Goal: Task Accomplishment & Management: Use online tool/utility

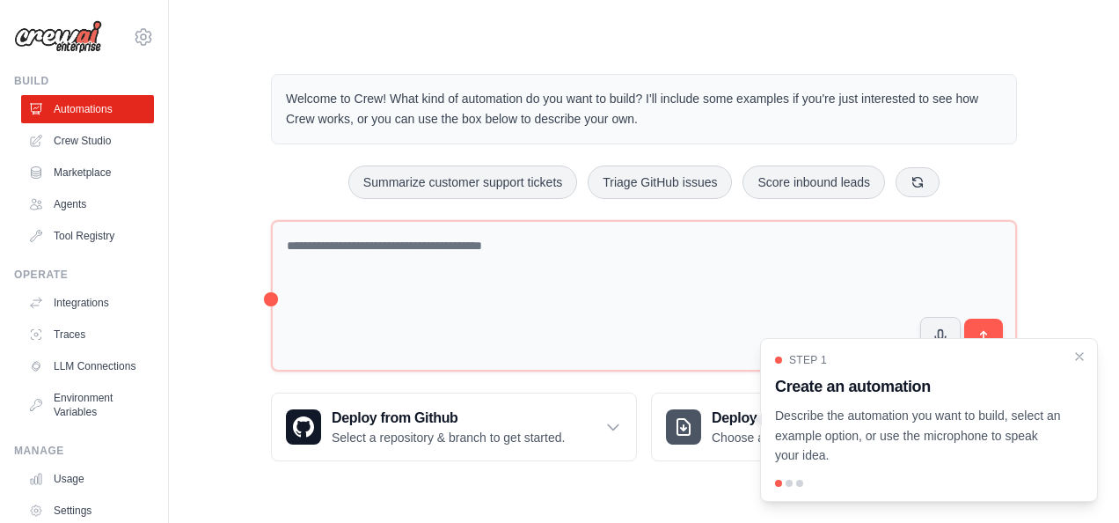
click at [201, 292] on div "Welcome to Crew! What kind of automation do you want to build? I'll include som…" at bounding box center [644, 267] width 894 height 443
click at [83, 199] on link "Agents" at bounding box center [89, 204] width 133 height 28
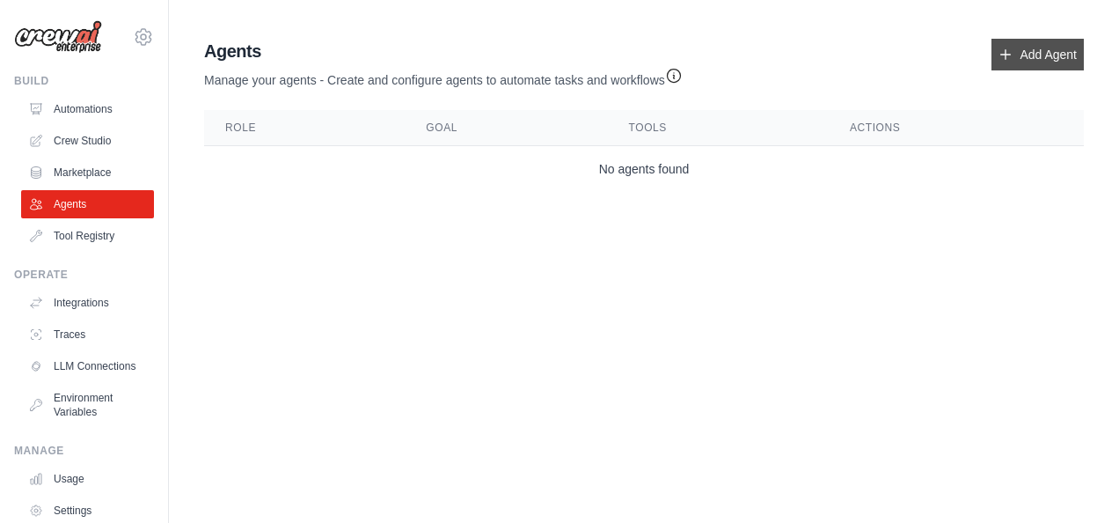
click at [1038, 48] on link "Add Agent" at bounding box center [1038, 55] width 92 height 32
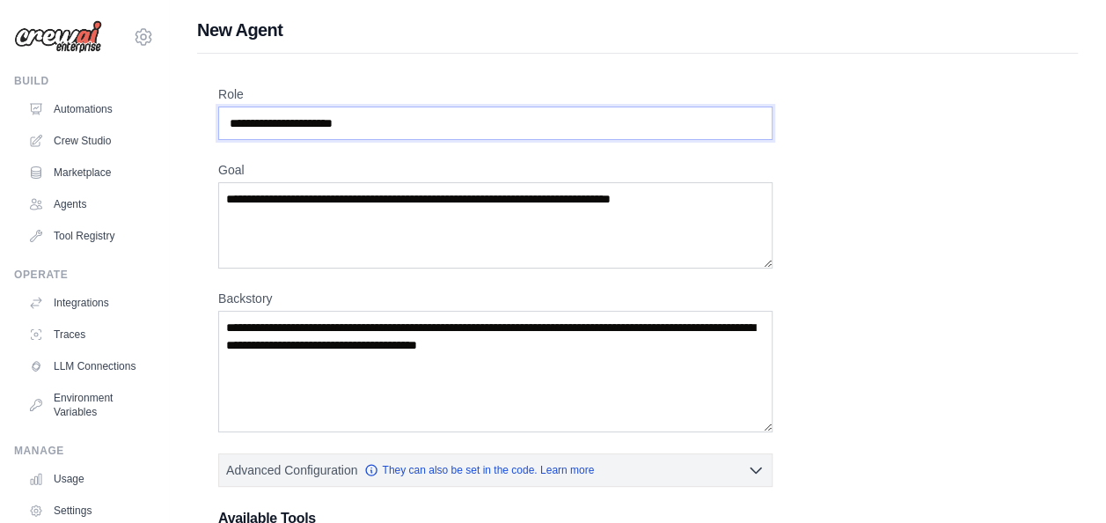
click at [414, 128] on input "Role" at bounding box center [495, 122] width 554 height 33
type input "*******"
click at [364, 199] on textarea "Goal" at bounding box center [495, 225] width 554 height 86
type textarea "*"
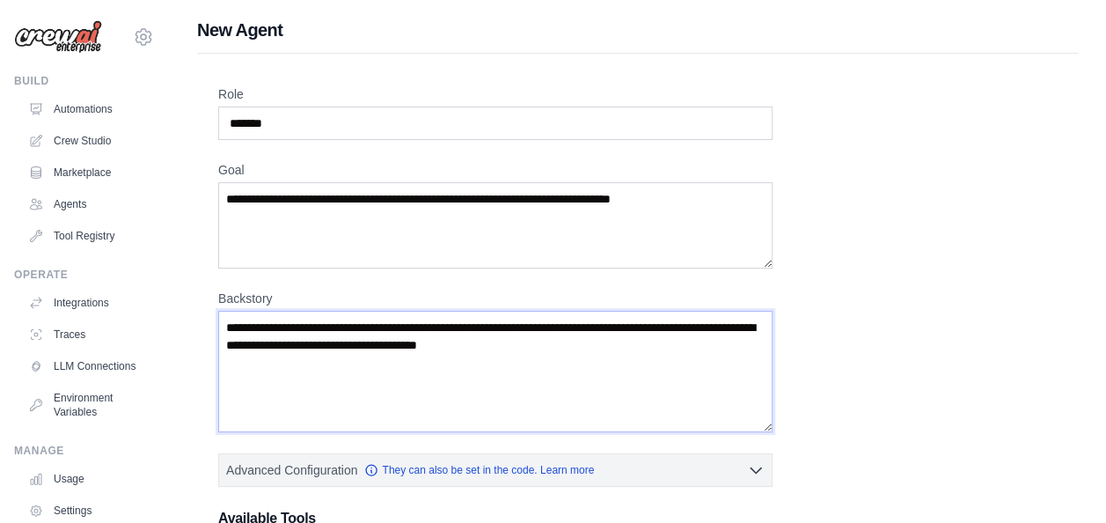
click at [364, 361] on textarea "Backstory" at bounding box center [495, 371] width 554 height 121
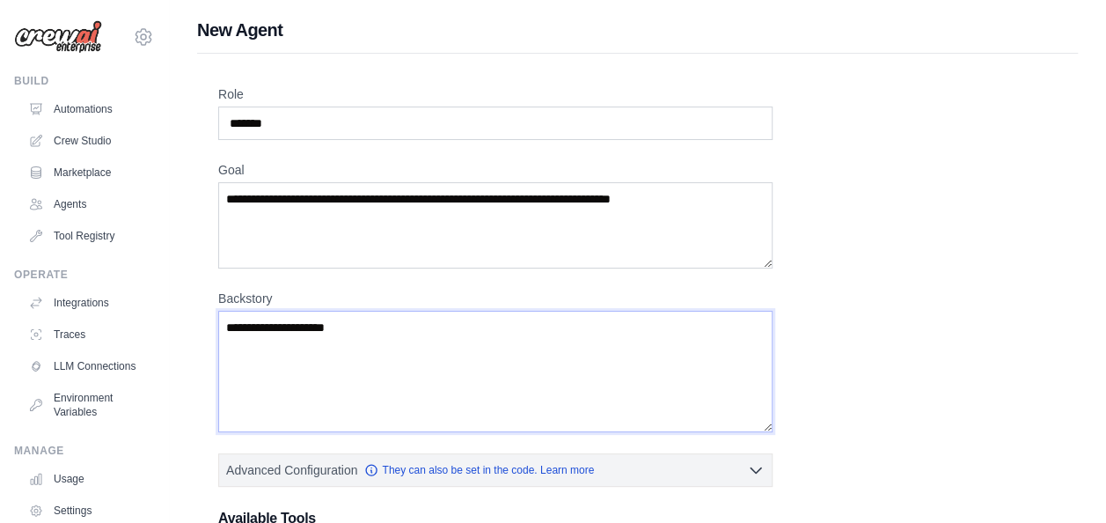
type textarea "**********"
click at [569, 222] on textarea "Goal" at bounding box center [495, 225] width 554 height 86
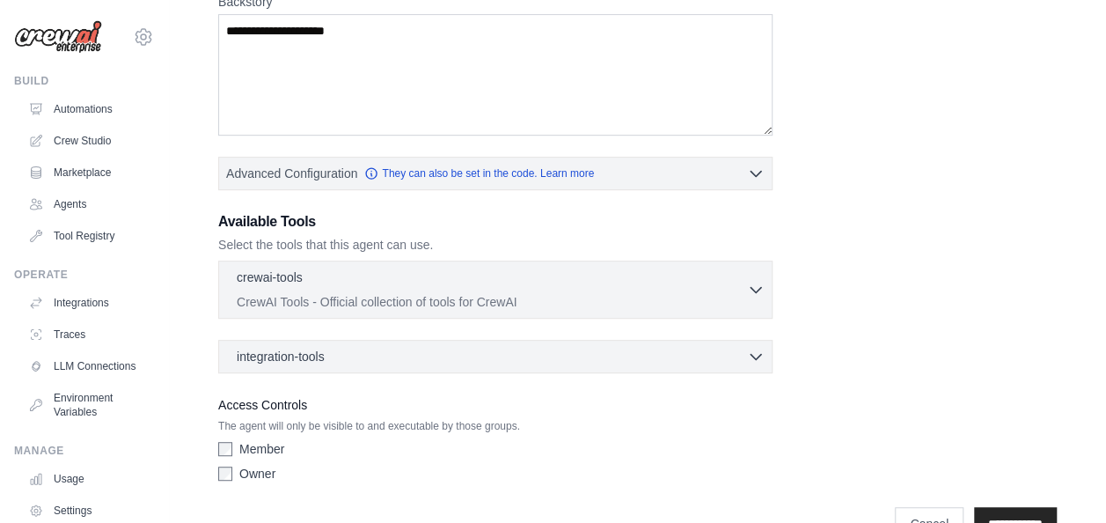
scroll to position [338, 0]
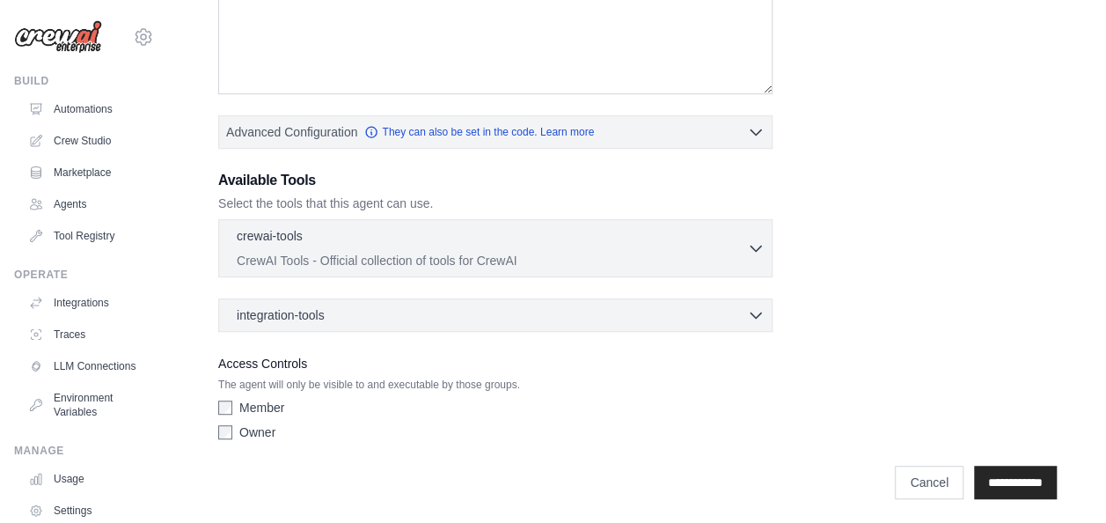
type textarea "**********"
click at [1022, 470] on input "**********" at bounding box center [1015, 481] width 83 height 33
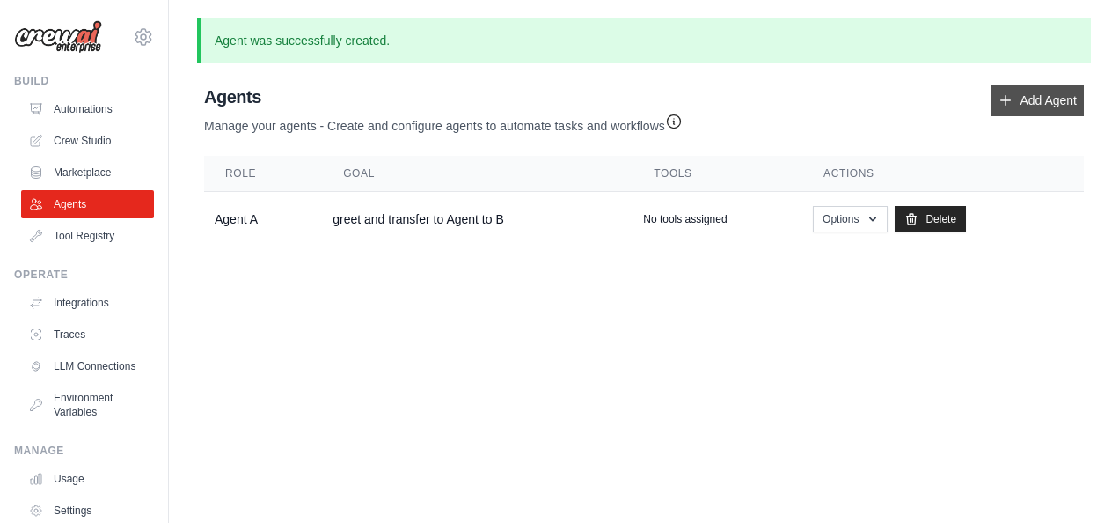
click at [1052, 99] on link "Add Agent" at bounding box center [1038, 100] width 92 height 32
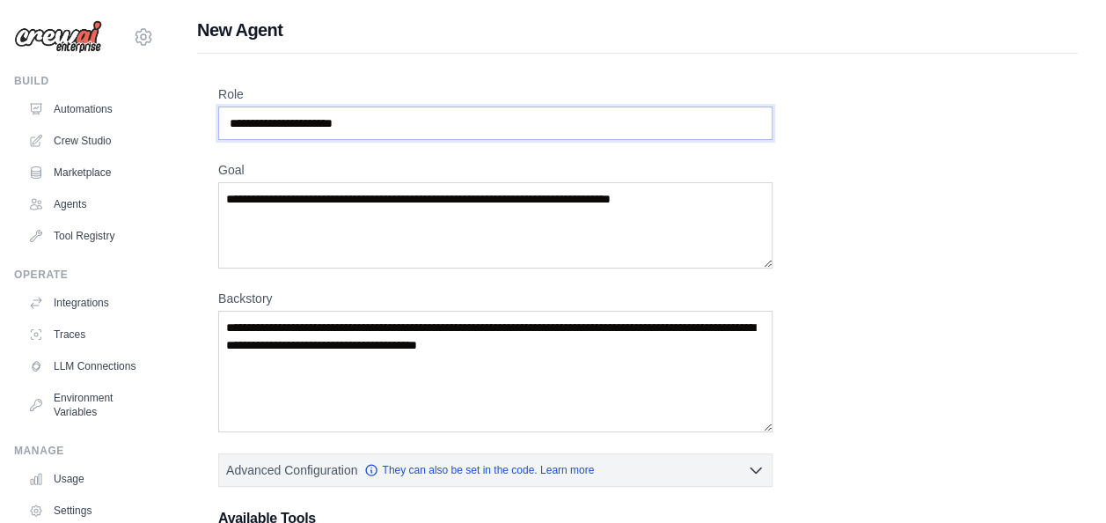
click at [399, 116] on input "Role" at bounding box center [495, 122] width 554 height 33
type input "*******"
click at [355, 222] on textarea "Goal" at bounding box center [495, 225] width 554 height 86
click at [310, 373] on textarea "Backstory" at bounding box center [495, 371] width 554 height 121
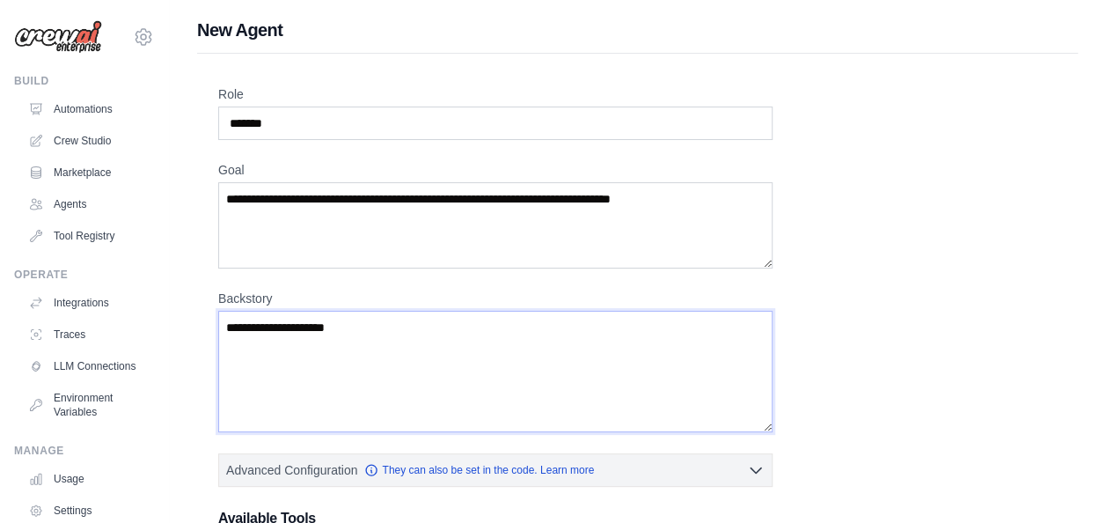
type textarea "**********"
click at [366, 254] on textarea "Goal" at bounding box center [495, 225] width 554 height 86
click at [397, 234] on textarea "Goal" at bounding box center [495, 225] width 554 height 86
type textarea "**********"
click at [384, 343] on textarea "**********" at bounding box center [495, 371] width 554 height 121
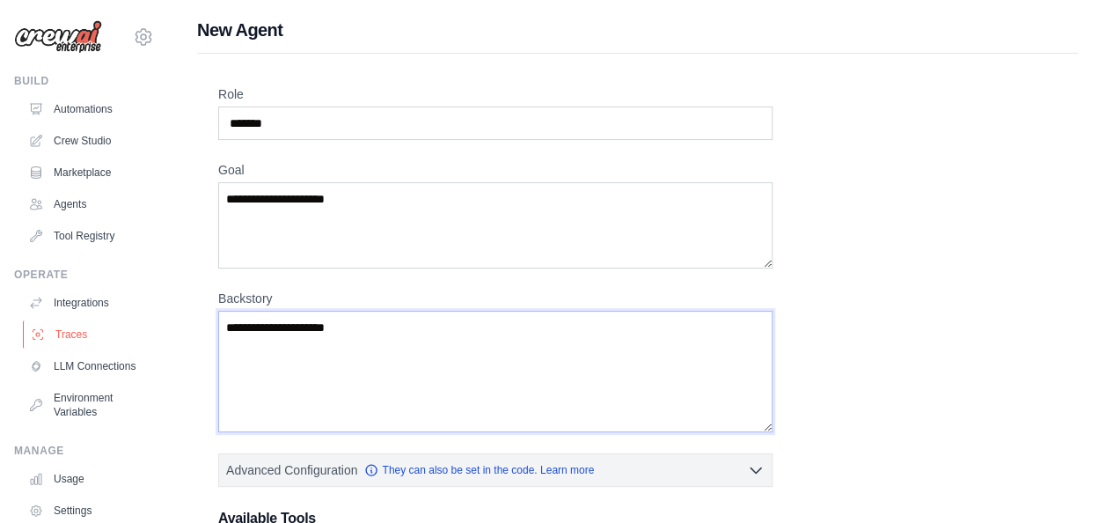
drag, startPoint x: 382, startPoint y: 318, endPoint x: 23, endPoint y: 325, distance: 359.0
click at [23, 325] on div "jatin.agarwal@aionos.ai Settings Build Automations Crew Studio" at bounding box center [553, 432] width 1106 height 865
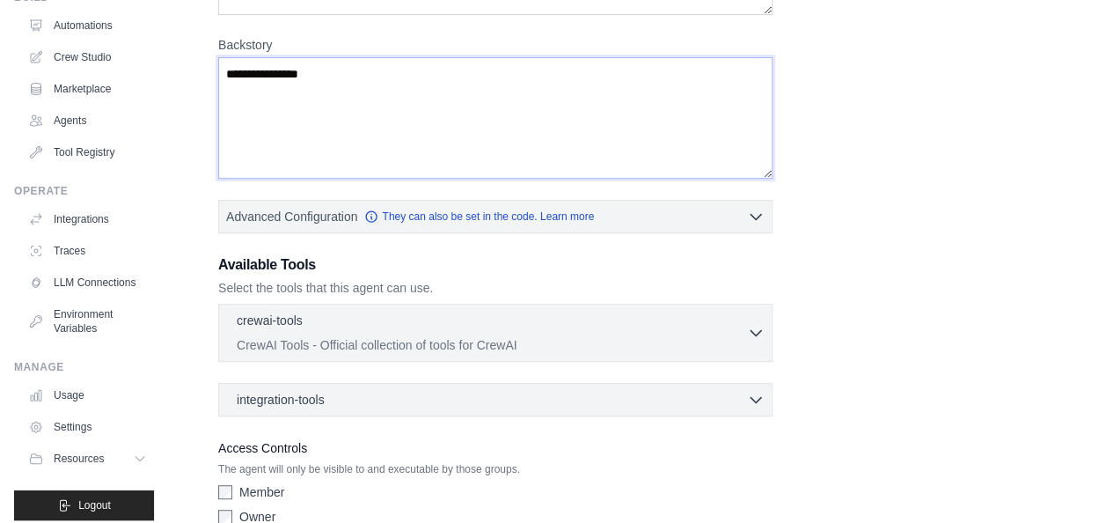
scroll to position [338, 0]
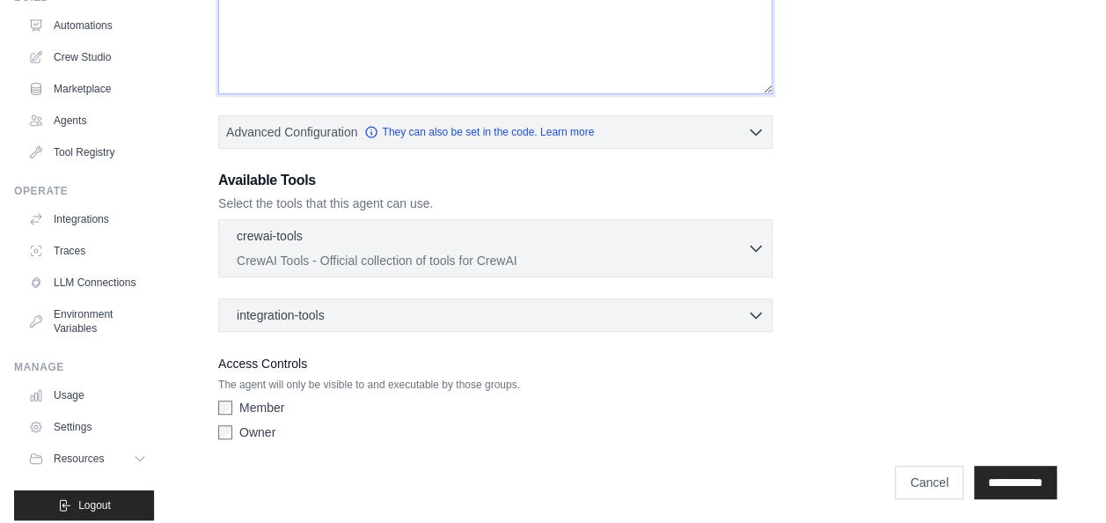
type textarea "**********"
click at [1019, 479] on input "**********" at bounding box center [1015, 481] width 83 height 33
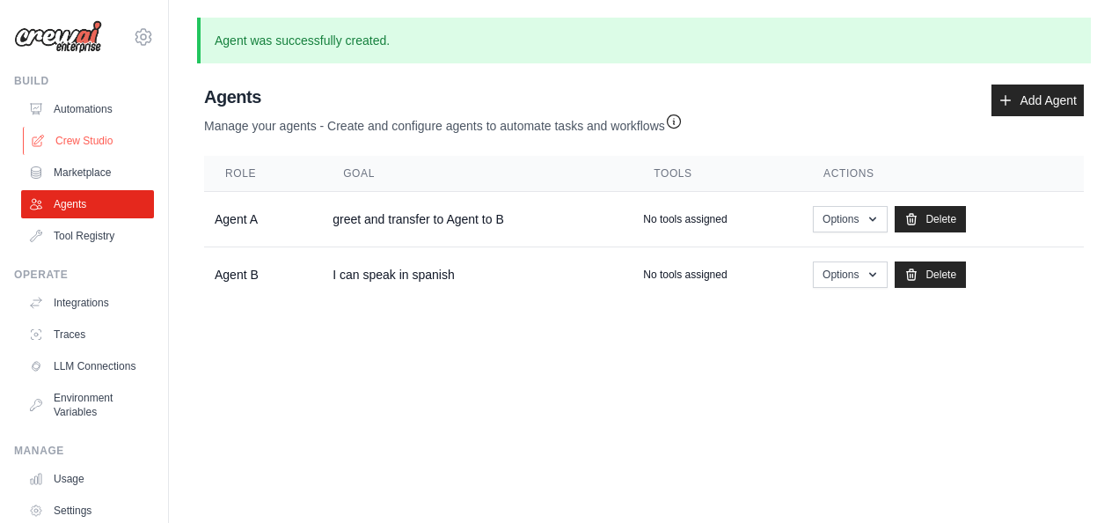
click at [84, 136] on link "Crew Studio" at bounding box center [89, 141] width 133 height 28
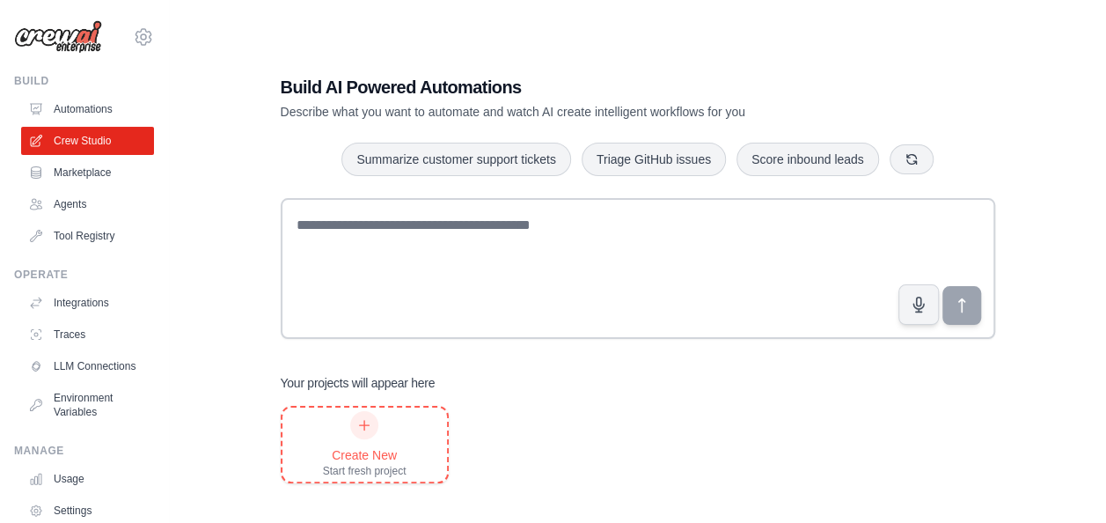
click at [365, 428] on icon at bounding box center [364, 425] width 14 height 14
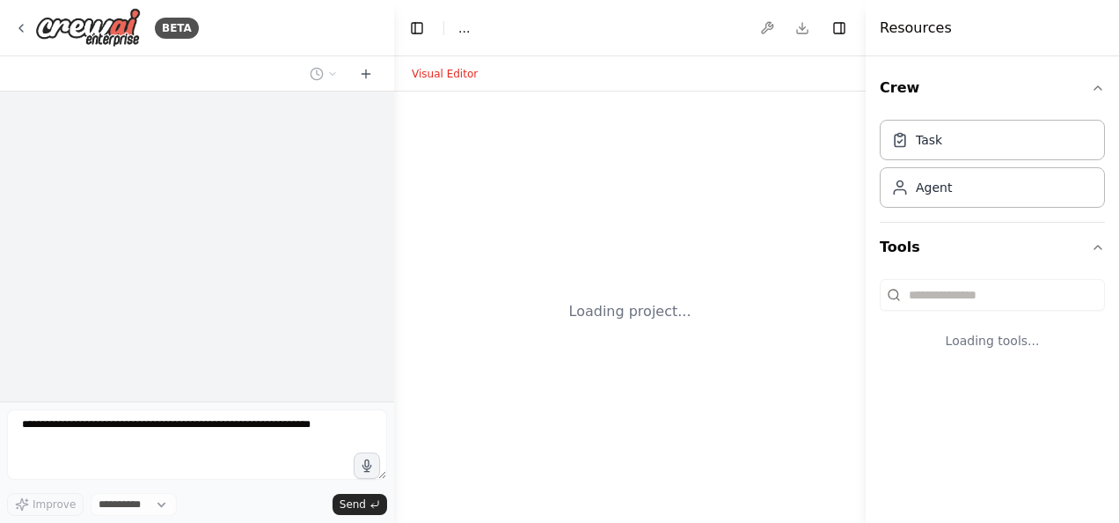
select select "****"
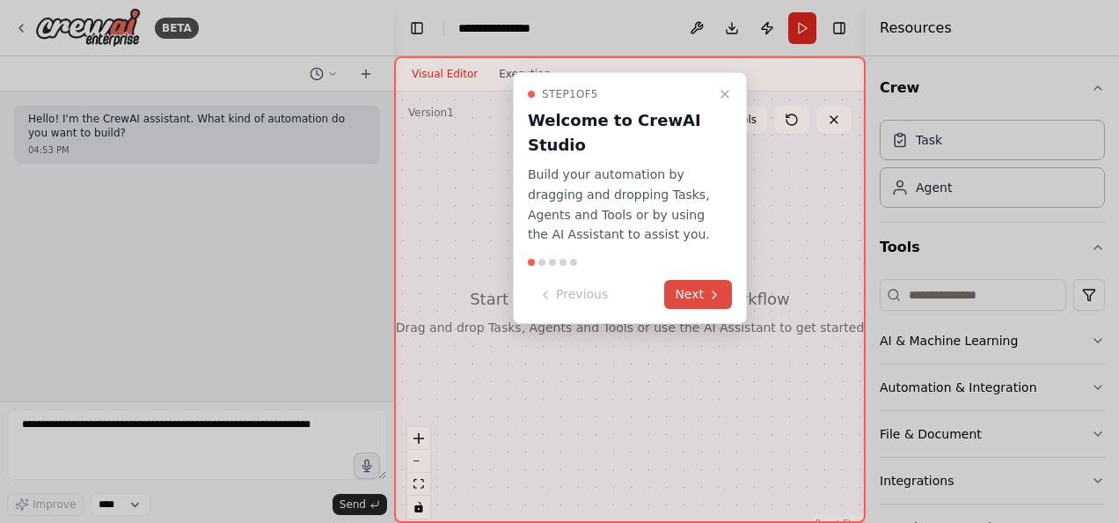
click at [692, 298] on button "Next" at bounding box center [698, 294] width 68 height 29
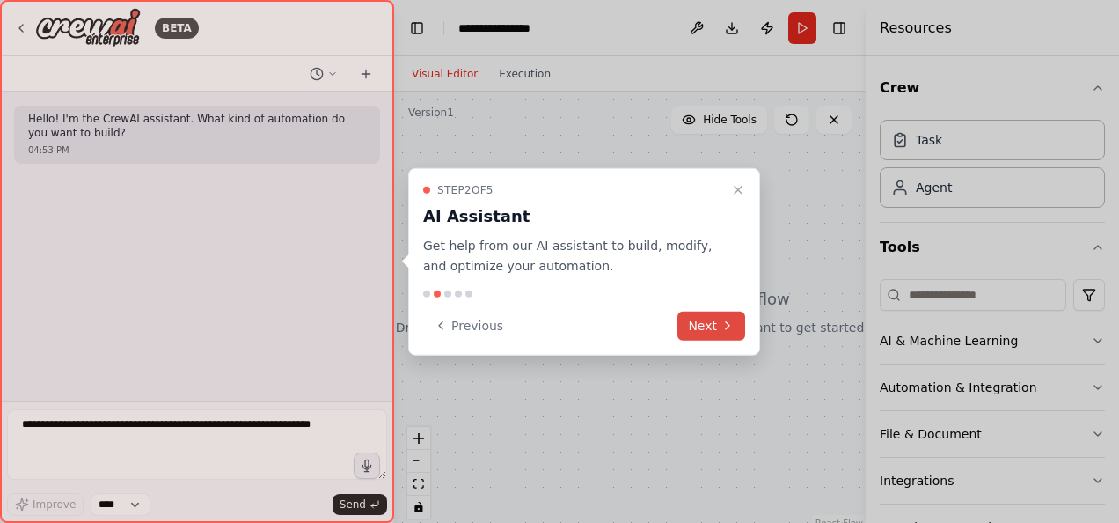
click at [699, 313] on button "Next" at bounding box center [711, 325] width 68 height 29
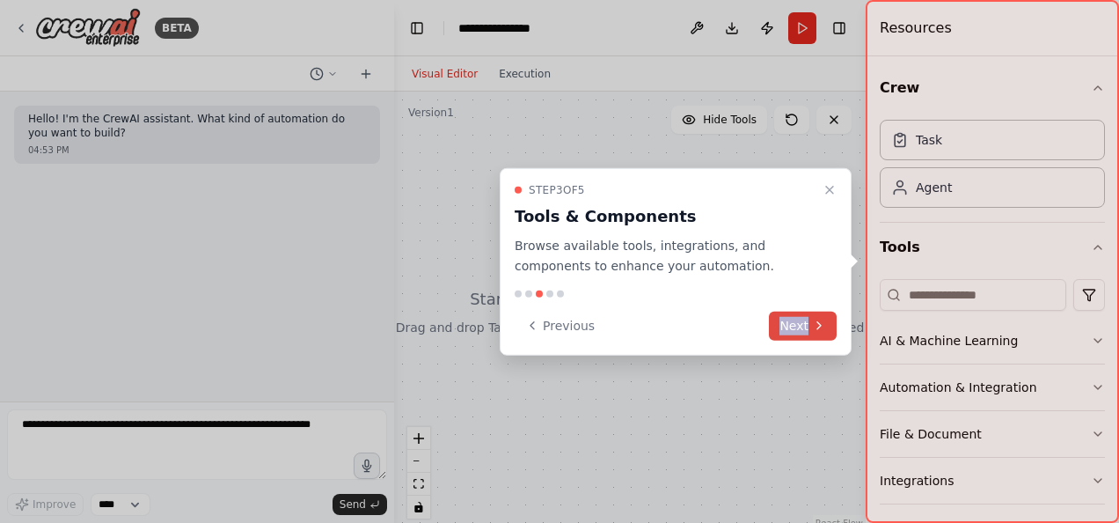
click at [699, 313] on div "Previous Next" at bounding box center [676, 325] width 322 height 29
drag, startPoint x: 699, startPoint y: 313, endPoint x: 805, endPoint y: 326, distance: 107.3
click at [805, 326] on button "Next" at bounding box center [803, 325] width 68 height 29
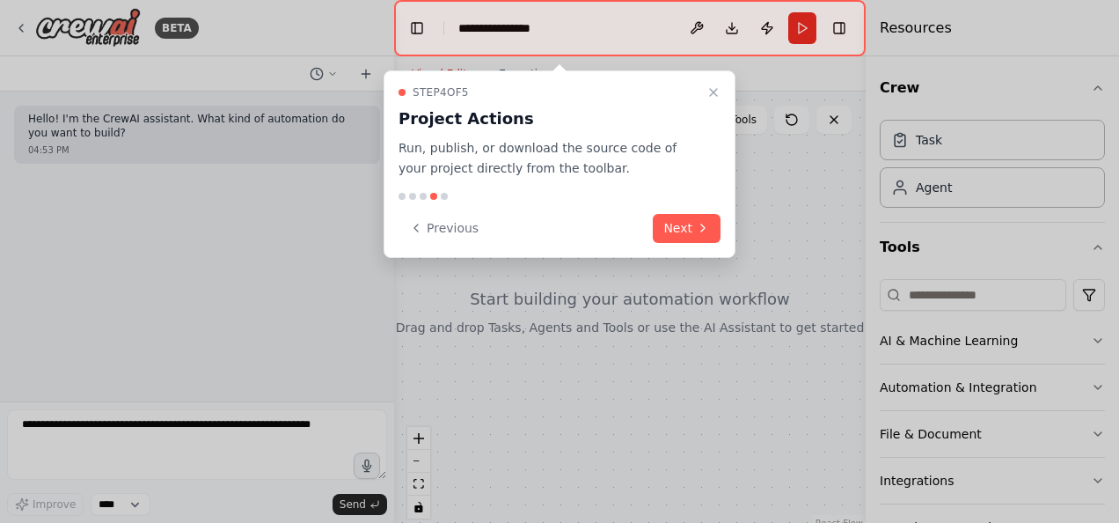
click at [805, 326] on div at bounding box center [559, 261] width 1119 height 523
click at [686, 234] on button "Next" at bounding box center [687, 228] width 68 height 29
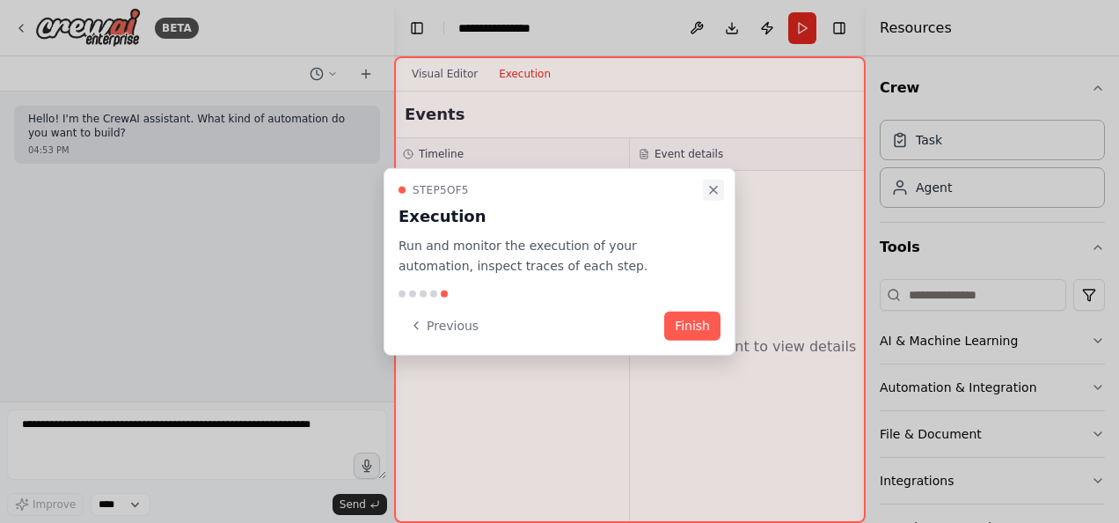
click at [709, 179] on button "Close walkthrough" at bounding box center [713, 189] width 21 height 21
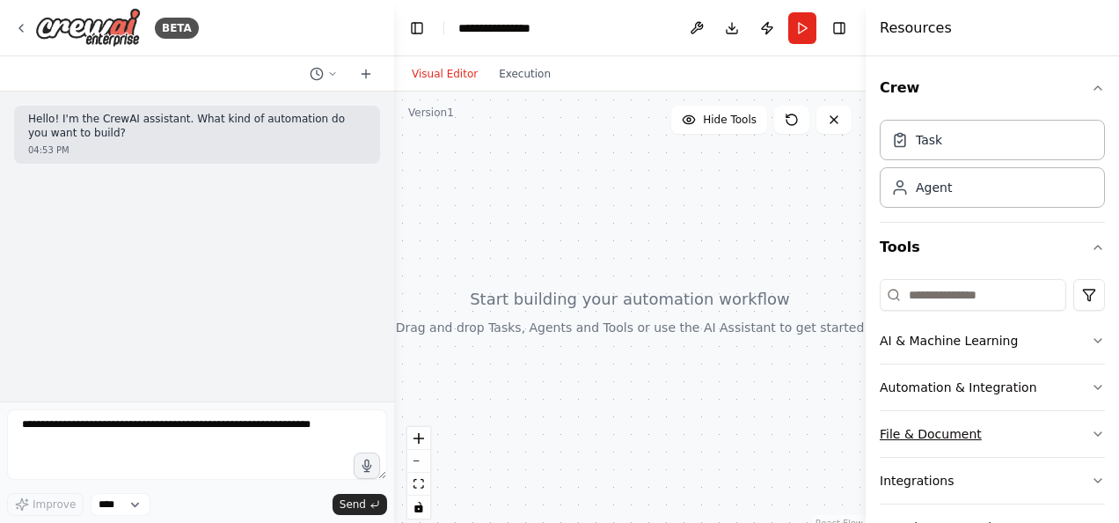
click at [1014, 428] on button "File & Document" at bounding box center [992, 434] width 225 height 46
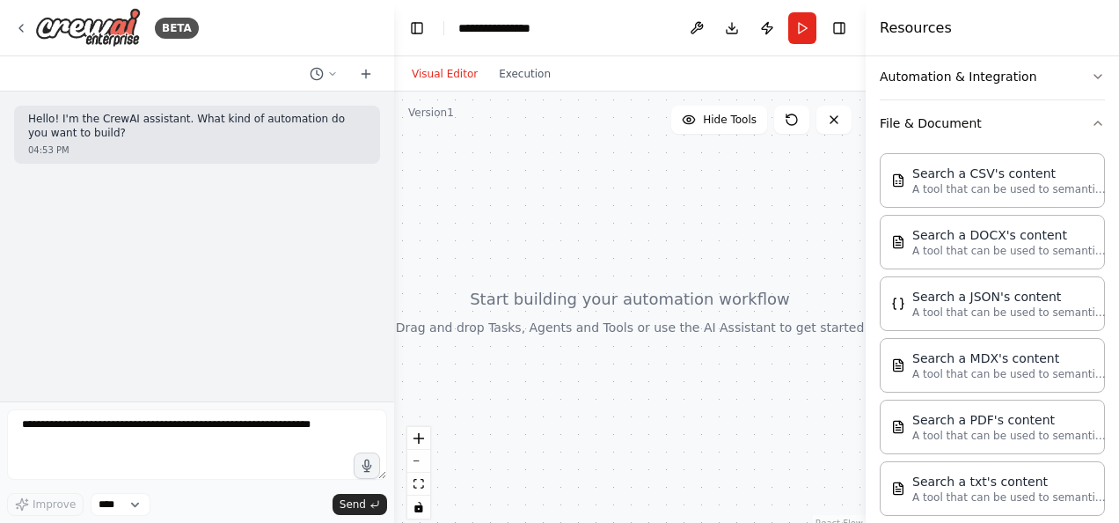
scroll to position [311, 0]
click at [997, 435] on p "A tool that can be used to semantic search a query from a PDF's content." at bounding box center [1009, 434] width 194 height 14
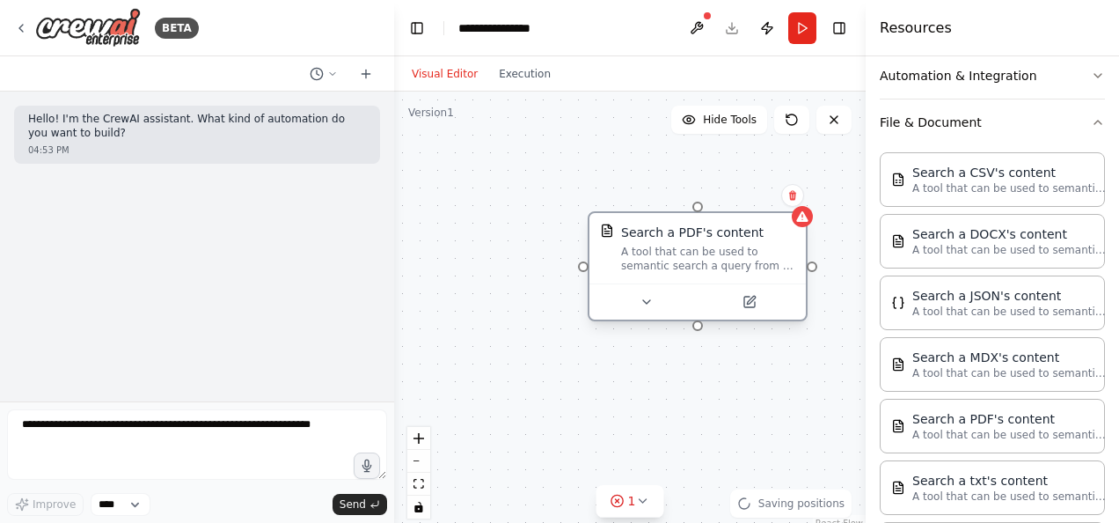
drag, startPoint x: 743, startPoint y: 290, endPoint x: 640, endPoint y: 245, distance: 113.4
click at [640, 245] on div "A tool that can be used to semantic search a query from a PDF's content." at bounding box center [708, 259] width 174 height 28
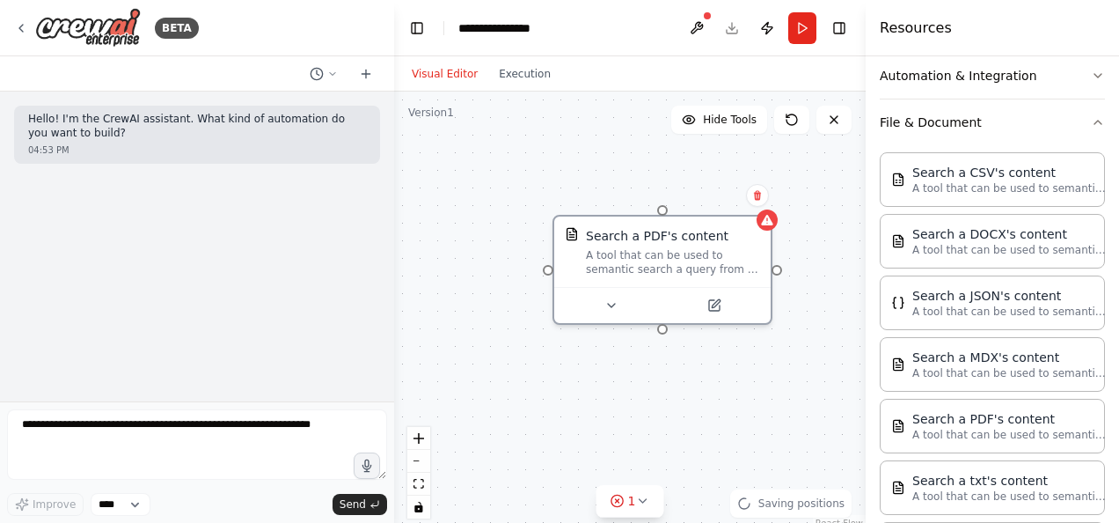
click at [673, 374] on div "Search a PDF's content A tool that can be used to semantic search a query from …" at bounding box center [630, 311] width 472 height 440
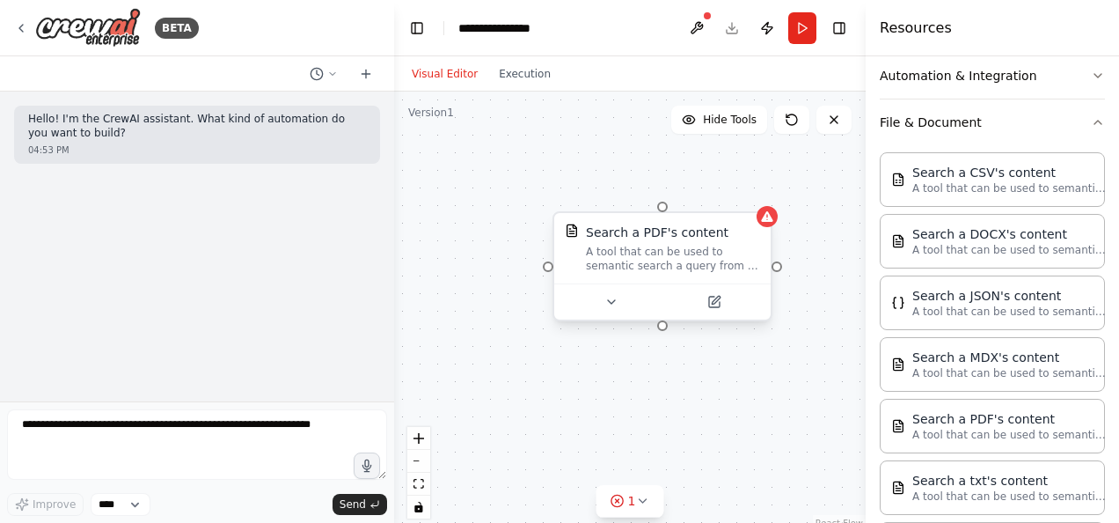
click at [609, 314] on div at bounding box center [662, 301] width 216 height 36
click at [609, 311] on div at bounding box center [662, 301] width 216 height 36
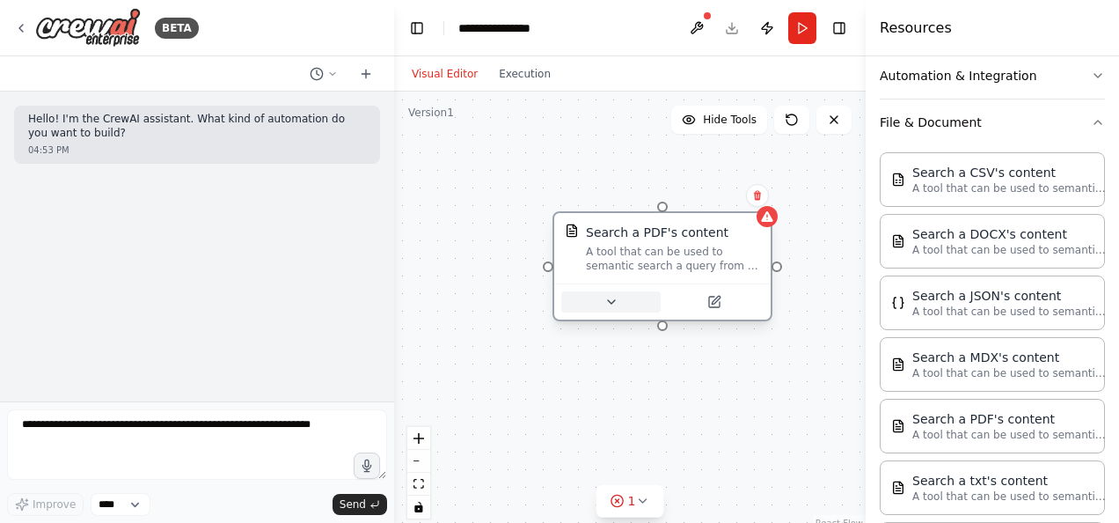
click at [614, 302] on icon at bounding box center [611, 302] width 14 height 14
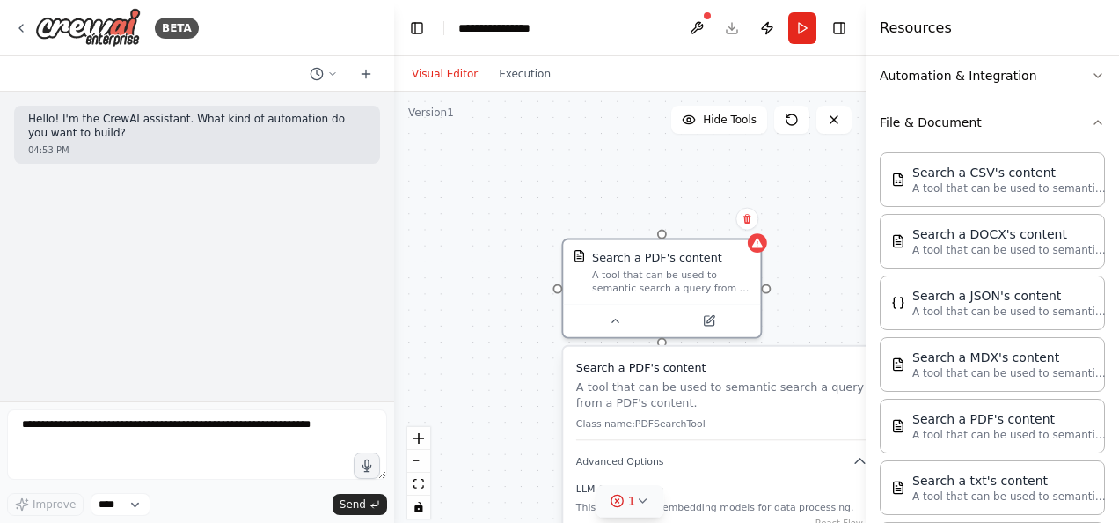
click at [647, 499] on icon at bounding box center [642, 501] width 14 height 14
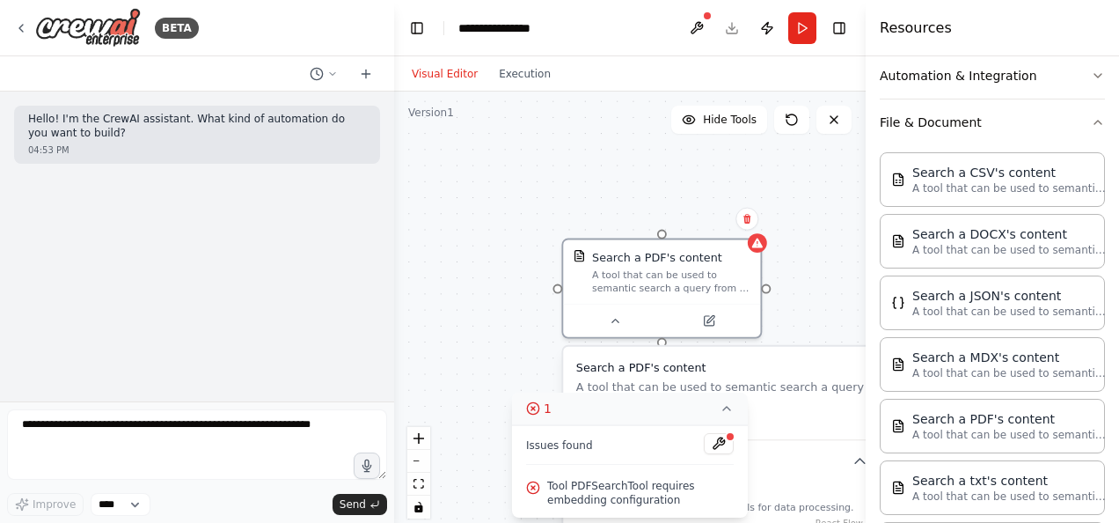
click at [523, 343] on div "Search a PDF's content A tool that can be used to semantic search a query from …" at bounding box center [630, 311] width 472 height 440
click at [732, 409] on icon at bounding box center [727, 408] width 14 height 14
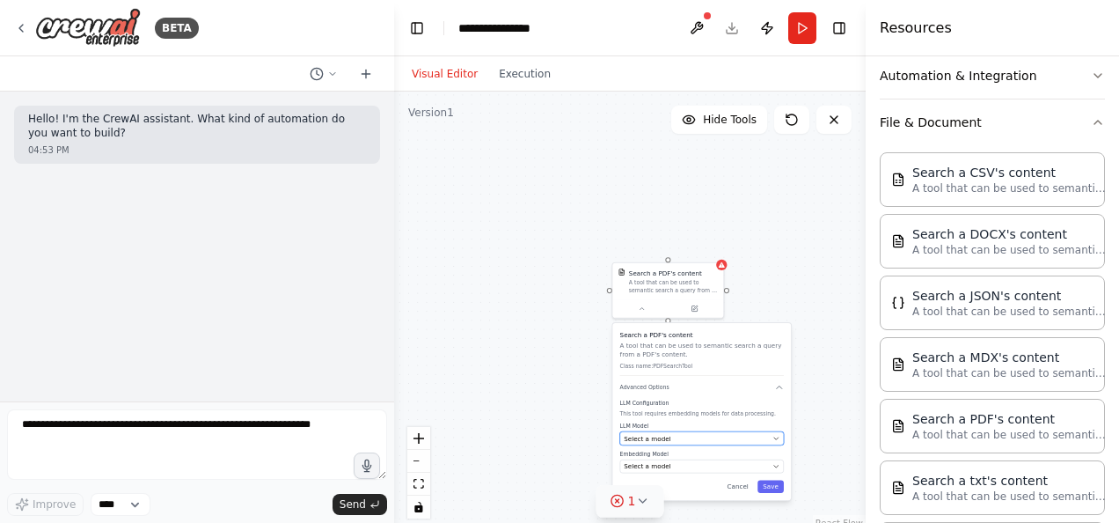
click at [667, 442] on div "Select a model" at bounding box center [696, 438] width 145 height 9
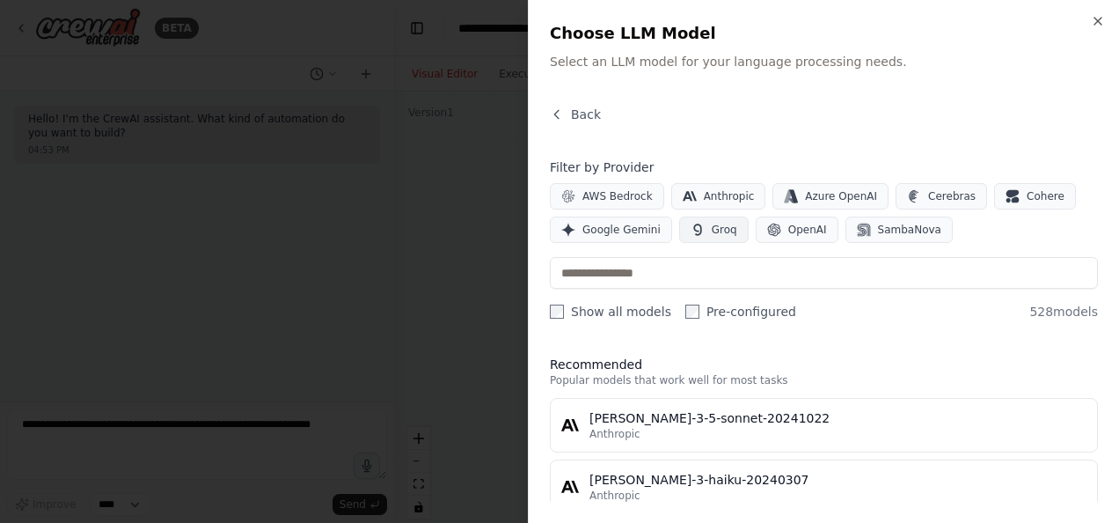
click at [717, 229] on span "Groq" at bounding box center [725, 230] width 26 height 14
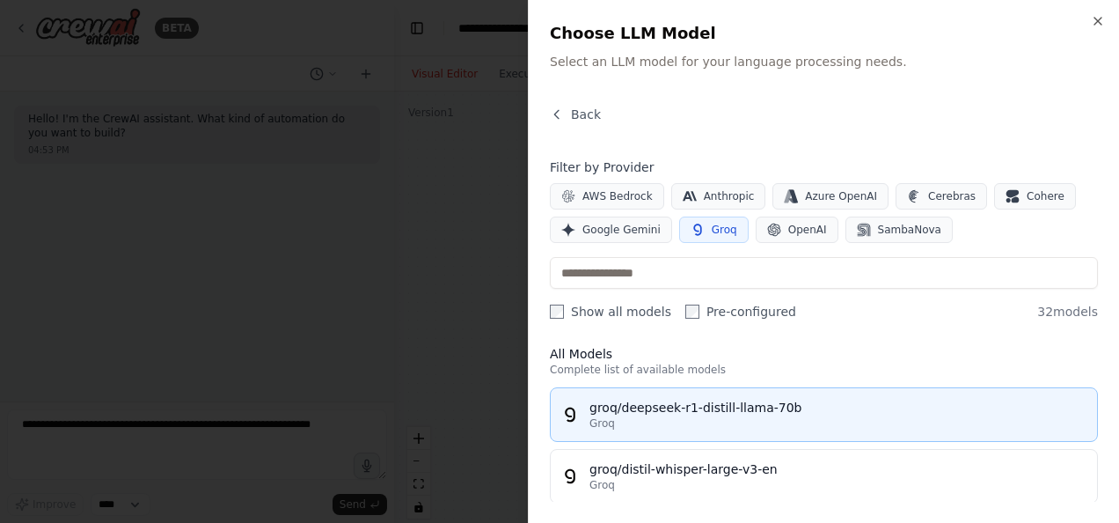
scroll to position [0, 0]
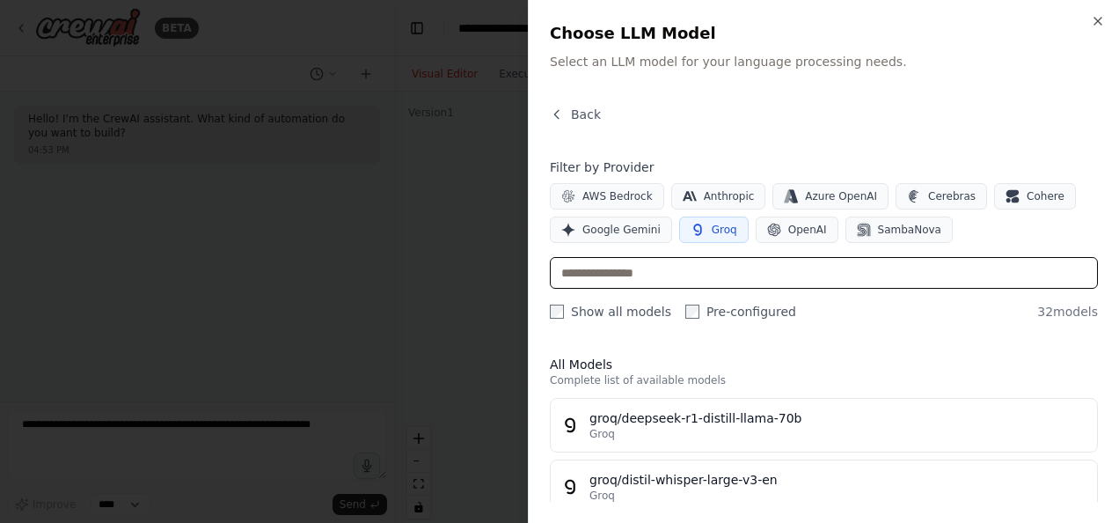
click at [642, 272] on input "text" at bounding box center [824, 273] width 548 height 32
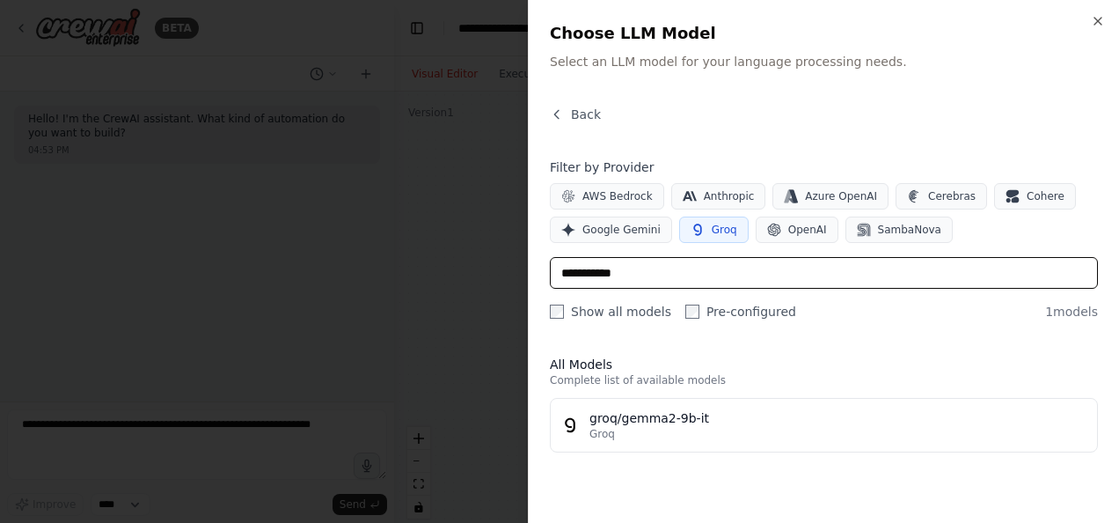
type input "**********"
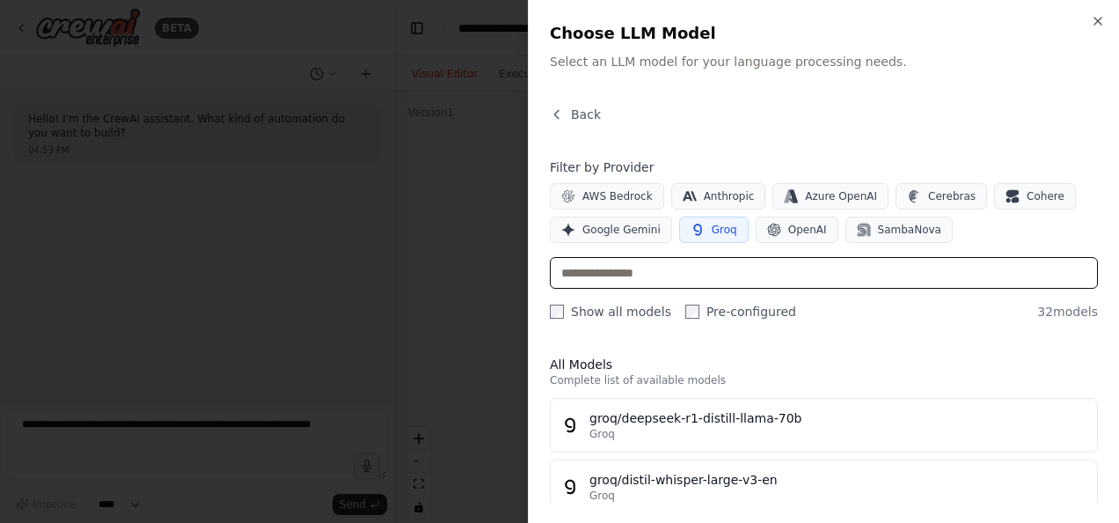
click at [605, 275] on input "text" at bounding box center [824, 273] width 548 height 32
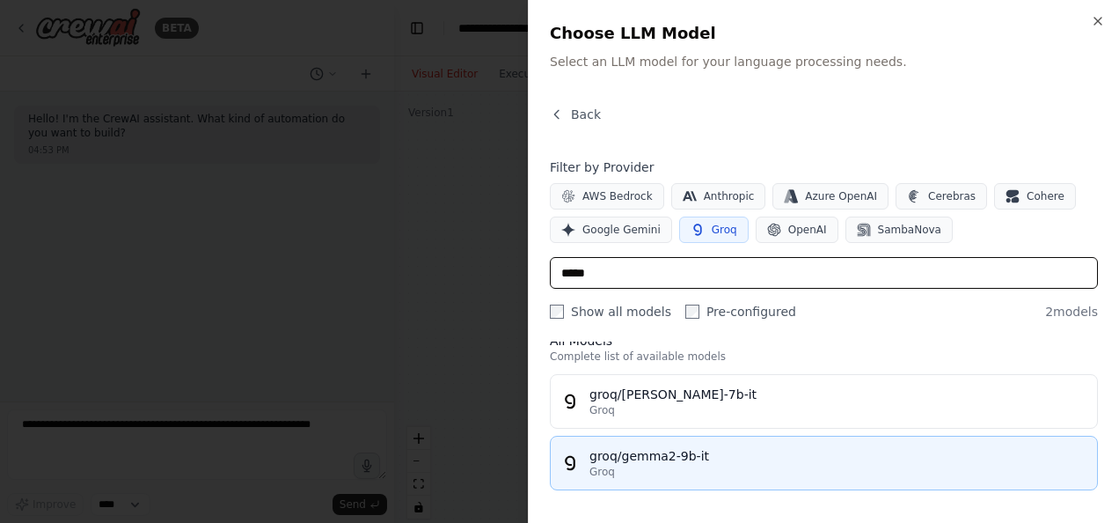
type input "*****"
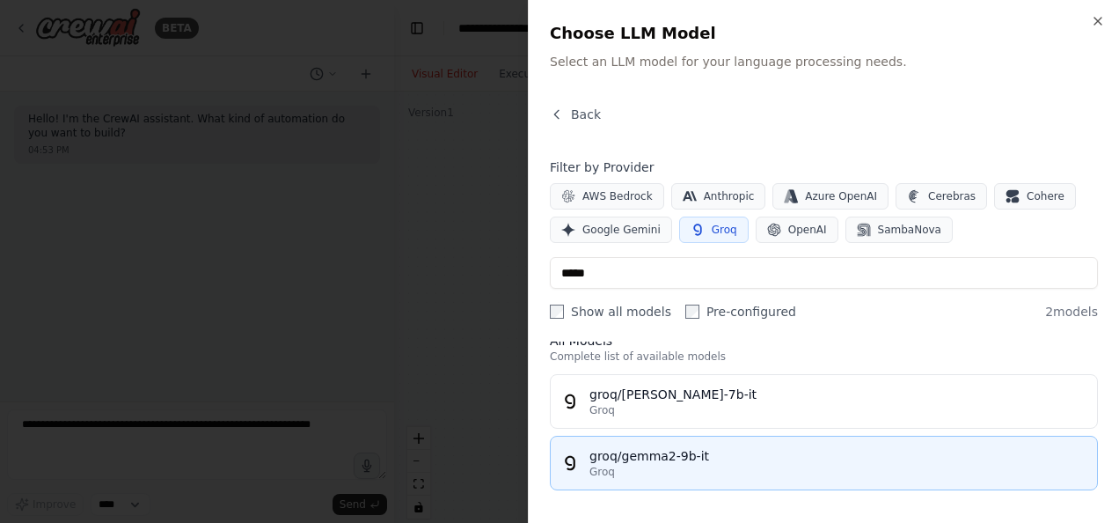
click at [666, 442] on button "groq/gemma2-9b-it Groq" at bounding box center [824, 462] width 548 height 55
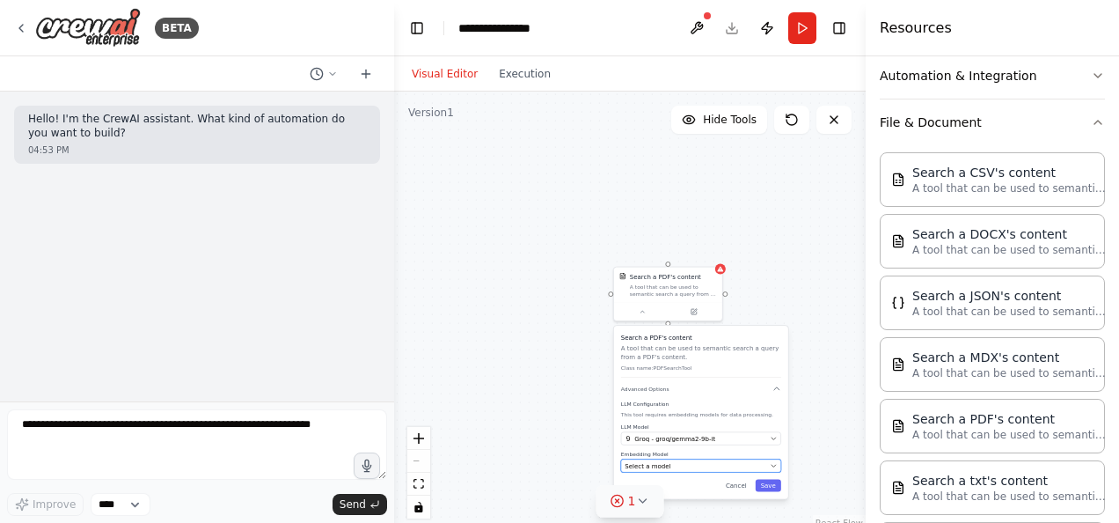
click at [693, 463] on div "Select a model" at bounding box center [696, 465] width 142 height 9
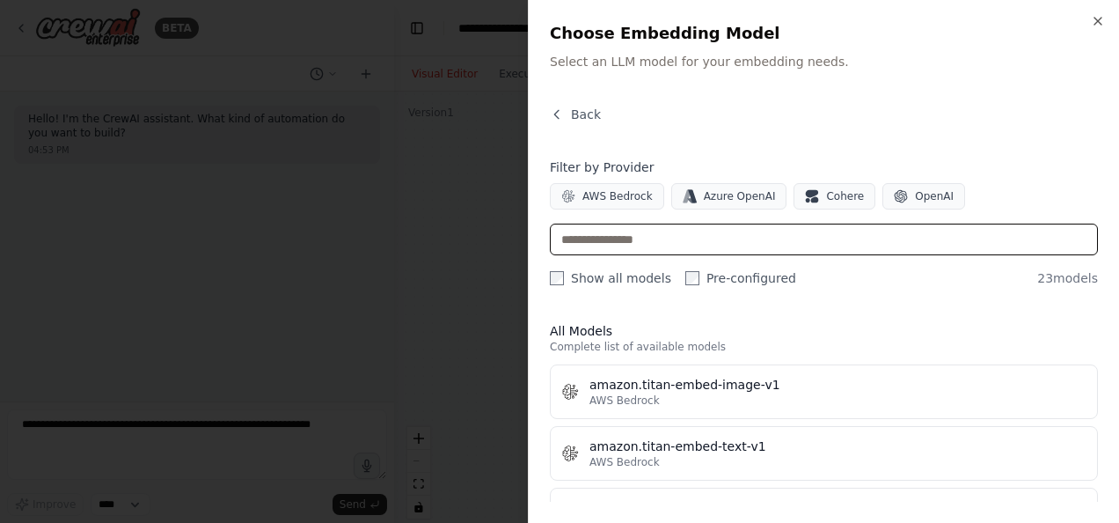
click at [644, 236] on input "text" at bounding box center [824, 239] width 548 height 32
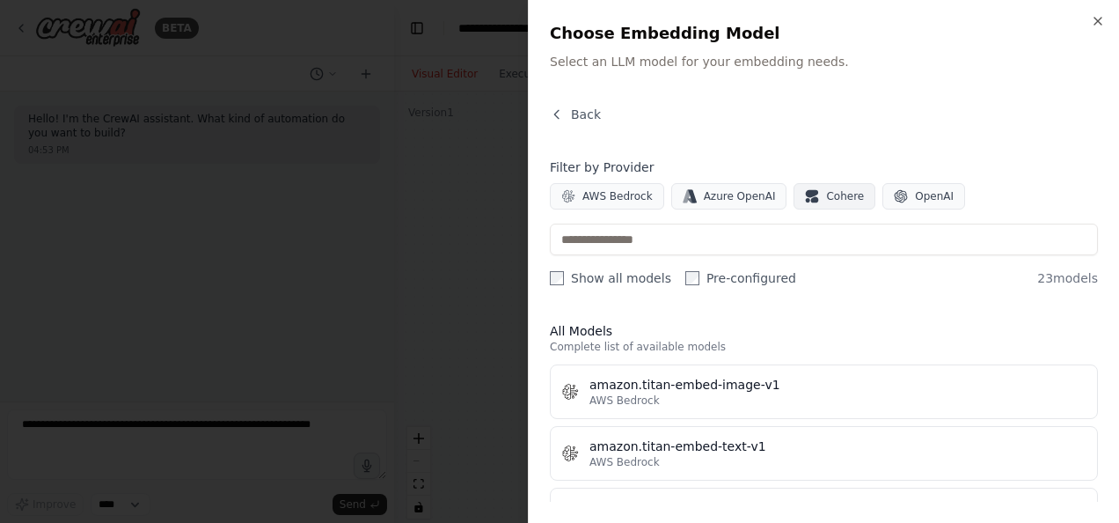
click at [804, 201] on button "Cohere" at bounding box center [835, 196] width 82 height 26
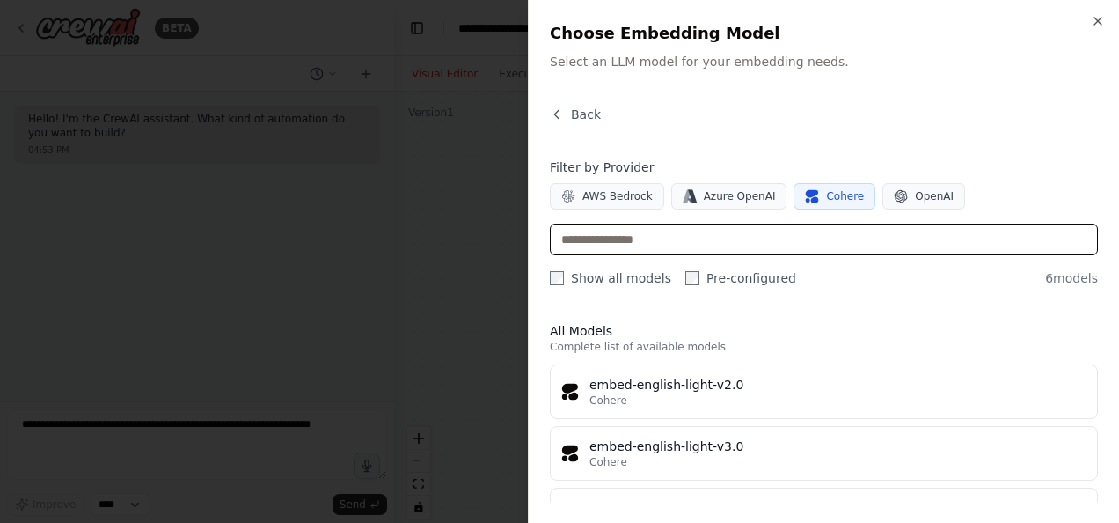
click at [721, 245] on input "text" at bounding box center [824, 239] width 548 height 32
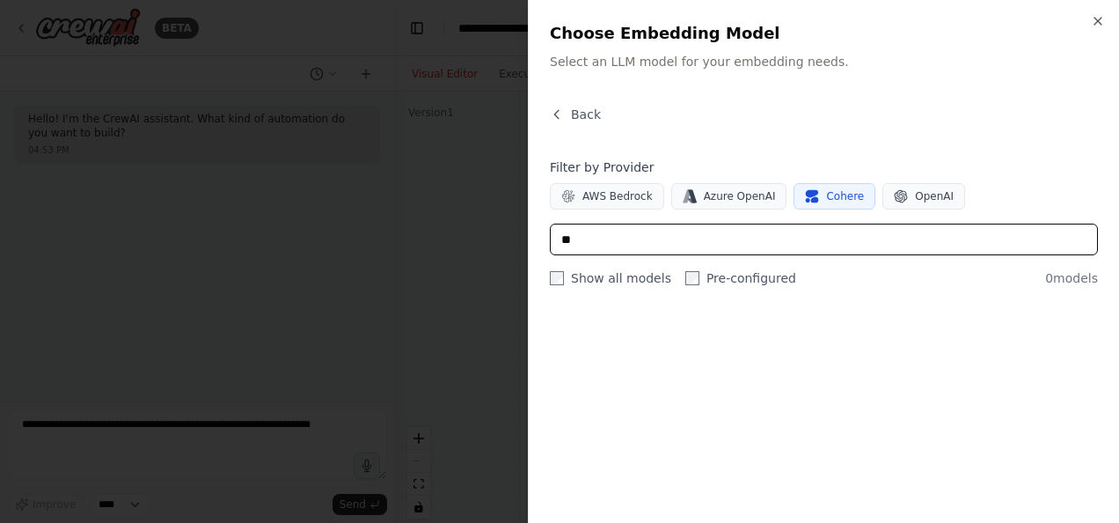
type input "*"
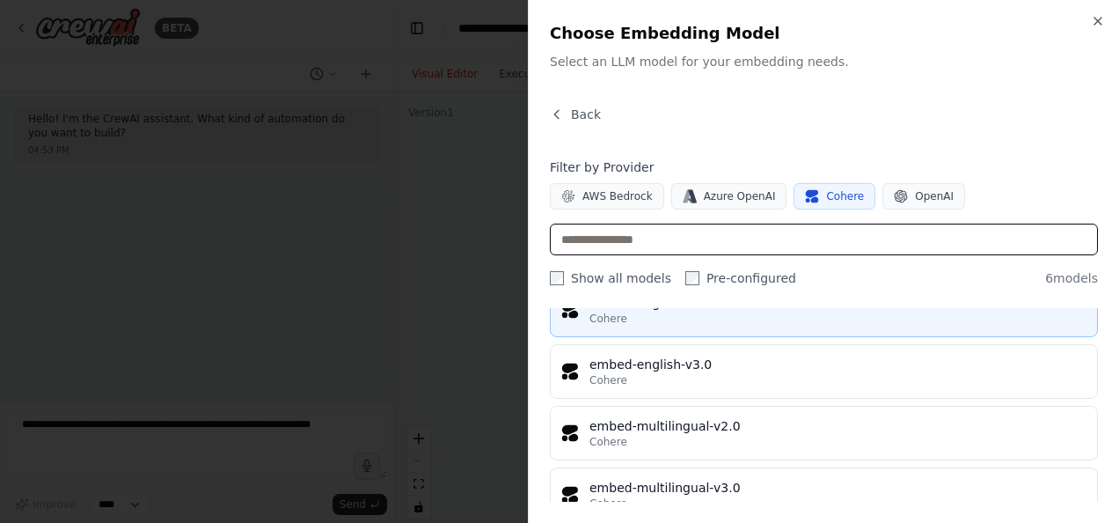
scroll to position [235, 0]
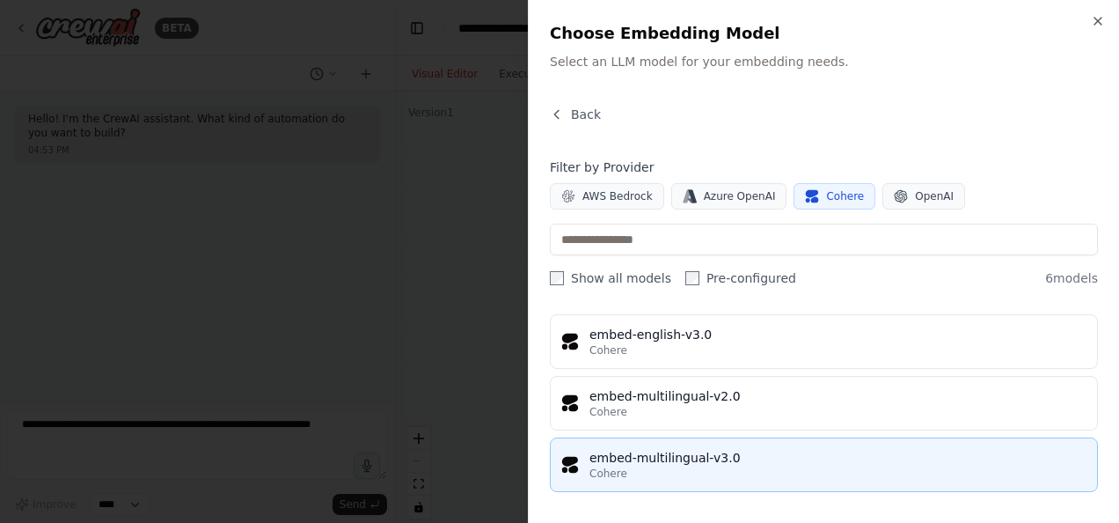
click at [708, 466] on div "Cohere" at bounding box center [837, 473] width 497 height 14
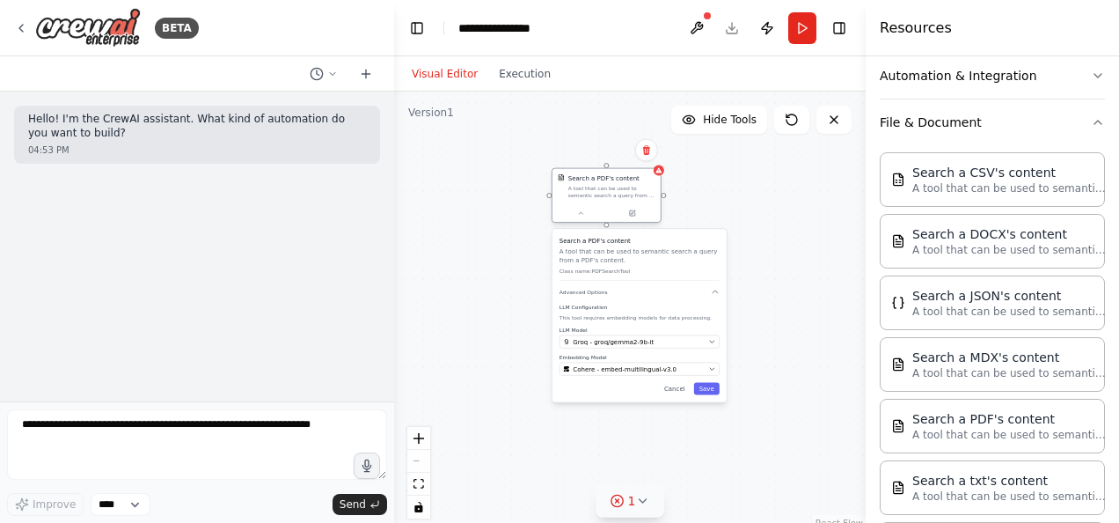
drag, startPoint x: 663, startPoint y: 285, endPoint x: 596, endPoint y: 172, distance: 131.7
click at [596, 172] on div "Search a PDF's content A tool that can be used to semantic search a query from …" at bounding box center [606, 186] width 108 height 35
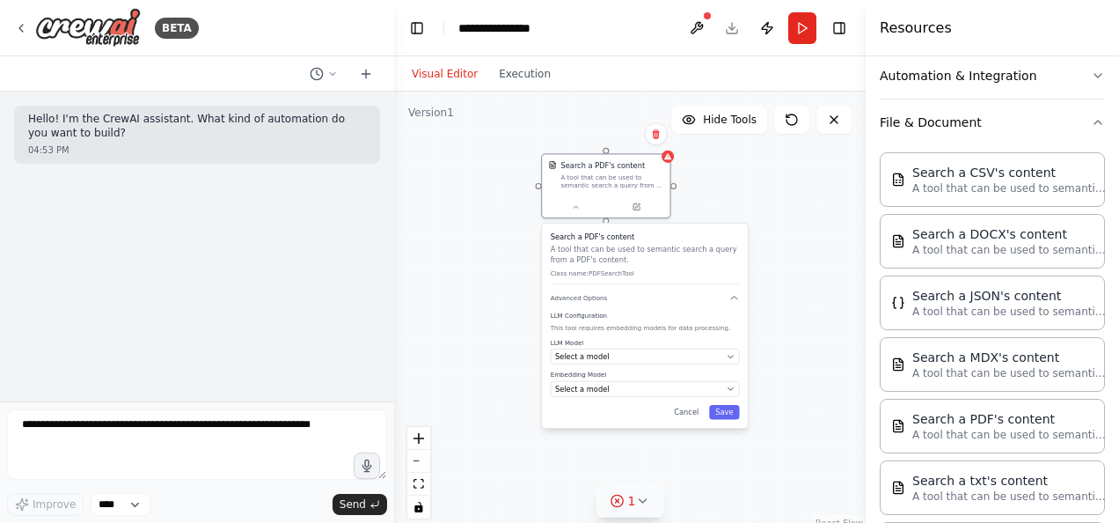
click at [804, 304] on div "Search a PDF's content A tool that can be used to semantic search a query from …" at bounding box center [630, 311] width 472 height 440
click at [634, 361] on div "Select a model" at bounding box center [638, 356] width 167 height 11
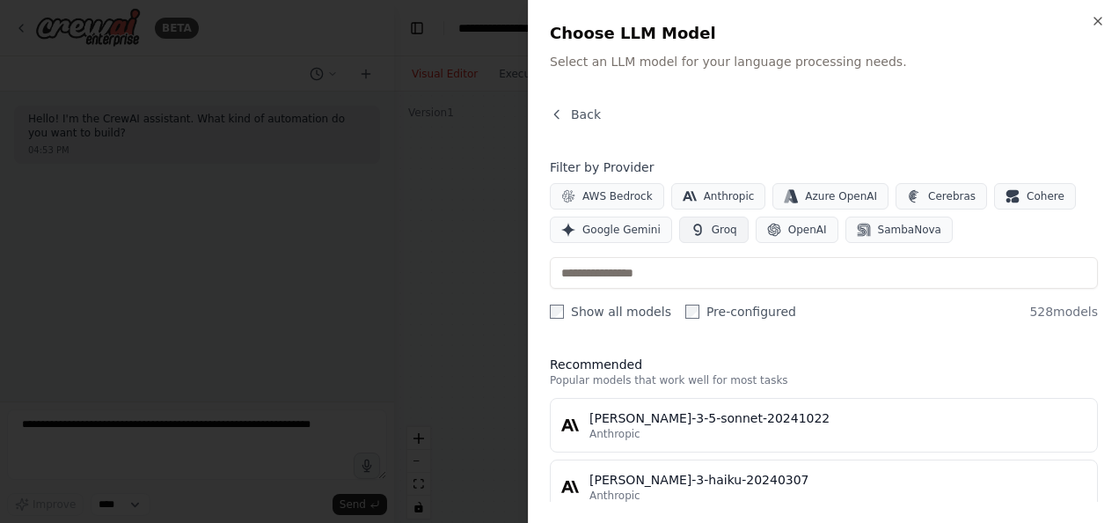
click at [701, 218] on button "Groq" at bounding box center [714, 229] width 70 height 26
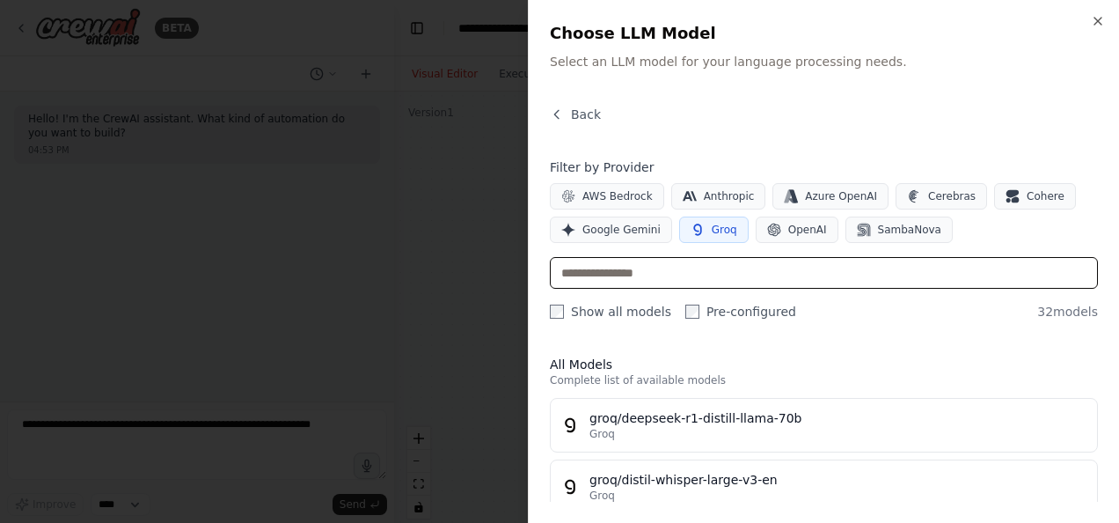
click at [637, 279] on input "text" at bounding box center [824, 273] width 548 height 32
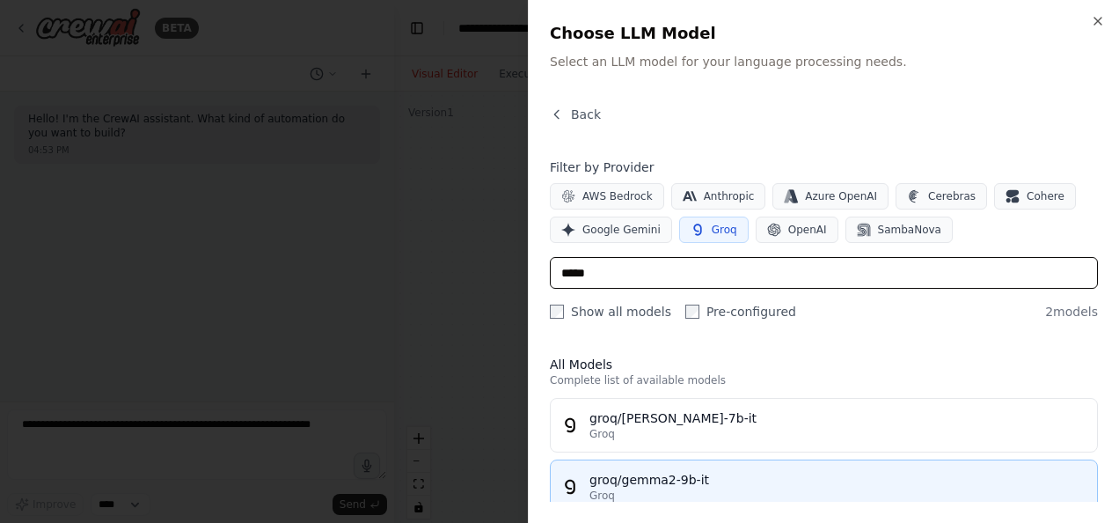
type input "*****"
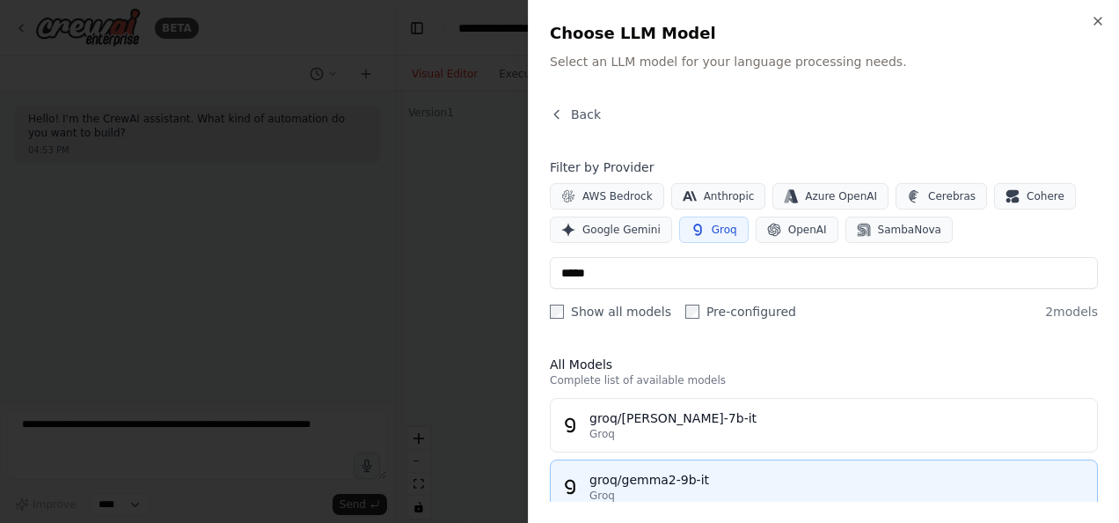
click at [685, 479] on div "groq/gemma2-9b-it" at bounding box center [837, 480] width 497 height 18
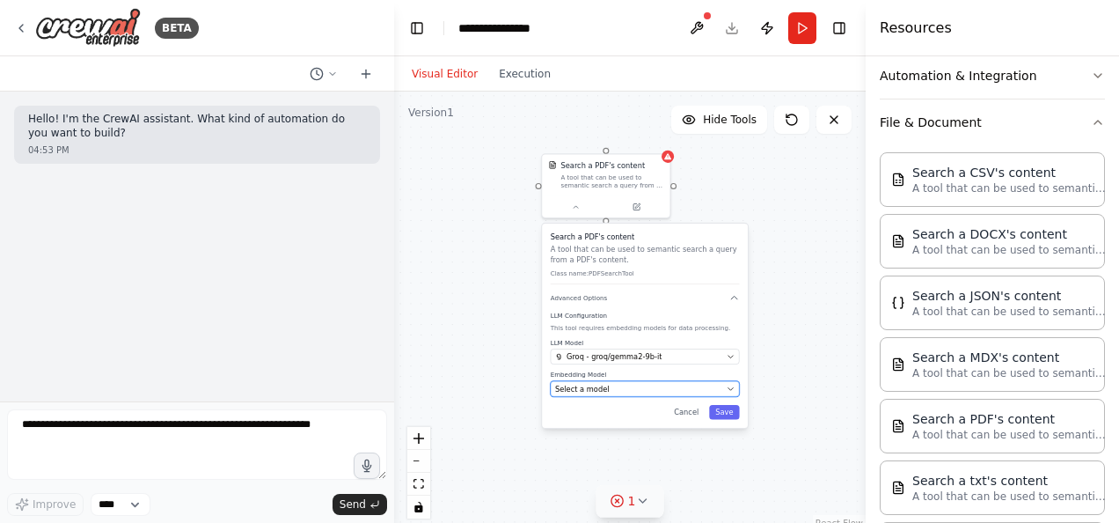
click at [649, 390] on div "Select a model" at bounding box center [638, 389] width 167 height 11
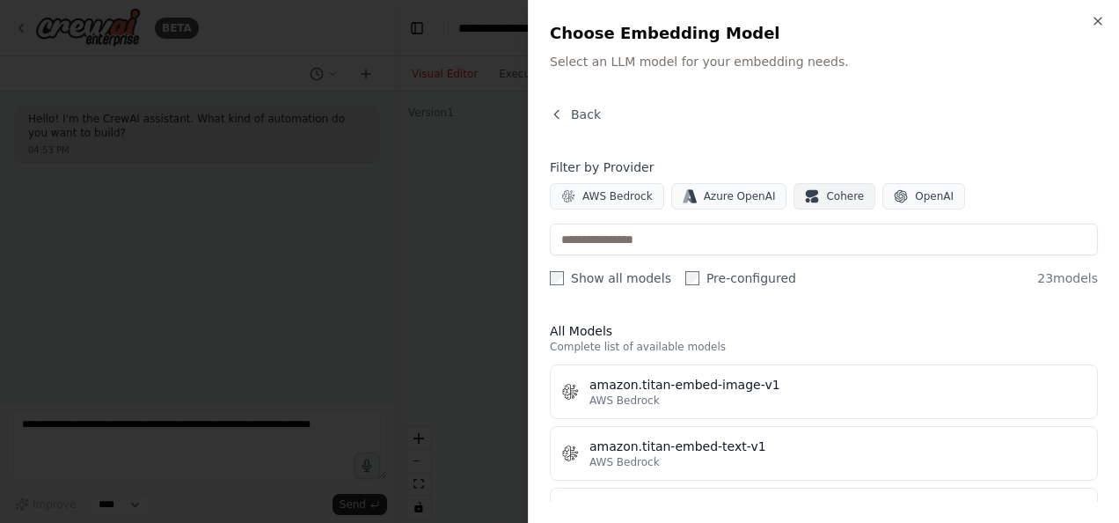
click at [826, 198] on span "Cohere" at bounding box center [845, 196] width 38 height 14
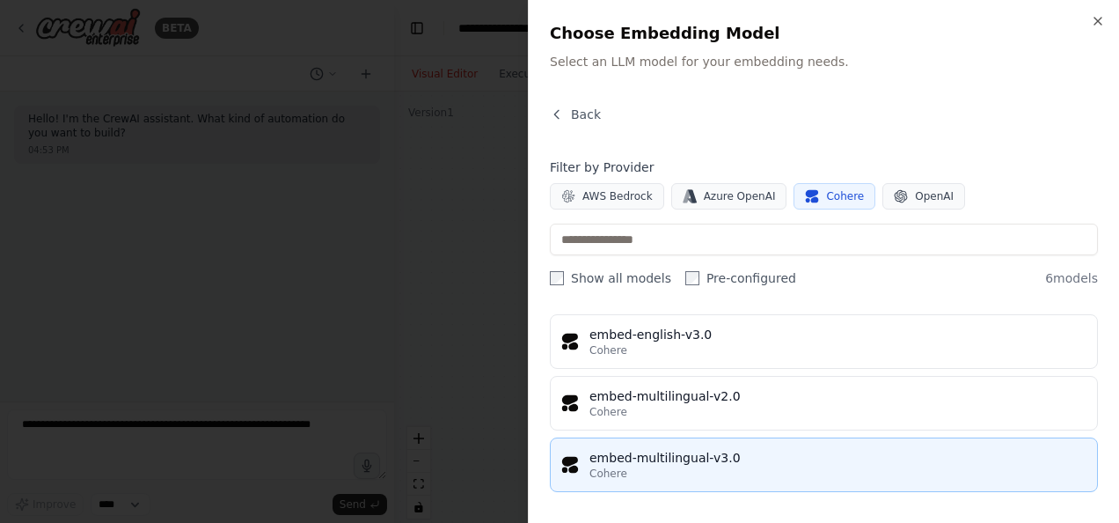
click at [713, 466] on div "Cohere" at bounding box center [837, 473] width 497 height 14
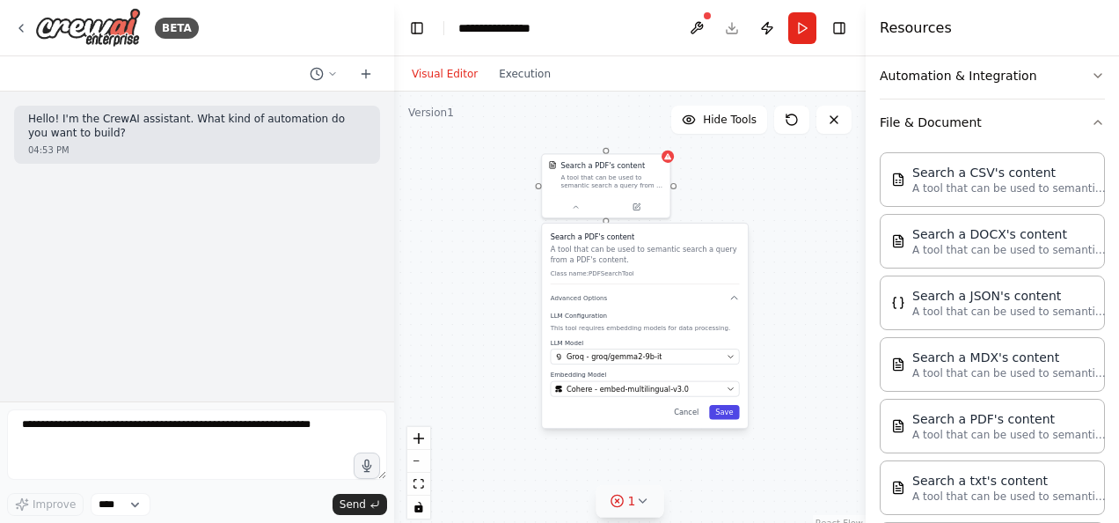
click at [727, 415] on button "Save" at bounding box center [724, 412] width 30 height 15
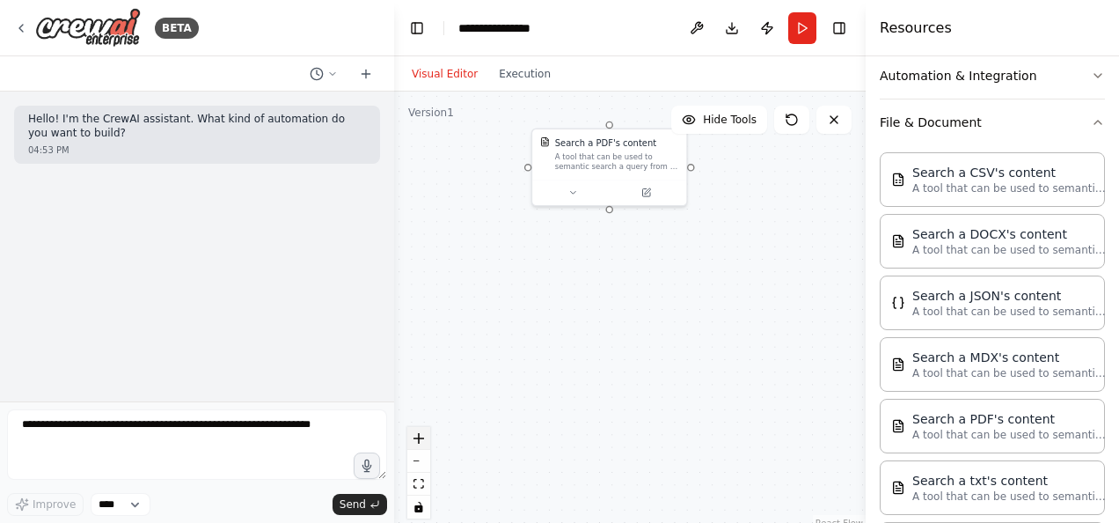
click at [421, 440] on icon "zoom in" at bounding box center [418, 438] width 11 height 11
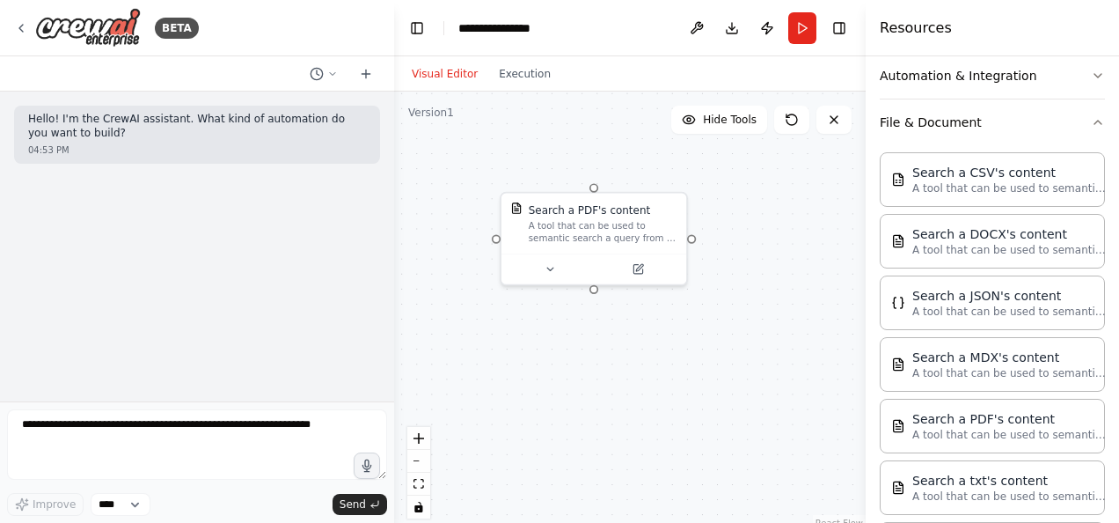
drag, startPoint x: 567, startPoint y: 285, endPoint x: 555, endPoint y: 385, distance: 100.9
click at [555, 385] on div "Search a PDF's content A tool that can be used to semantic search a query from …" at bounding box center [630, 311] width 472 height 440
click at [557, 29] on icon "breadcrumb" at bounding box center [559, 27] width 11 height 11
click at [563, 23] on icon "breadcrumb" at bounding box center [559, 27] width 11 height 11
click at [551, 33] on div "**********" at bounding box center [512, 28] width 109 height 18
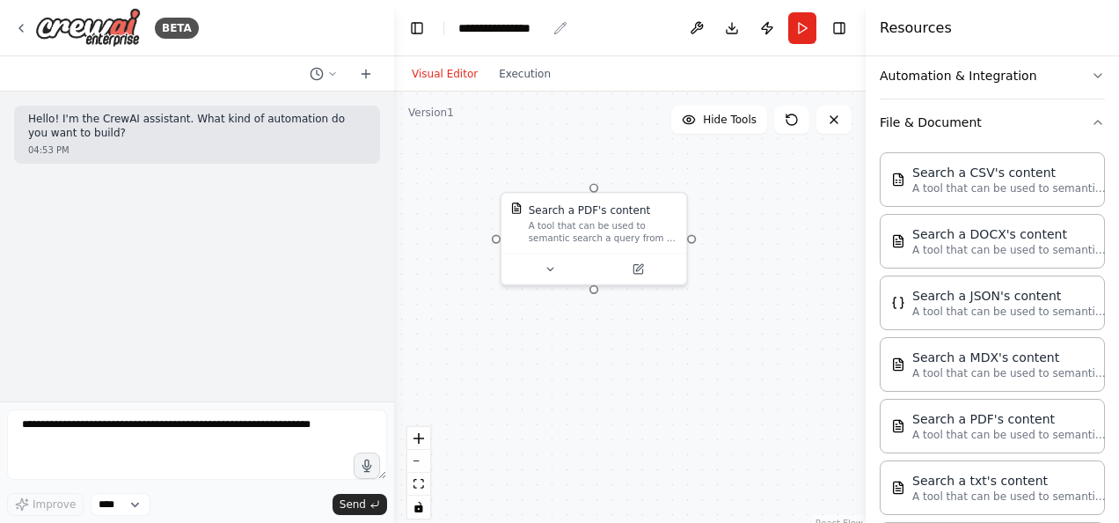
drag, startPoint x: 551, startPoint y: 33, endPoint x: 566, endPoint y: 18, distance: 21.8
click at [566, 18] on header "**********" at bounding box center [630, 28] width 472 height 56
click at [560, 23] on header "**********" at bounding box center [630, 28] width 472 height 56
click at [545, 26] on div "**********" at bounding box center [512, 28] width 109 height 18
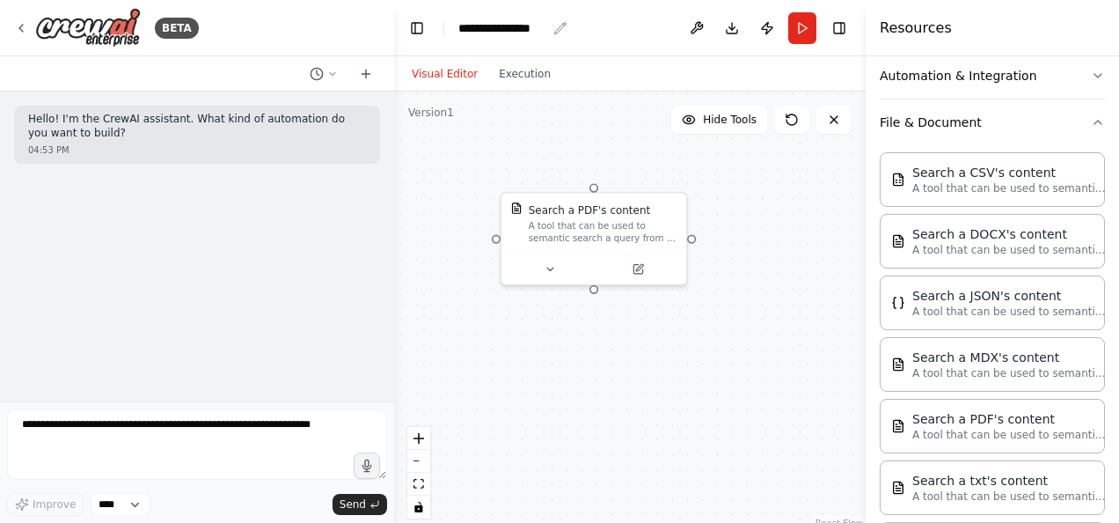
click at [545, 26] on div "**********" at bounding box center [512, 28] width 109 height 18
drag, startPoint x: 545, startPoint y: 26, endPoint x: 555, endPoint y: 26, distance: 9.7
click at [555, 26] on div "**********" at bounding box center [512, 28] width 109 height 18
click at [555, 26] on icon "breadcrumb" at bounding box center [560, 28] width 14 height 14
click at [542, 26] on div "**********" at bounding box center [502, 28] width 88 height 18
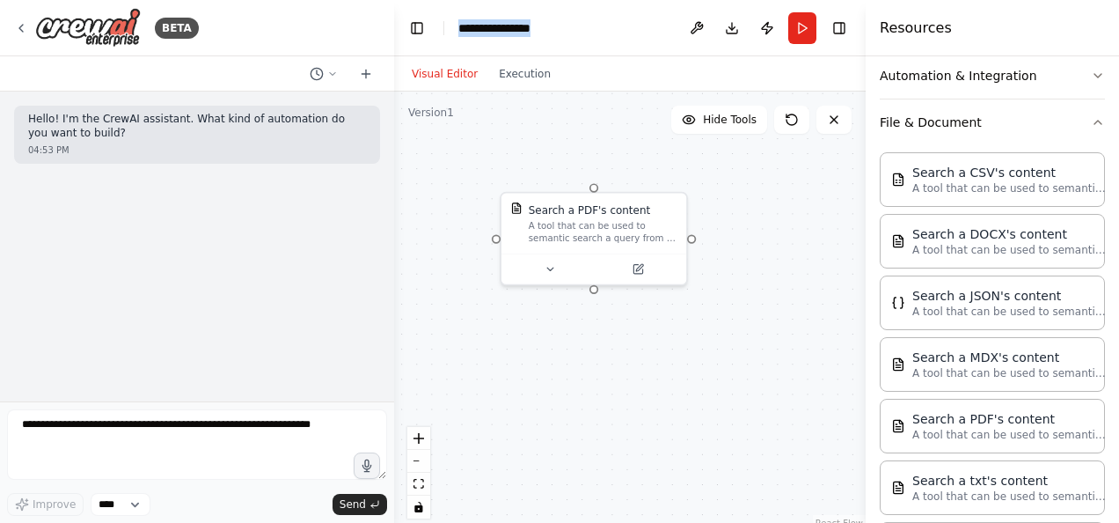
drag, startPoint x: 542, startPoint y: 26, endPoint x: 412, endPoint y: 46, distance: 131.8
click at [412, 46] on header "**********" at bounding box center [630, 28] width 472 height 56
click at [636, 103] on div "Search a PDF's content A tool that can be used to semantic search a query from …" at bounding box center [630, 311] width 472 height 440
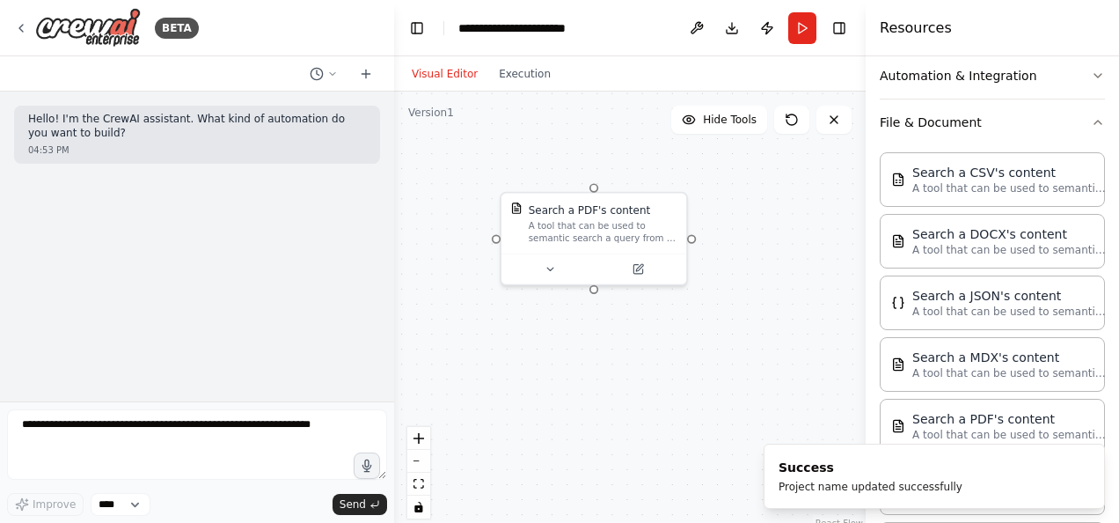
click at [674, 174] on div "Search a PDF's content A tool that can be used to semantic search a query from …" at bounding box center [630, 311] width 472 height 440
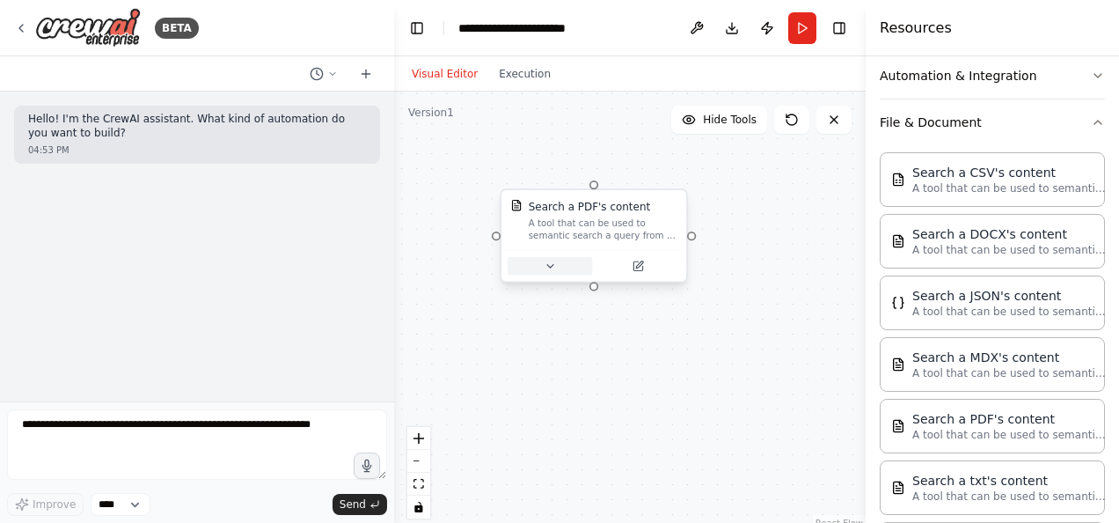
click at [556, 267] on button at bounding box center [550, 266] width 85 height 18
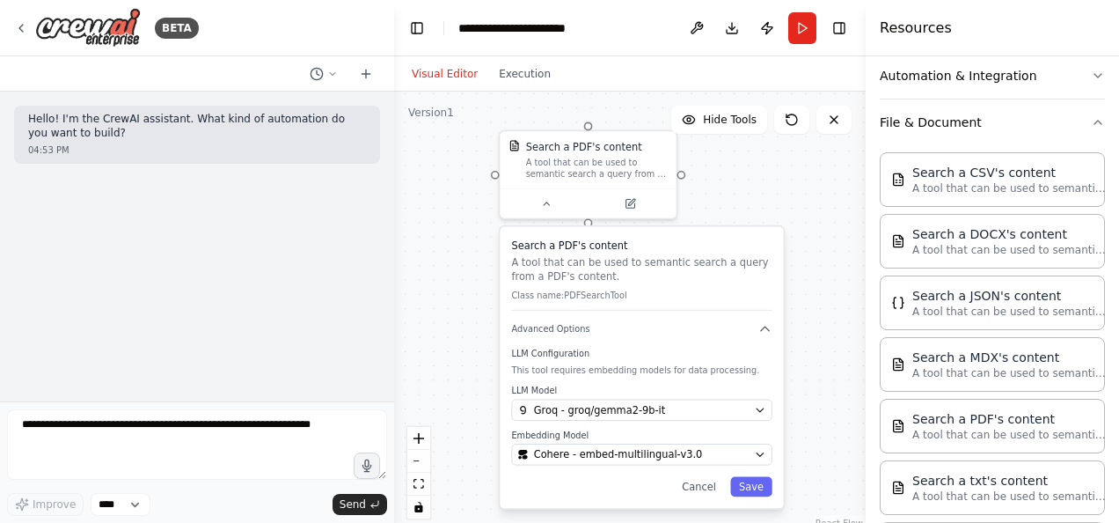
drag, startPoint x: 561, startPoint y: 174, endPoint x: 554, endPoint y: 101, distance: 73.4
click at [554, 101] on div "Search a PDF's content A tool that can be used to semantic search a query from …" at bounding box center [630, 311] width 472 height 440
click at [834, 123] on icon at bounding box center [834, 120] width 14 height 14
click at [1091, 115] on icon "button" at bounding box center [1098, 122] width 14 height 14
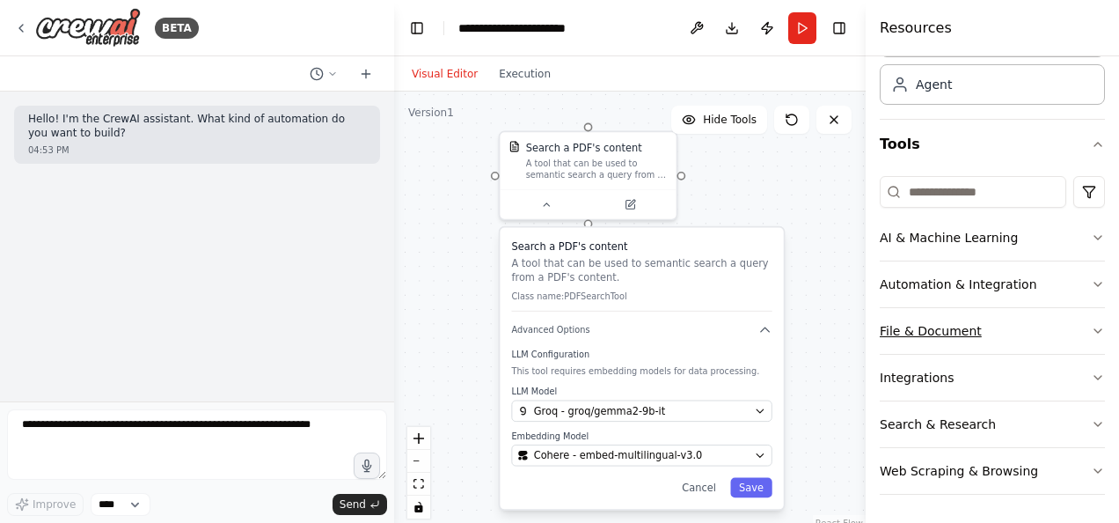
scroll to position [99, 0]
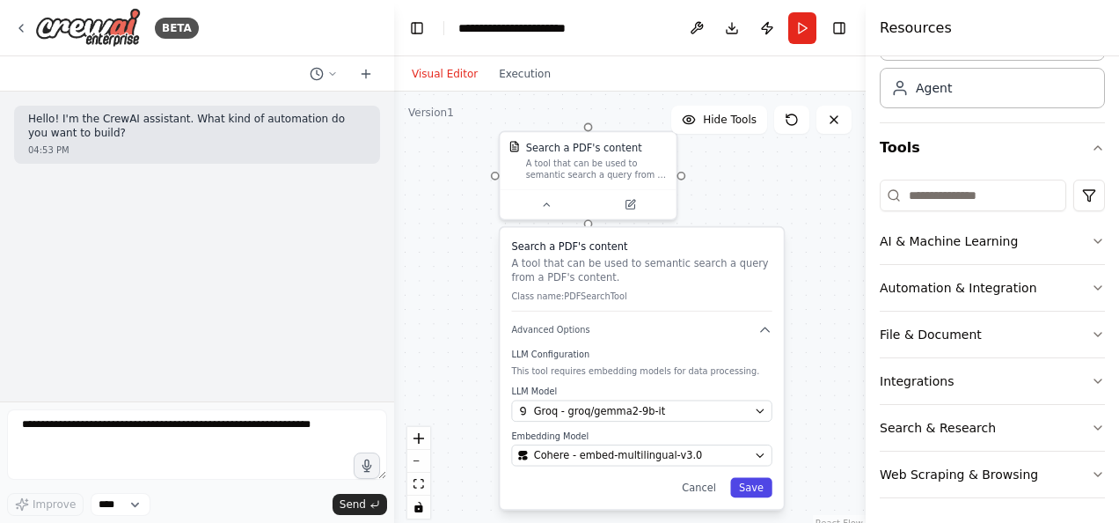
click at [749, 487] on button "Save" at bounding box center [751, 488] width 42 height 20
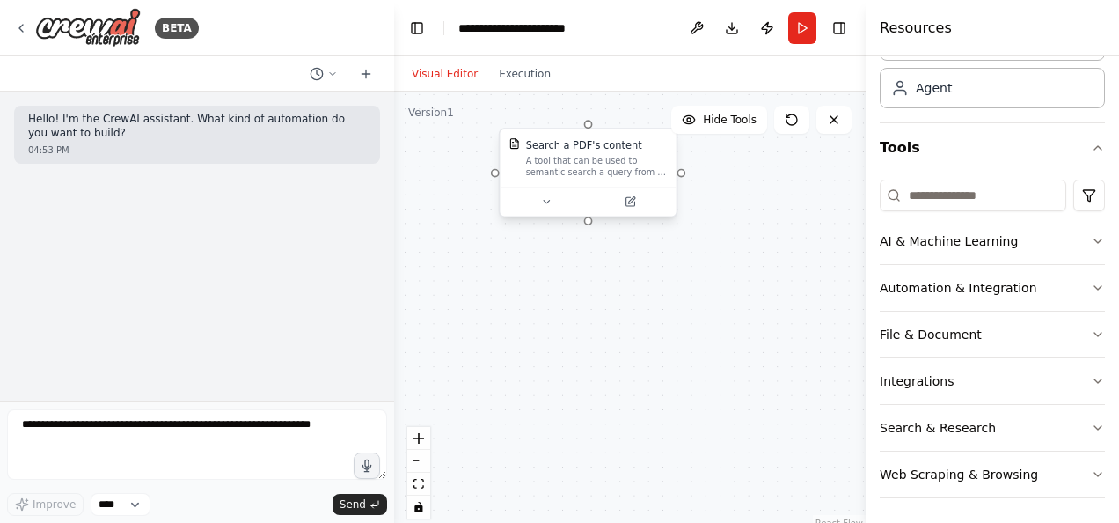
click at [545, 215] on div at bounding box center [588, 201] width 176 height 29
click at [546, 211] on div at bounding box center [588, 201] width 176 height 29
click at [552, 197] on button at bounding box center [546, 202] width 81 height 18
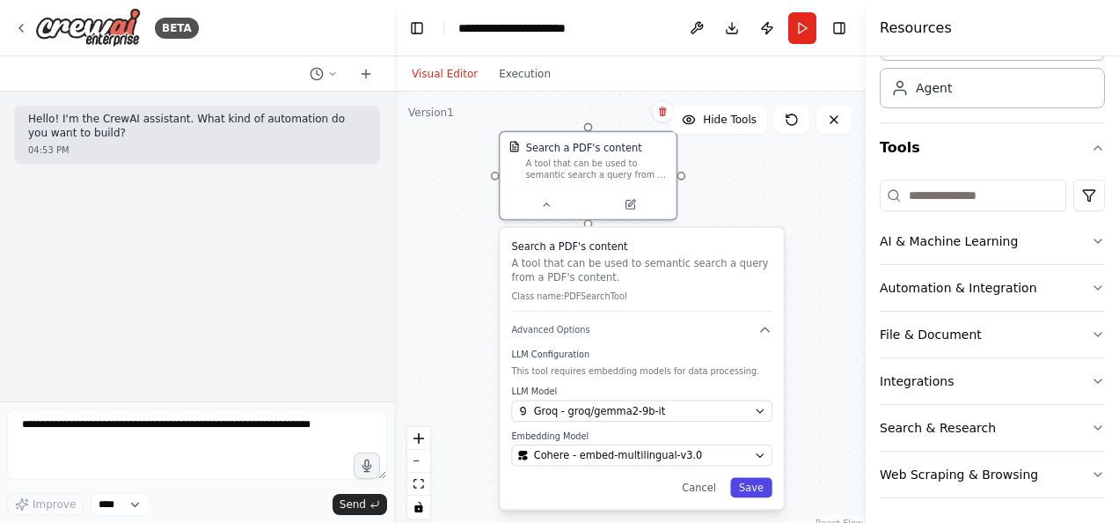
click at [750, 483] on button "Save" at bounding box center [751, 488] width 42 height 20
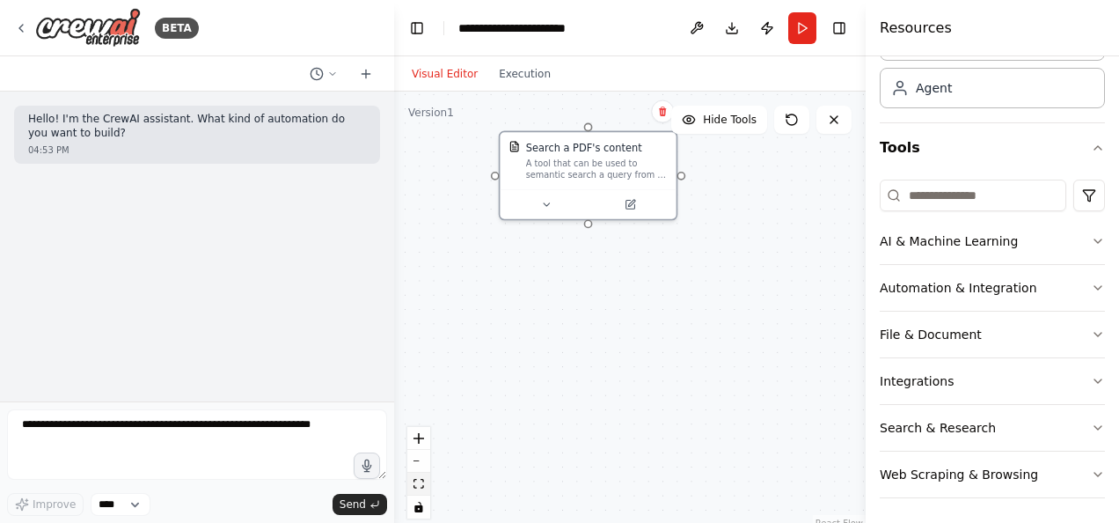
click at [427, 488] on button "fit view" at bounding box center [418, 483] width 23 height 23
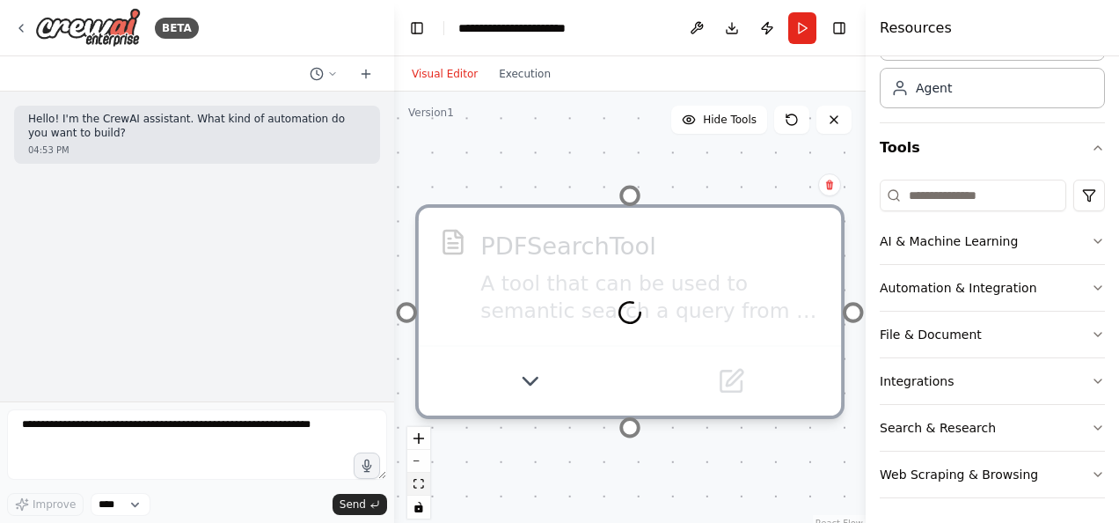
click at [423, 487] on icon "fit view" at bounding box center [418, 484] width 11 height 10
click at [421, 480] on icon "fit view" at bounding box center [418, 484] width 11 height 10
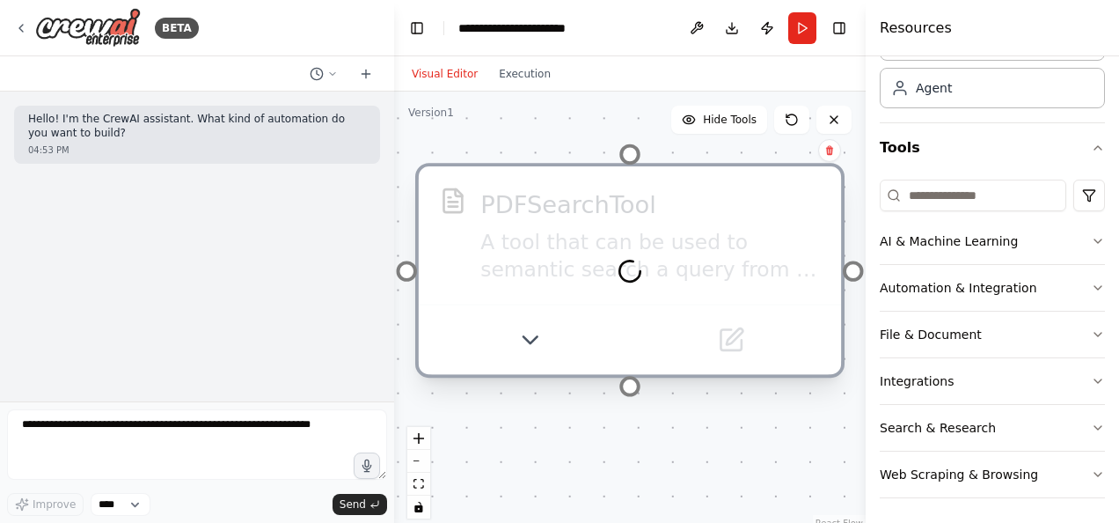
drag, startPoint x: 648, startPoint y: 262, endPoint x: 654, endPoint y: 208, distance: 54.9
click at [654, 208] on div at bounding box center [630, 270] width 422 height 208
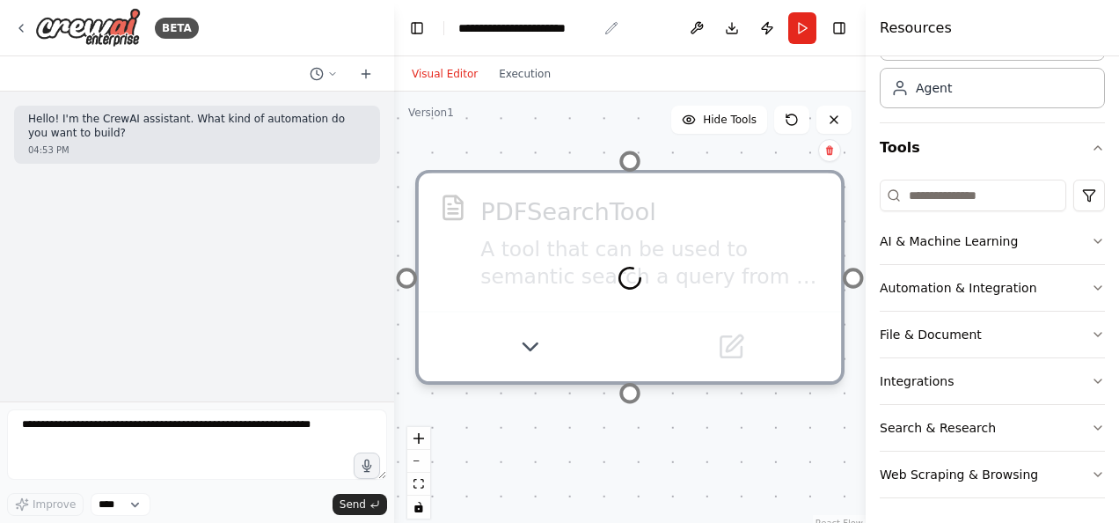
click at [595, 21] on div "**********" at bounding box center [527, 28] width 139 height 18
click at [706, 458] on div "PDFSearchTool A tool that can be used to semantic search a query from a PDF's c…" at bounding box center [630, 311] width 472 height 440
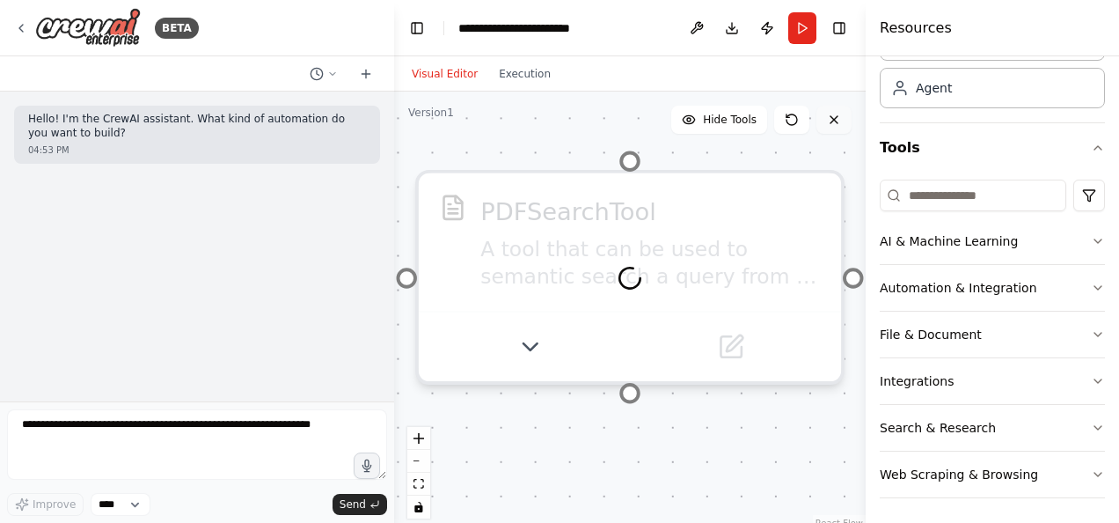
click at [836, 131] on button at bounding box center [833, 120] width 35 height 28
click at [632, 283] on icon at bounding box center [630, 270] width 30 height 30
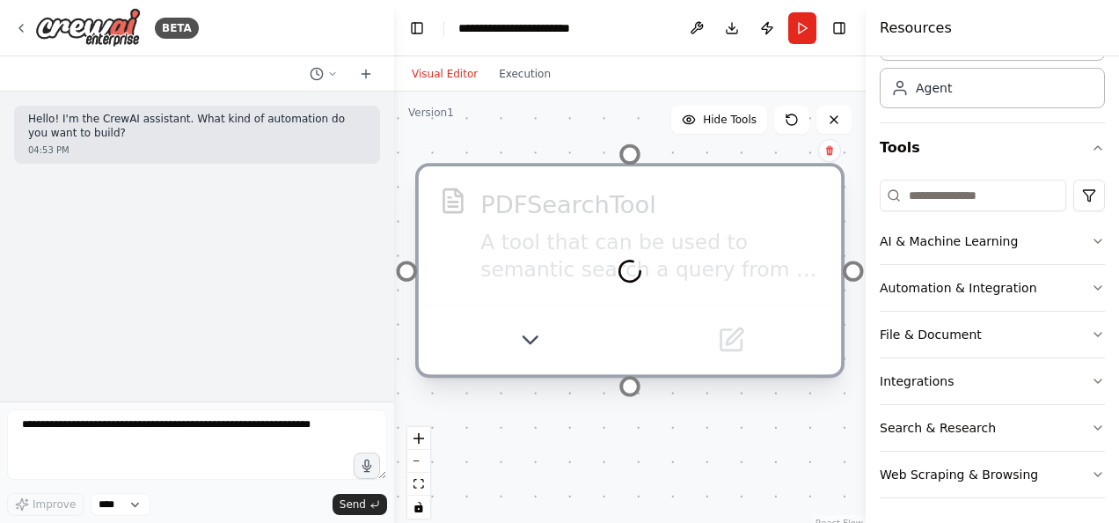
click at [639, 324] on div at bounding box center [630, 270] width 422 height 208
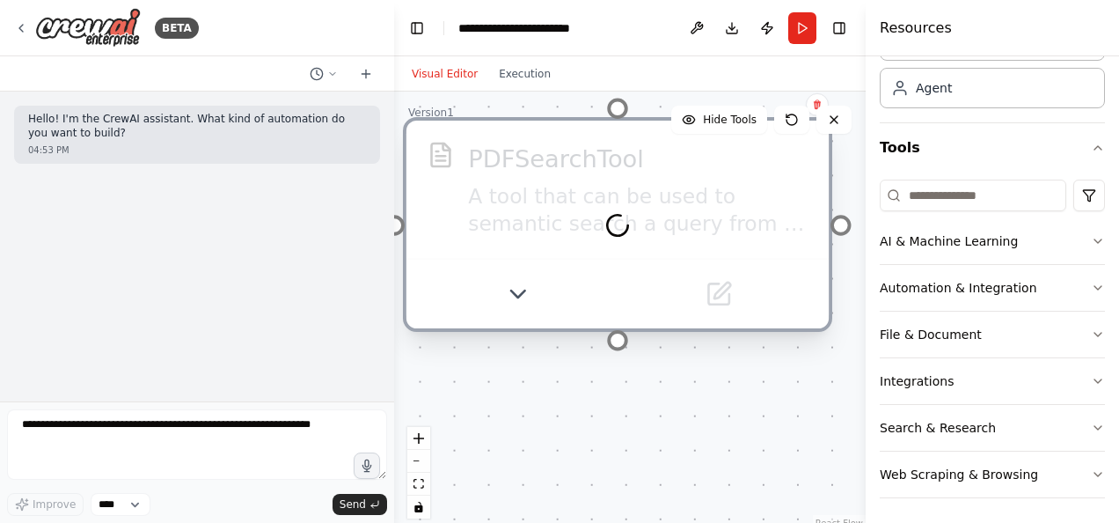
drag, startPoint x: 639, startPoint y: 324, endPoint x: 605, endPoint y: 310, distance: 36.3
click at [605, 310] on div at bounding box center [617, 225] width 422 height 208
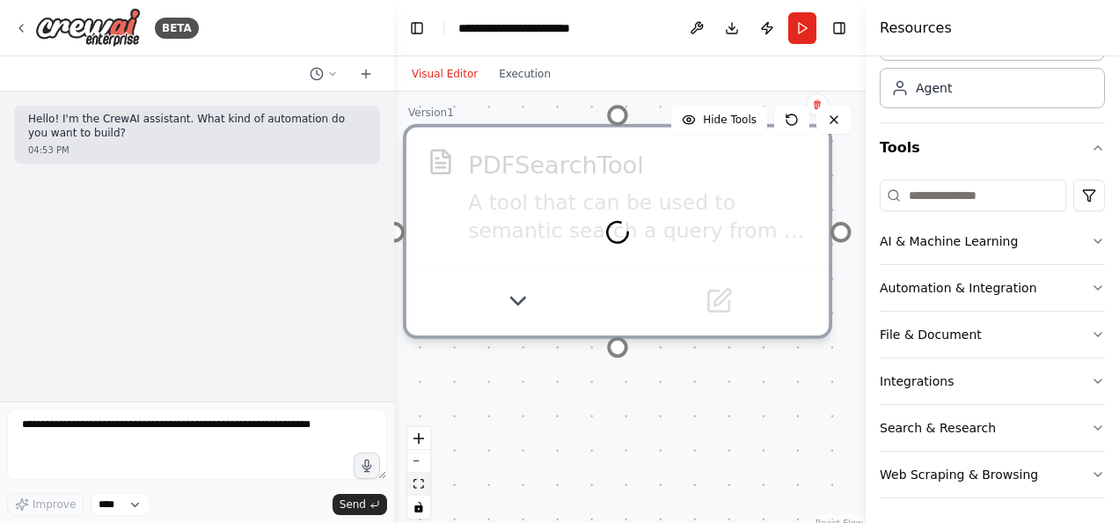
click at [419, 490] on button "fit view" at bounding box center [418, 483] width 23 height 23
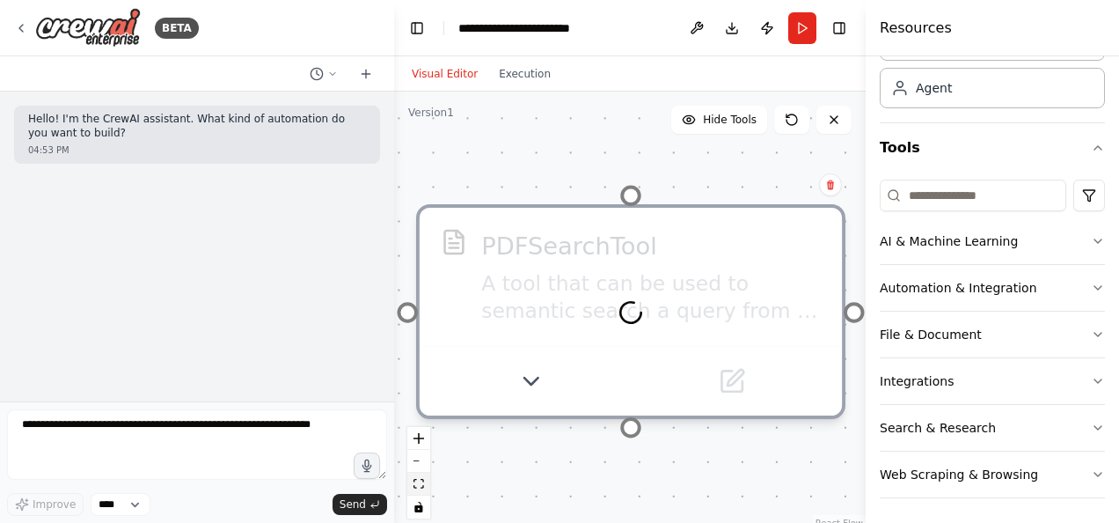
click at [428, 493] on button "fit view" at bounding box center [418, 483] width 23 height 23
click at [421, 482] on icon "fit view" at bounding box center [418, 484] width 11 height 10
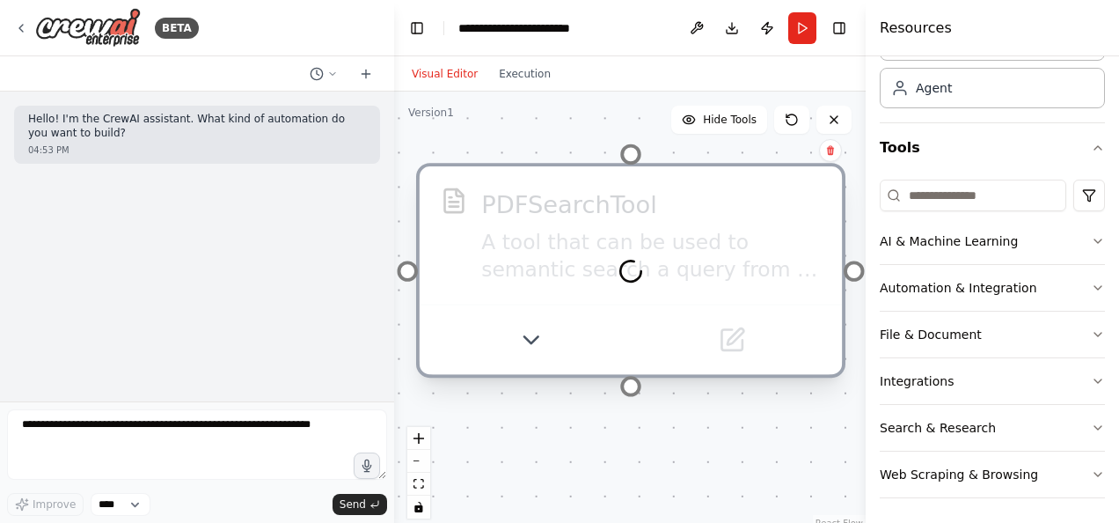
drag, startPoint x: 713, startPoint y: 216, endPoint x: 728, endPoint y: 163, distance: 55.5
click at [728, 163] on div "PDFSearchTool A tool that can be used to semantic search a query from a PDF's c…" at bounding box center [630, 270] width 429 height 215
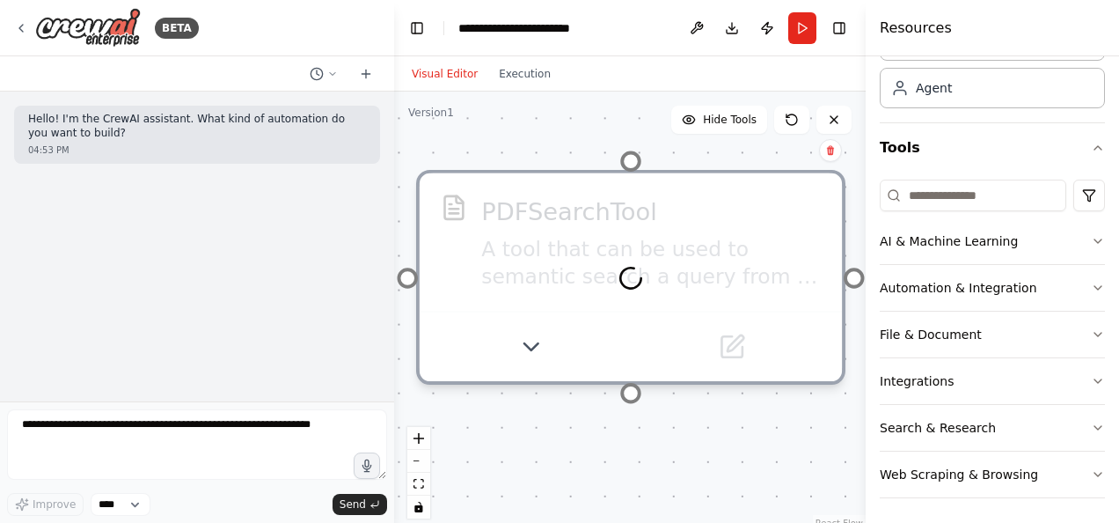
click at [624, 72] on div "Visual Editor Execution" at bounding box center [630, 73] width 472 height 35
click at [452, 157] on div "PDFSearchTool A tool that can be used to semantic search a query from a PDF's c…" at bounding box center [630, 311] width 472 height 440
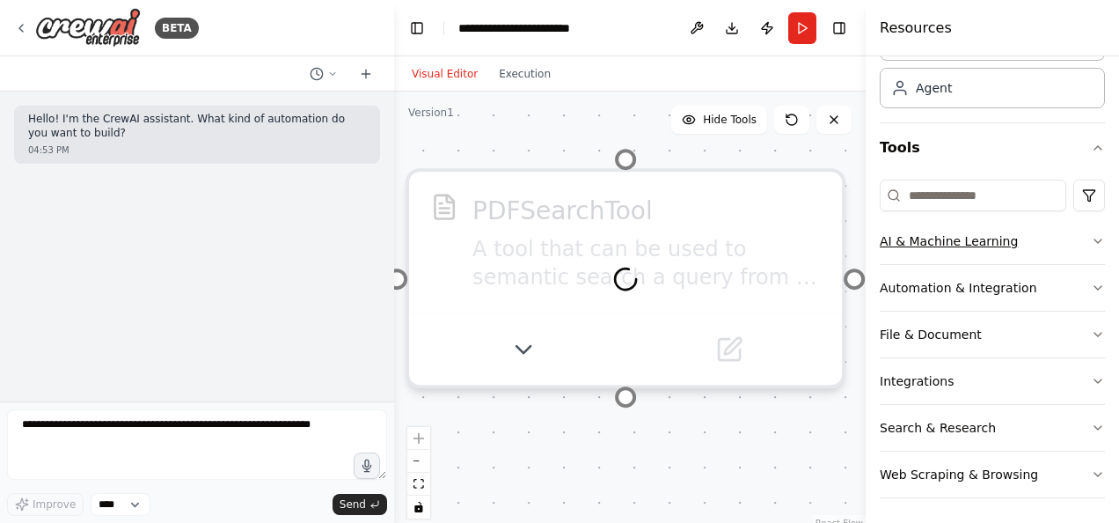
scroll to position [0, 0]
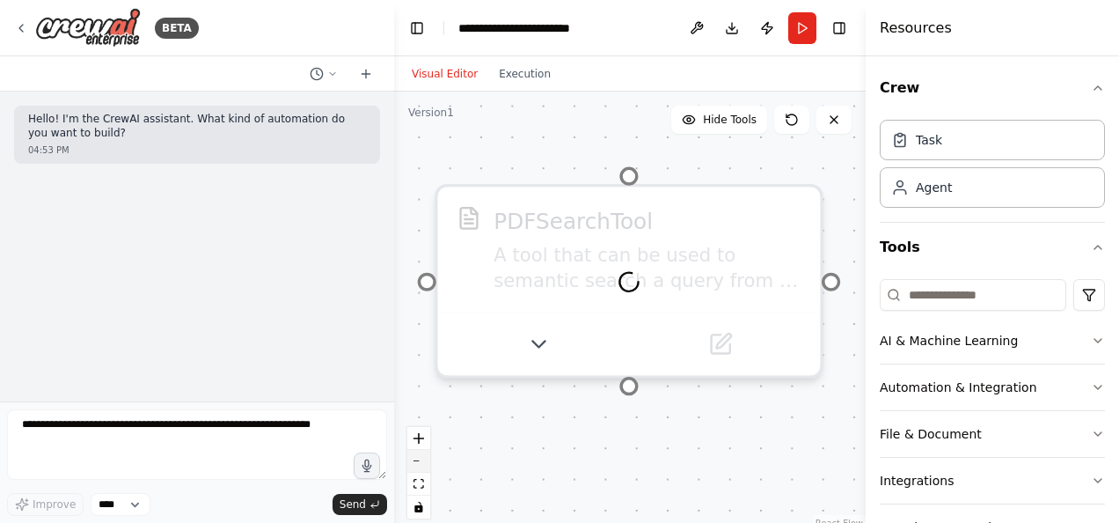
click at [417, 462] on button "zoom out" at bounding box center [418, 461] width 23 height 23
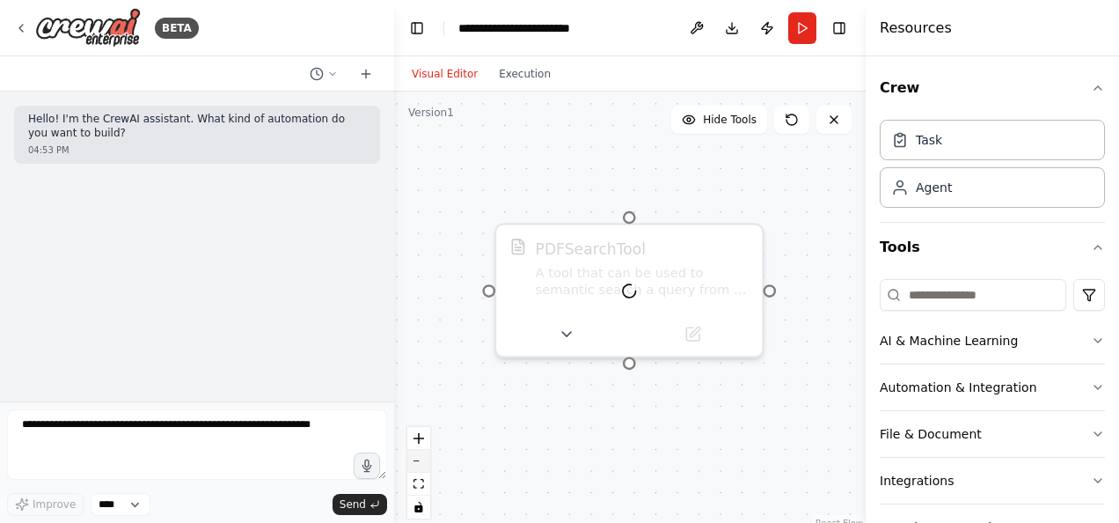
click at [417, 462] on button "zoom out" at bounding box center [418, 461] width 23 height 23
click at [682, 304] on div at bounding box center [630, 293] width 185 height 91
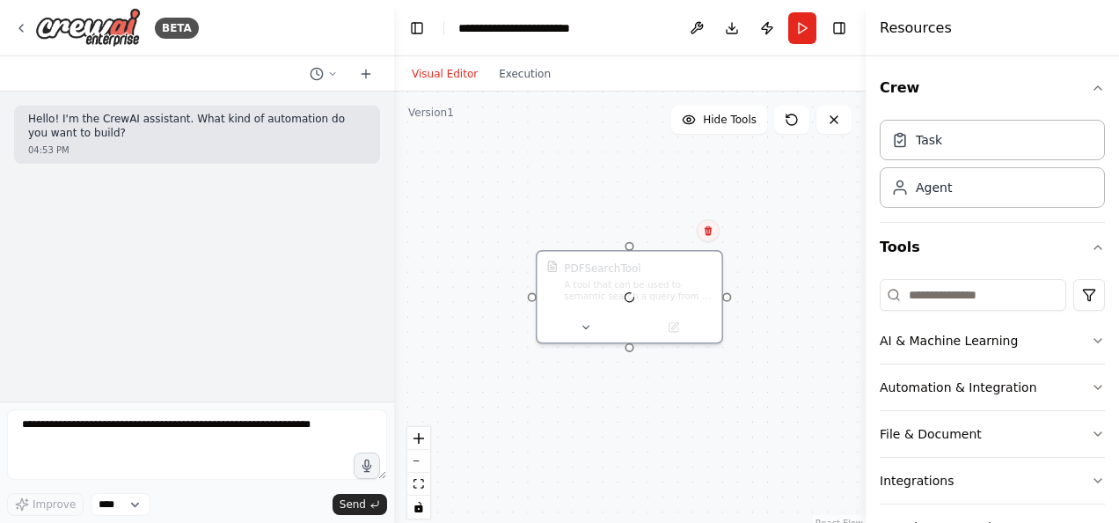
click at [709, 232] on icon at bounding box center [708, 230] width 11 height 11
click at [658, 235] on button "Confirm" at bounding box center [658, 230] width 62 height 21
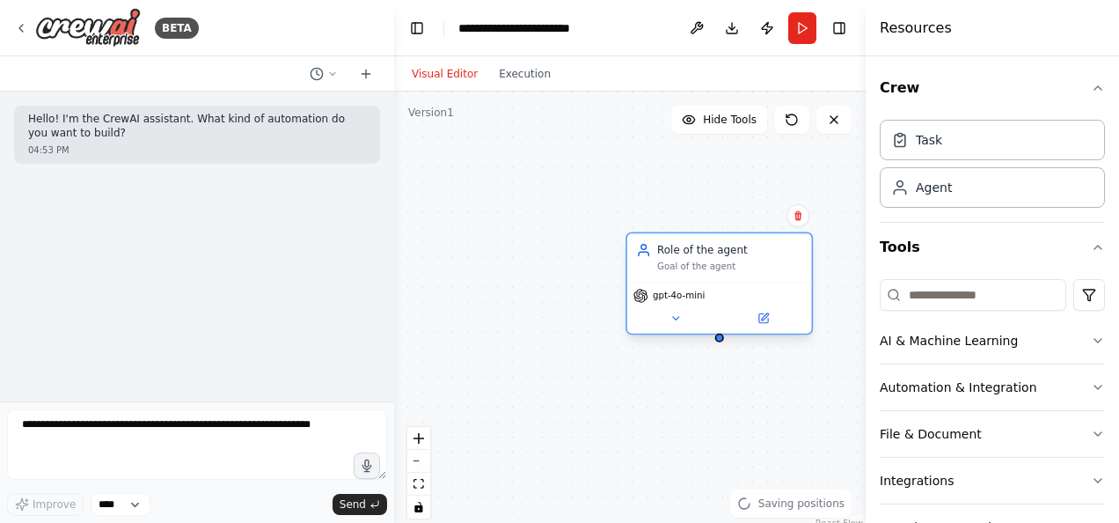
drag, startPoint x: 797, startPoint y: 273, endPoint x: 649, endPoint y: 278, distance: 147.9
click at [649, 278] on div "Role of the agent Goal of the agent" at bounding box center [719, 257] width 185 height 48
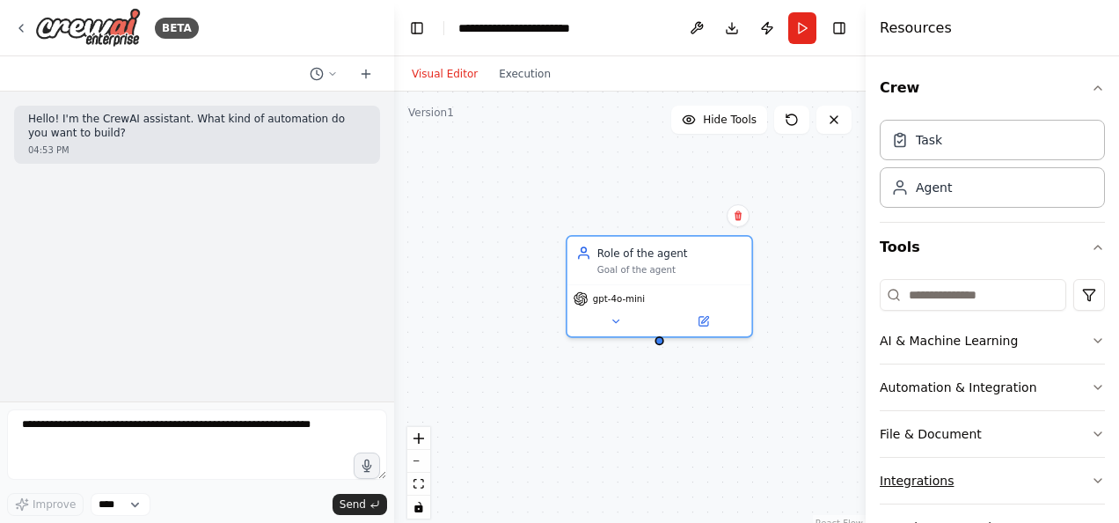
scroll to position [99, 0]
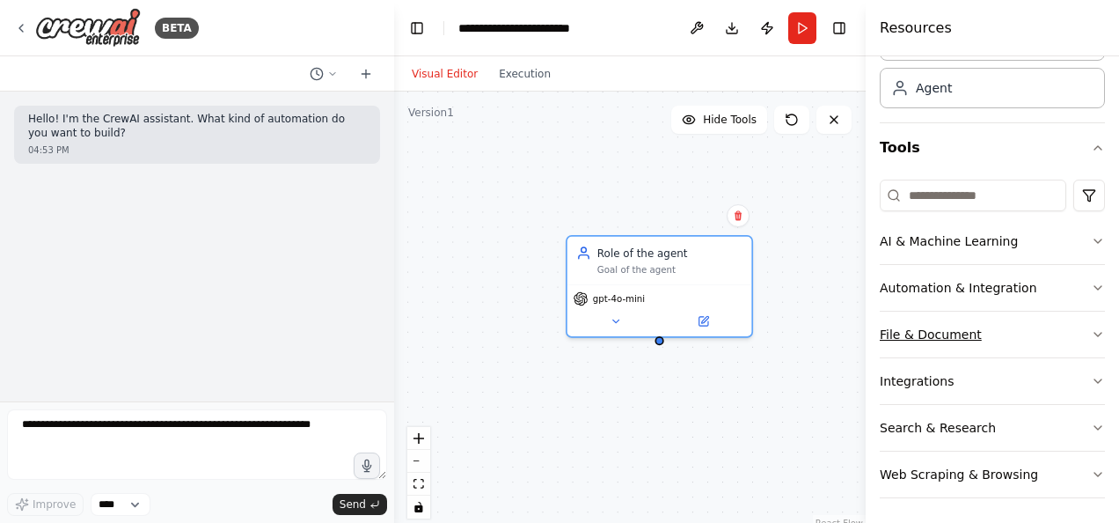
click at [922, 341] on button "File & Document" at bounding box center [992, 334] width 225 height 46
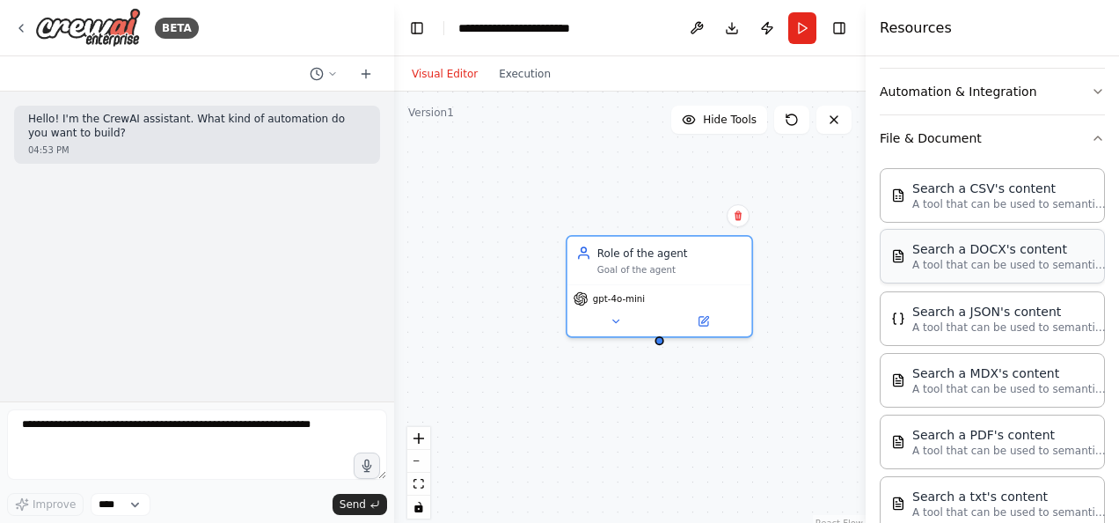
scroll to position [299, 0]
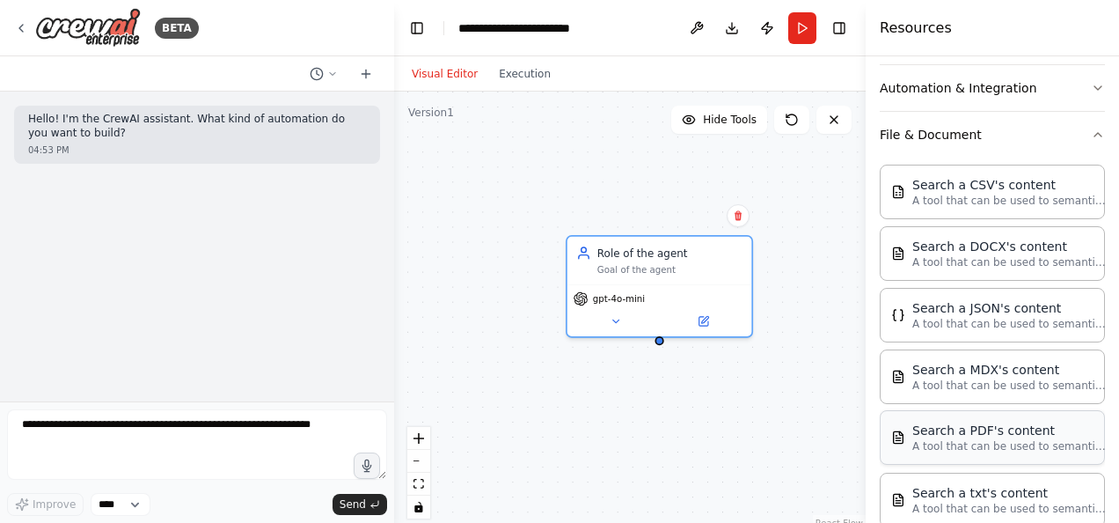
click at [964, 449] on div "Search a PDF's content A tool that can be used to semantic search a query from …" at bounding box center [992, 437] width 225 height 55
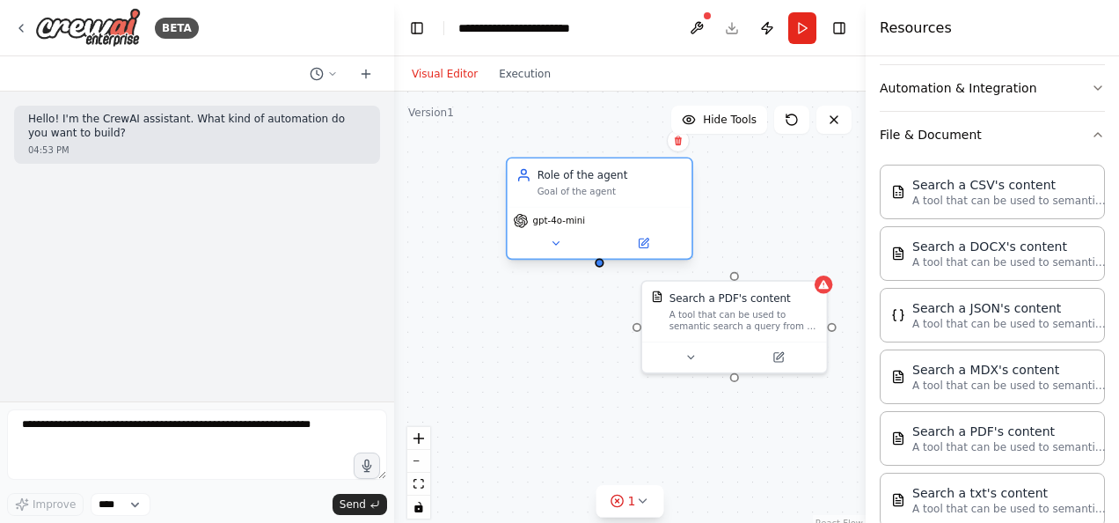
drag, startPoint x: 680, startPoint y: 292, endPoint x: 610, endPoint y: 201, distance: 115.4
click at [610, 201] on div "Role of the agent Goal of the agent gpt-4o-mini" at bounding box center [599, 208] width 187 height 103
click at [709, 352] on button at bounding box center [690, 354] width 84 height 18
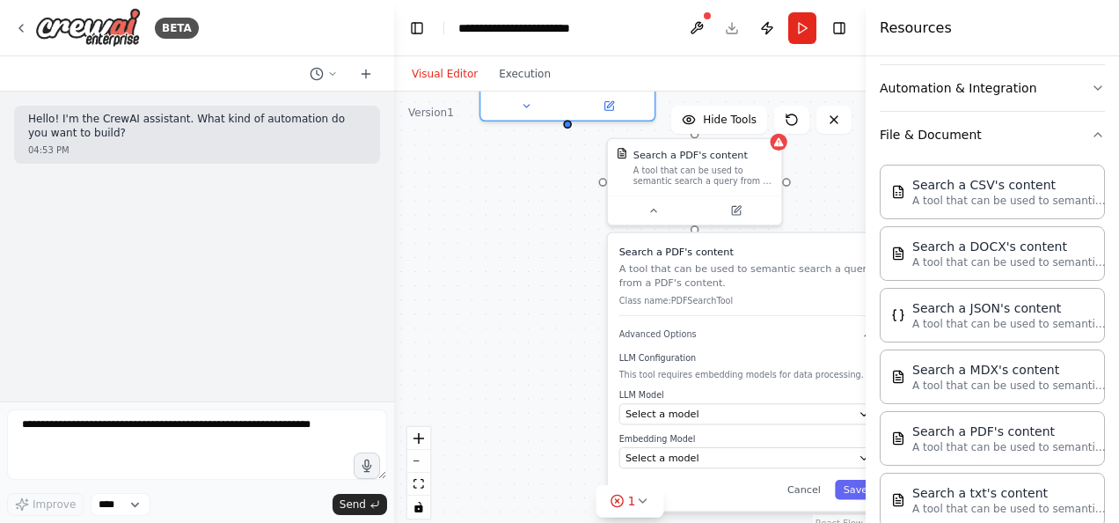
drag, startPoint x: 754, startPoint y: 252, endPoint x: 713, endPoint y: 101, distance: 156.0
click at [713, 101] on div "Role of the agent Goal of the agent gpt-4o-mini Search a PDF's content A tool t…" at bounding box center [630, 311] width 472 height 440
click at [707, 412] on div "Select a model" at bounding box center [737, 413] width 227 height 14
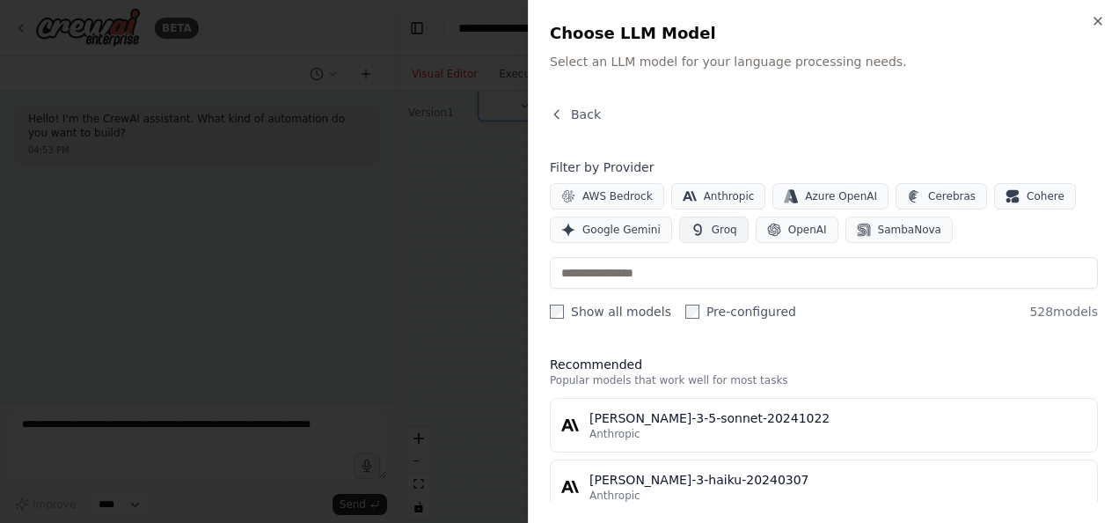
click at [712, 229] on span "Groq" at bounding box center [725, 230] width 26 height 14
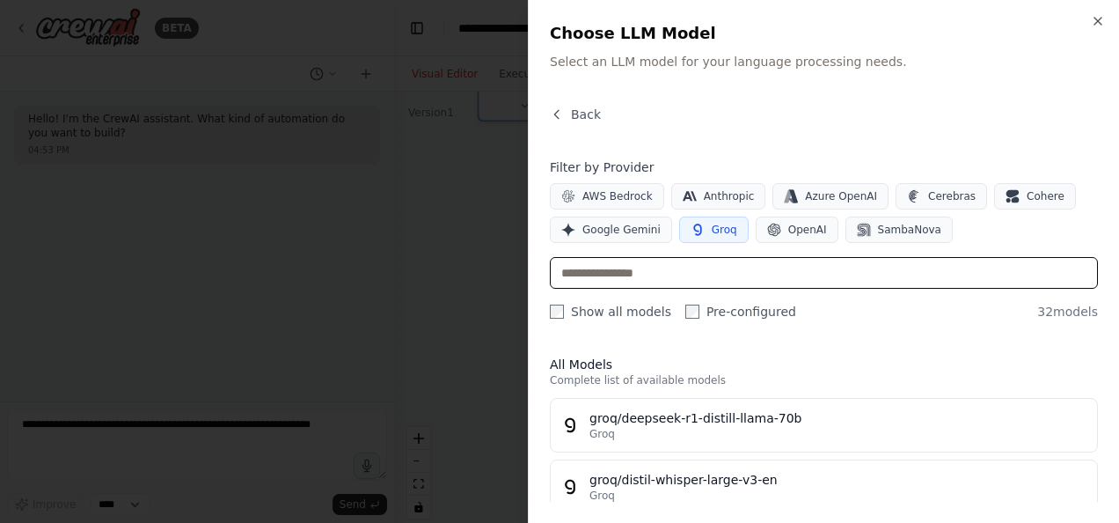
click at [630, 269] on input "text" at bounding box center [824, 273] width 548 height 32
type input "*****"
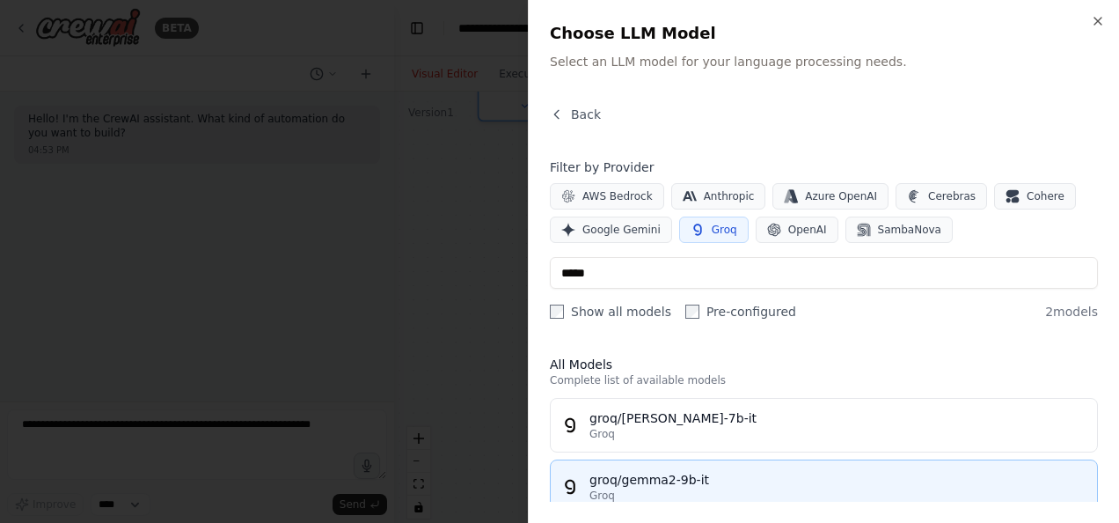
click at [672, 488] on div "Groq" at bounding box center [837, 495] width 497 height 14
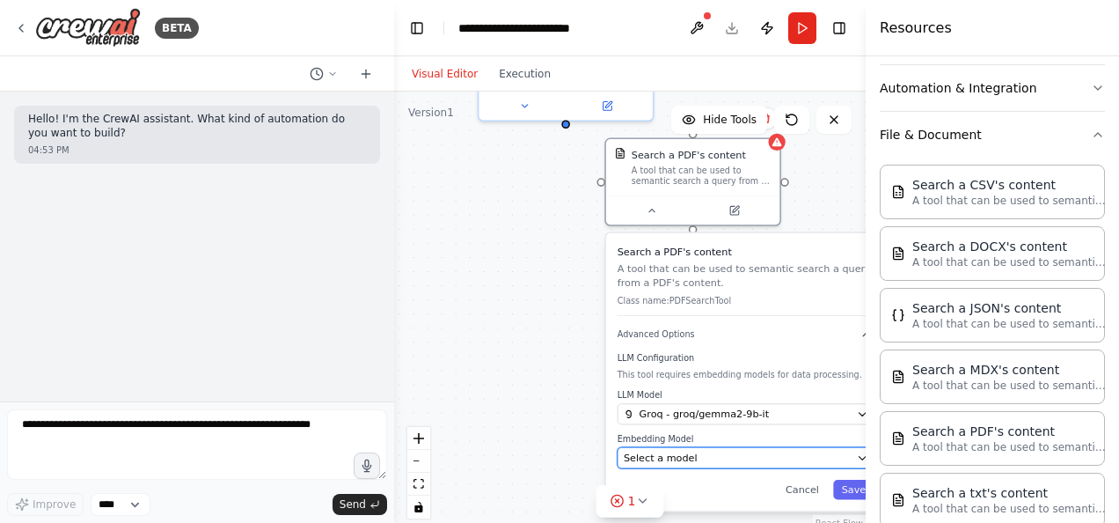
click at [692, 457] on div "Select a model" at bounding box center [737, 457] width 227 height 14
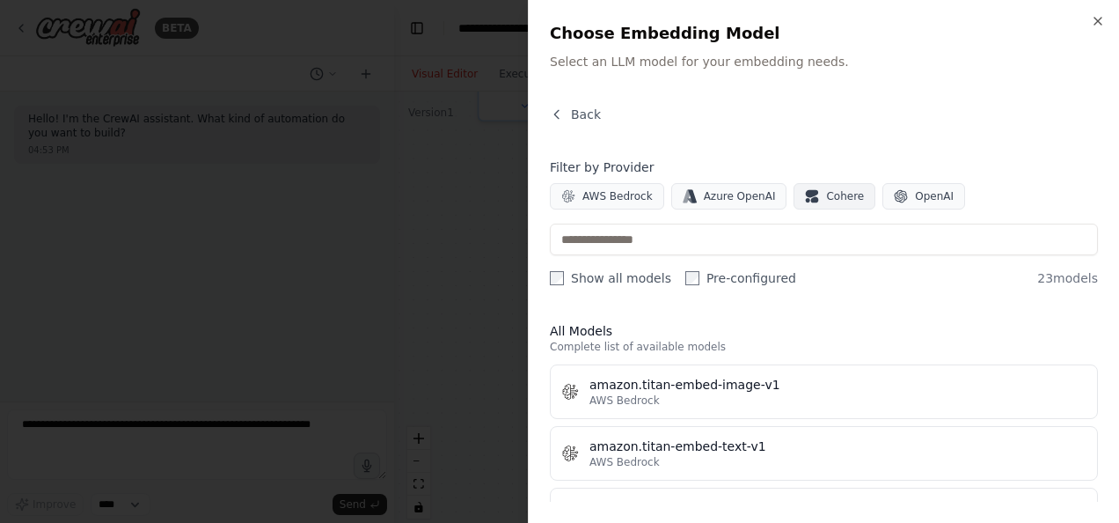
click at [819, 183] on button "Cohere" at bounding box center [835, 196] width 82 height 26
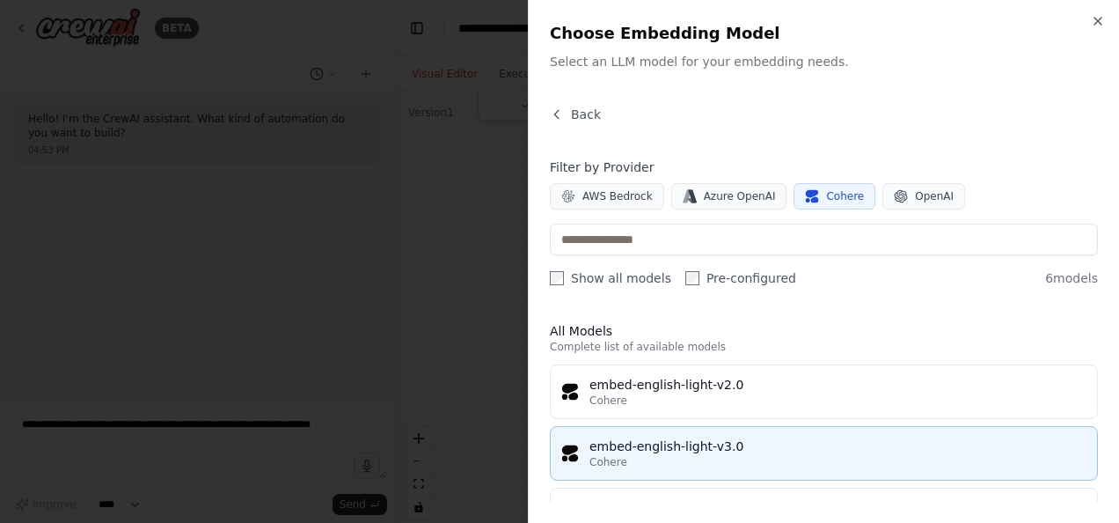
scroll to position [235, 0]
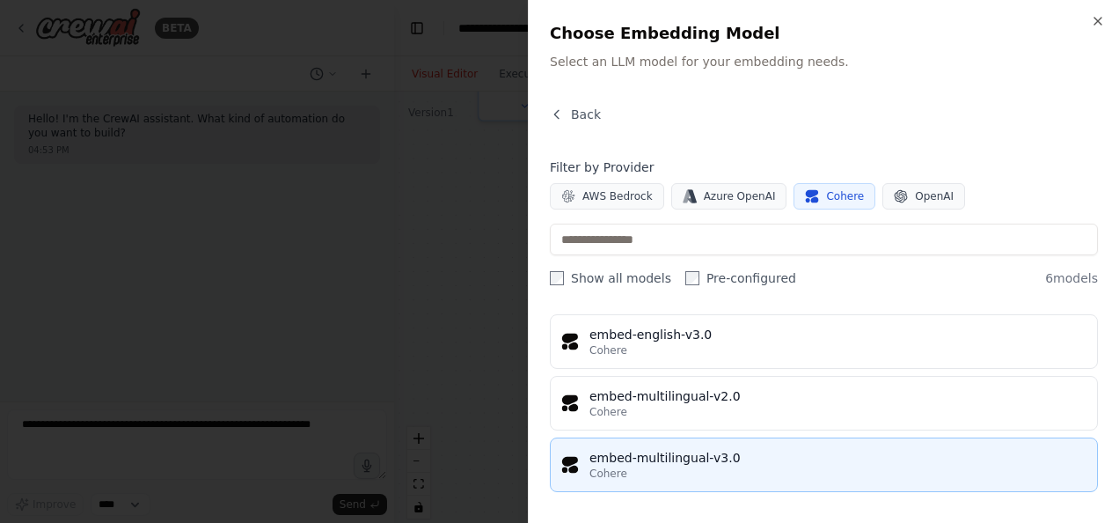
click at [674, 453] on div "embed-multilingual-v3.0" at bounding box center [837, 458] width 497 height 18
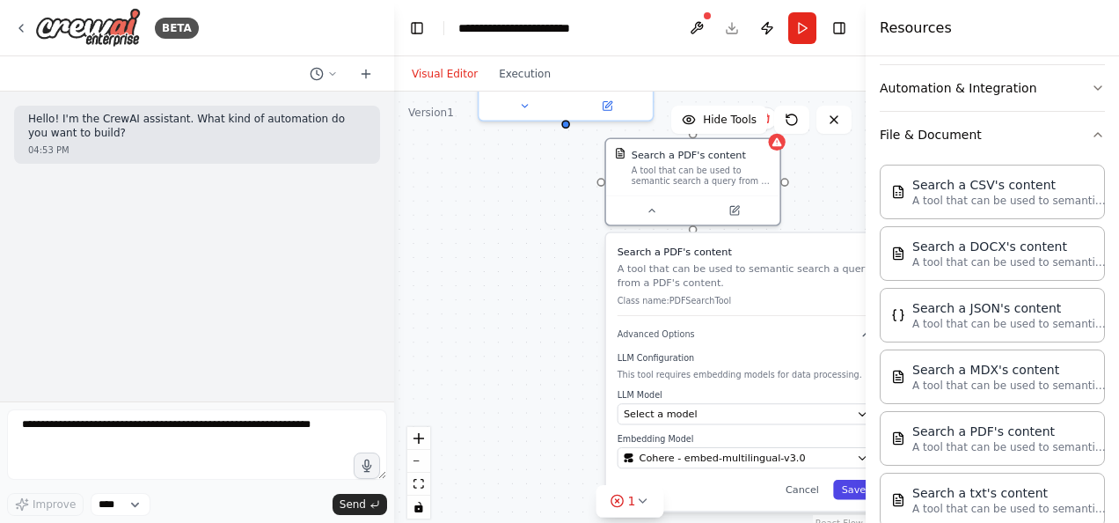
click at [845, 489] on button "Save" at bounding box center [853, 488] width 41 height 19
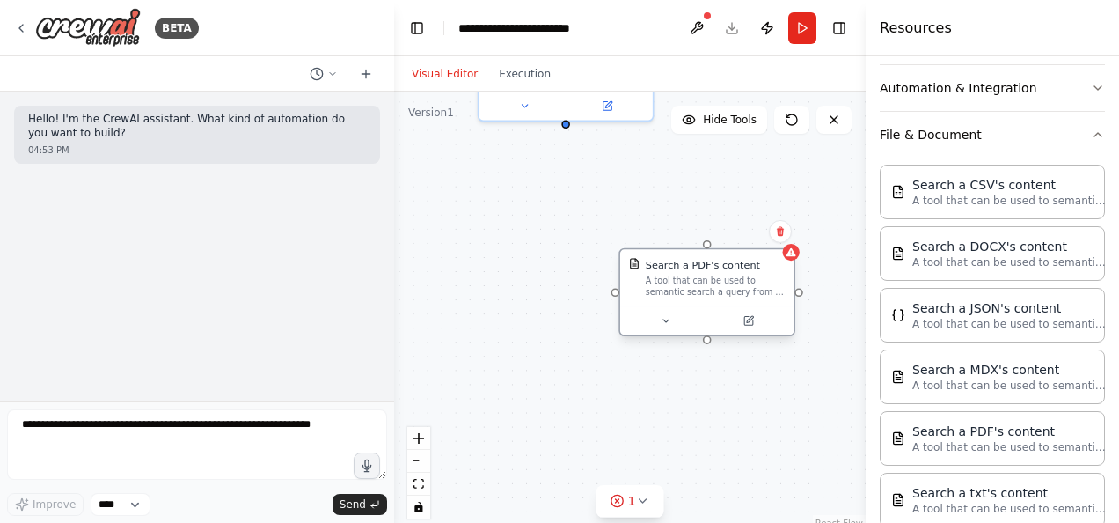
drag, startPoint x: 651, startPoint y: 141, endPoint x: 666, endPoint y: 255, distance: 115.3
click at [666, 255] on div "Search a PDF's content A tool that can be used to semantic search a query from …" at bounding box center [706, 277] width 173 height 56
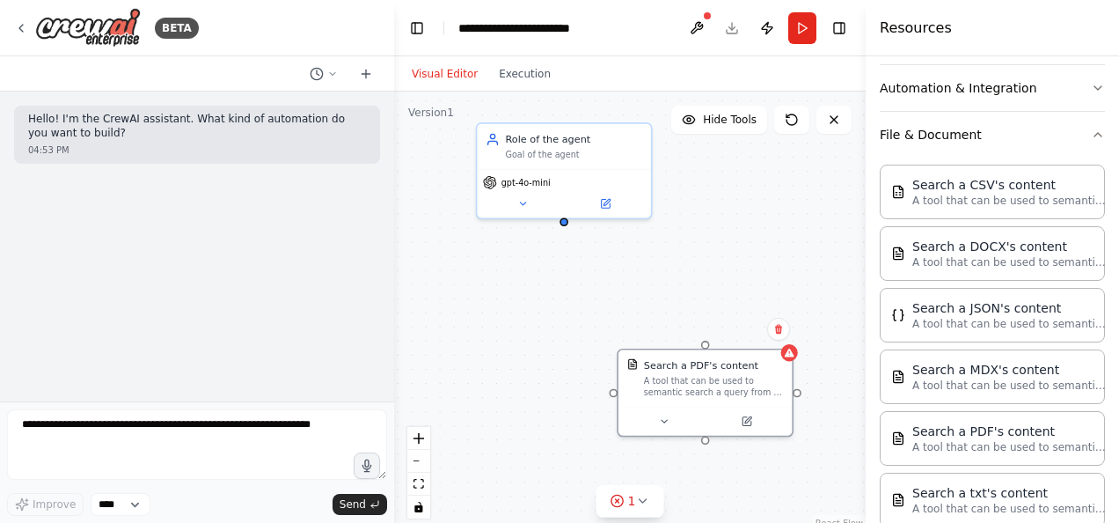
drag, startPoint x: 568, startPoint y: 166, endPoint x: 567, endPoint y: 267, distance: 100.3
click at [567, 267] on div "Role of the agent Goal of the agent gpt-4o-mini Search a PDF's content A tool t…" at bounding box center [630, 311] width 472 height 440
click at [569, 155] on div "Goal of the agent" at bounding box center [574, 154] width 137 height 11
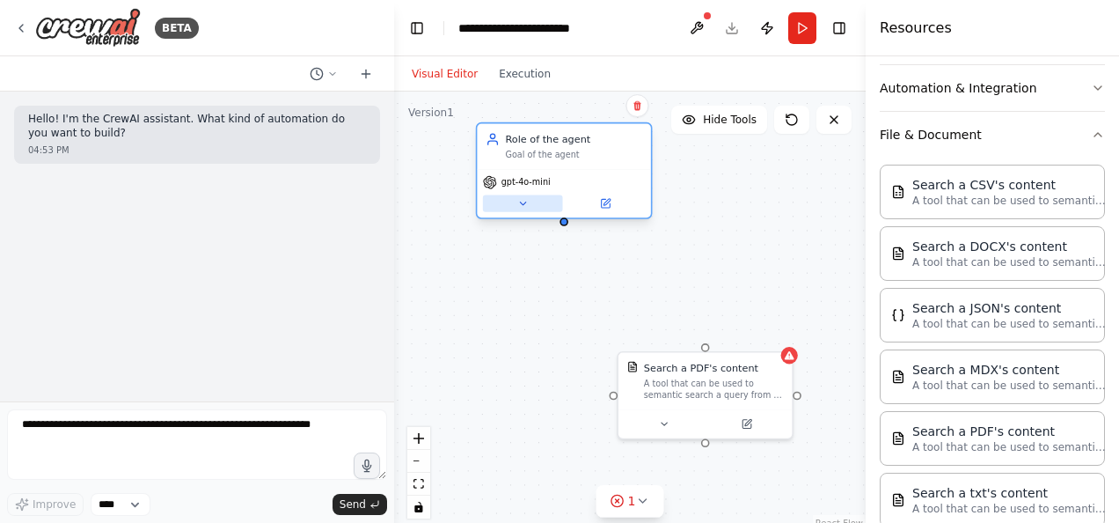
click at [524, 206] on icon at bounding box center [522, 203] width 11 height 11
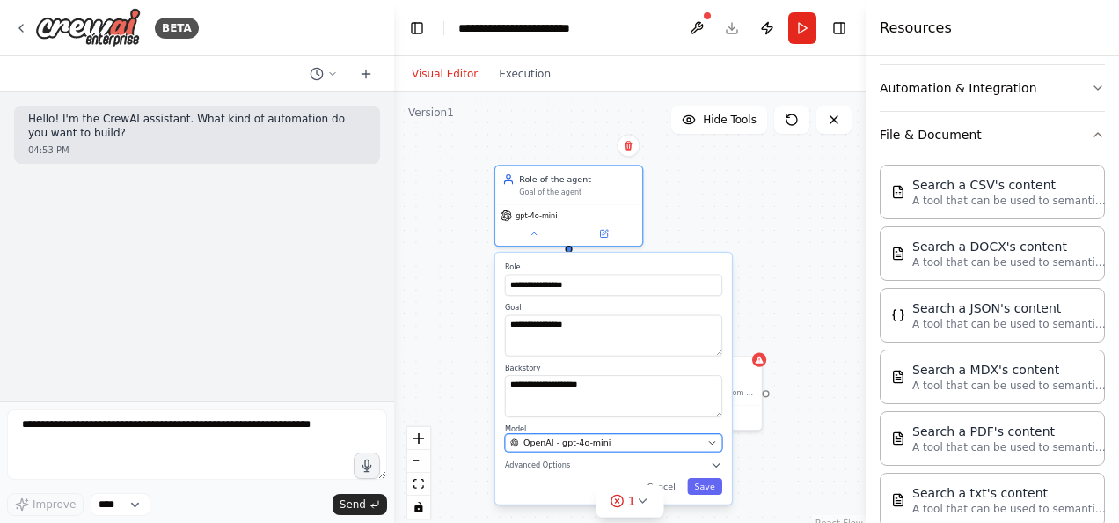
click at [606, 447] on div "OpenAI - gpt-4o-mini" at bounding box center [606, 442] width 193 height 12
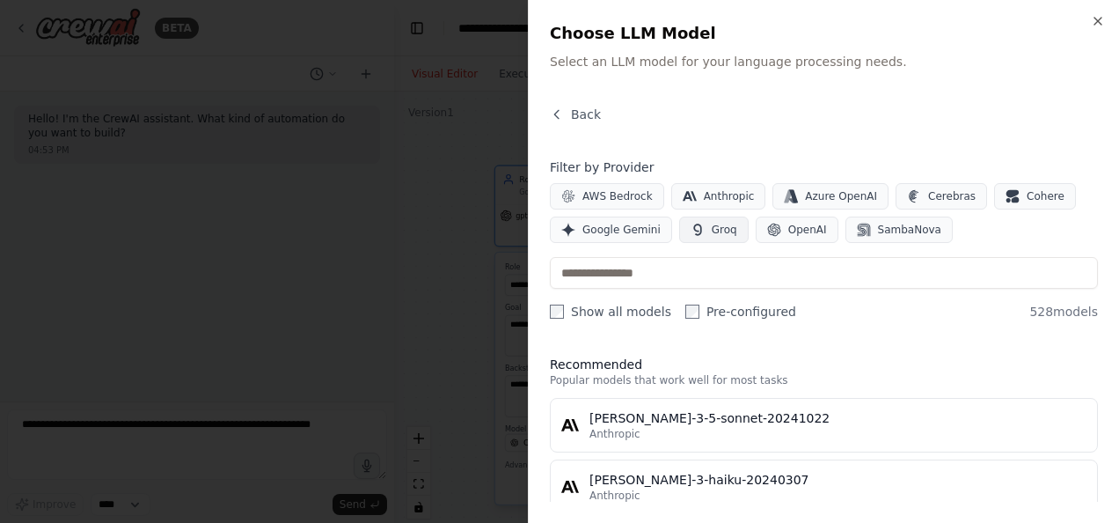
click at [712, 229] on span "Groq" at bounding box center [725, 230] width 26 height 14
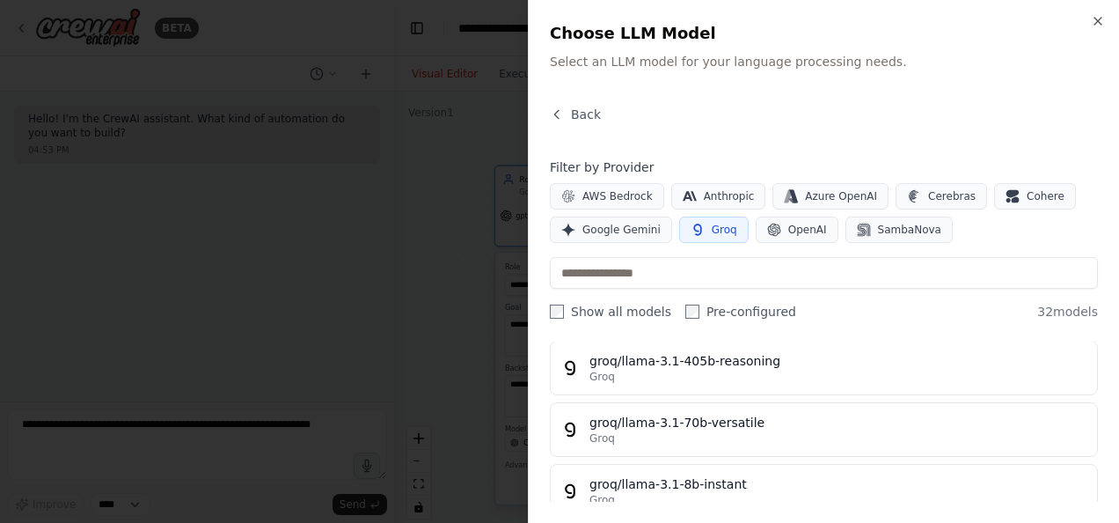
scroll to position [48, 0]
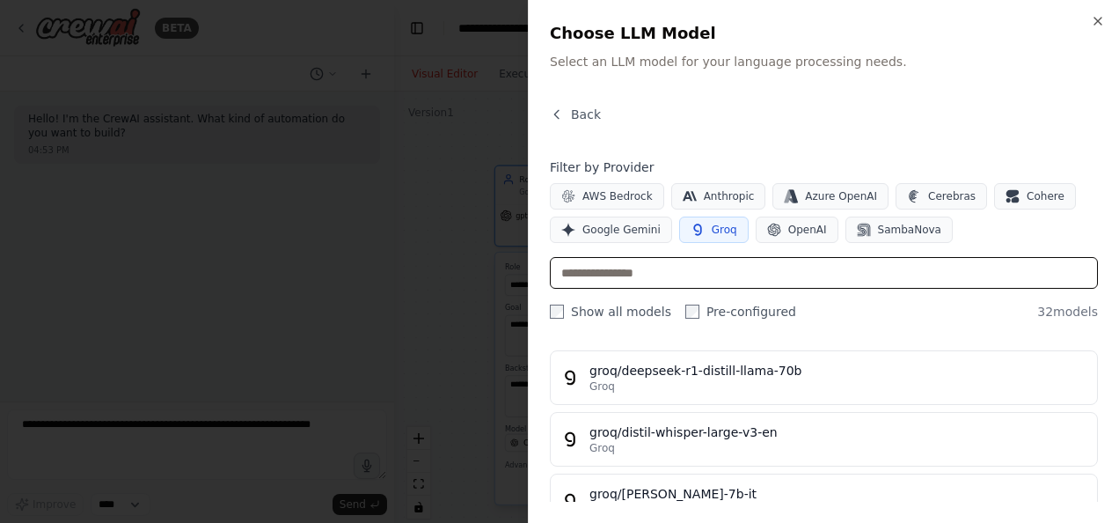
click at [679, 262] on input "text" at bounding box center [824, 273] width 548 height 32
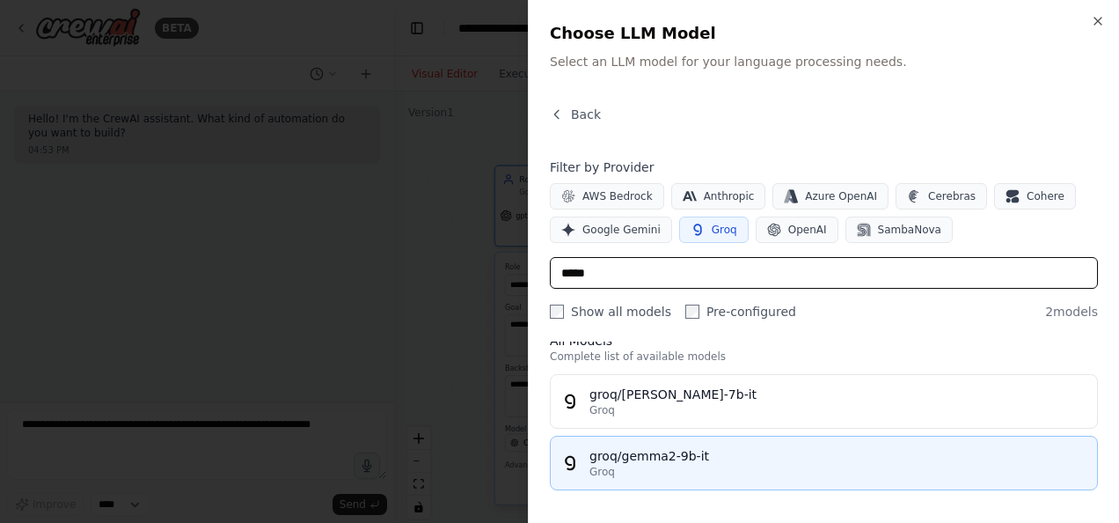
type input "*****"
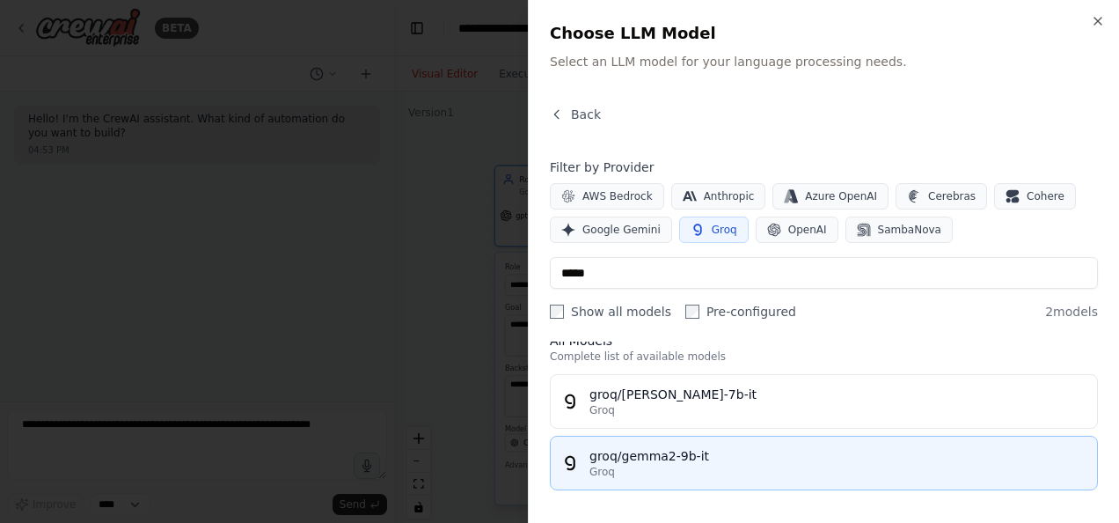
click at [720, 449] on div "groq/gemma2-9b-it" at bounding box center [837, 456] width 497 height 18
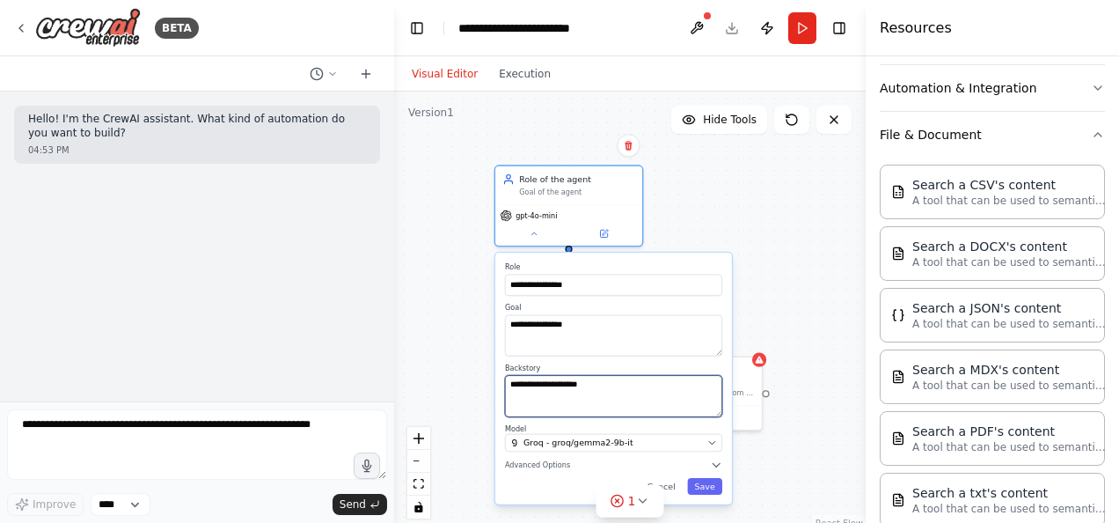
click at [618, 387] on textarea "**********" at bounding box center [613, 395] width 217 height 41
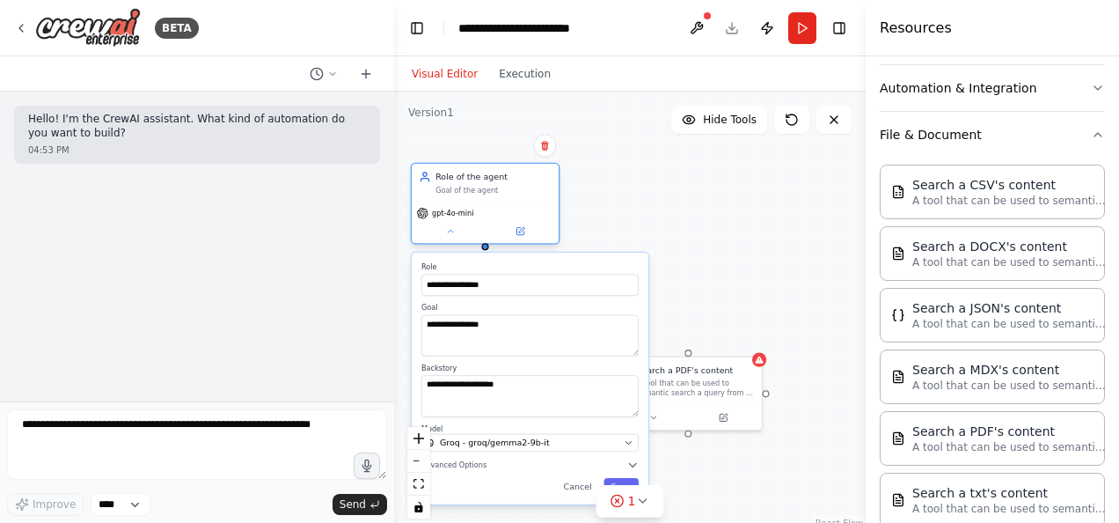
drag, startPoint x: 618, startPoint y: 216, endPoint x: 514, endPoint y: 211, distance: 103.9
click at [514, 211] on div "gpt-4o-mini" at bounding box center [484, 214] width 137 height 12
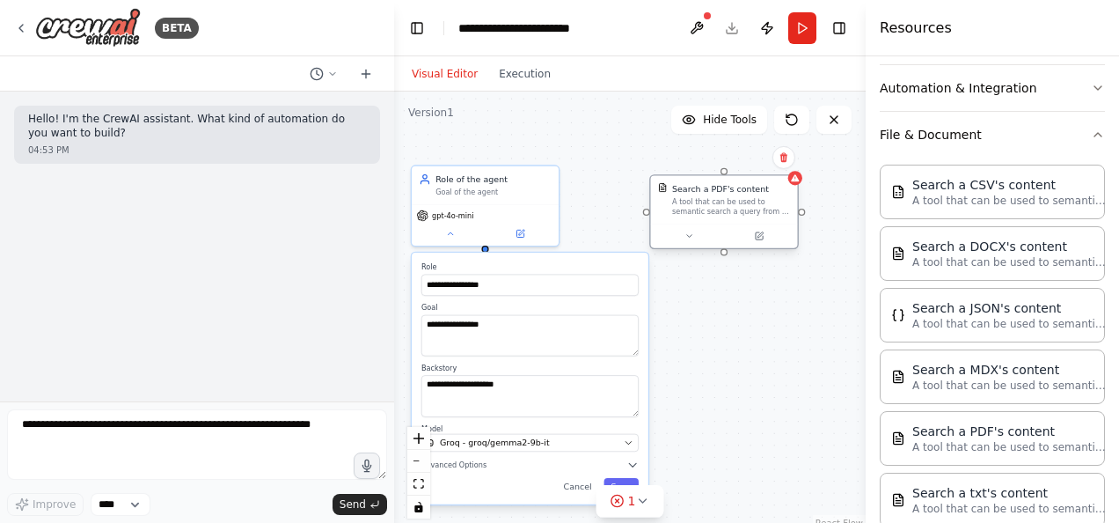
drag, startPoint x: 705, startPoint y: 380, endPoint x: 741, endPoint y: 180, distance: 202.9
click at [741, 180] on div "Search a PDF's content A tool that can be used to semantic search a query from …" at bounding box center [724, 200] width 147 height 48
click at [699, 246] on div at bounding box center [724, 235] width 147 height 25
click at [696, 238] on button at bounding box center [689, 236] width 68 height 14
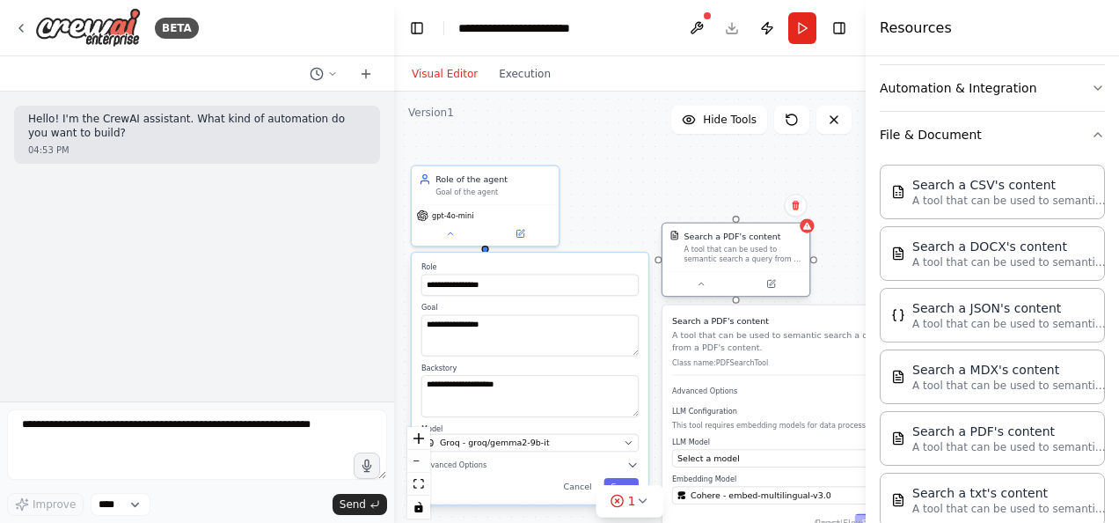
drag, startPoint x: 729, startPoint y: 178, endPoint x: 738, endPoint y: 222, distance: 44.9
click at [738, 223] on div "Search a PDF's content A tool that can be used to semantic search a query from …" at bounding box center [737, 260] width 150 height 75
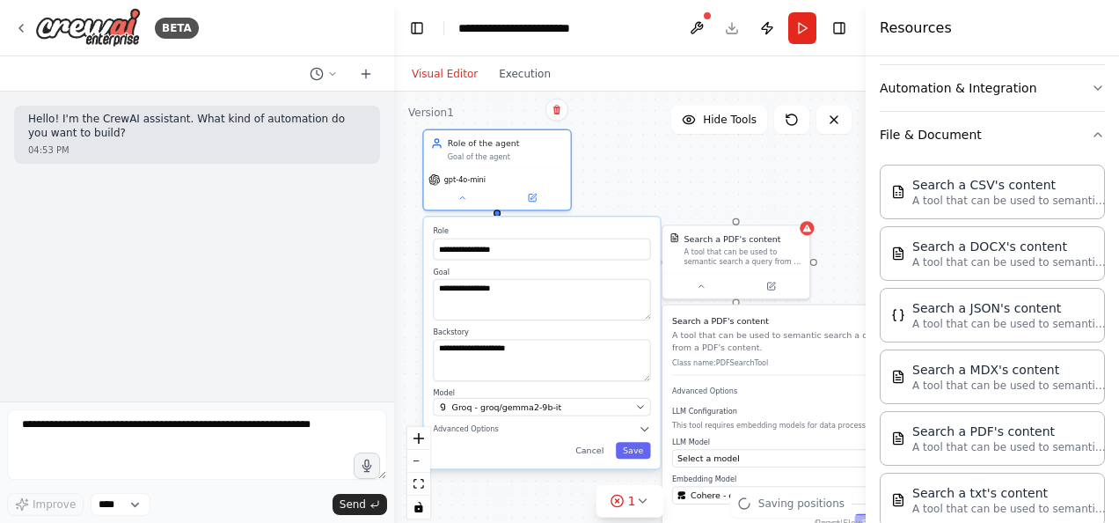
drag, startPoint x: 522, startPoint y: 180, endPoint x: 536, endPoint y: 134, distance: 48.7
click at [536, 134] on div "**********" at bounding box center [630, 311] width 472 height 440
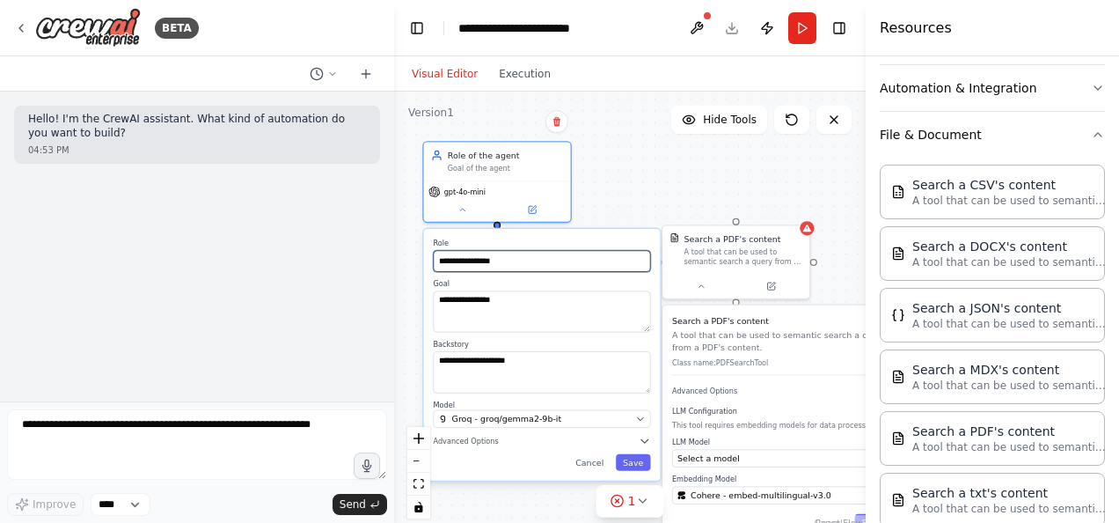
click at [496, 260] on input "**********" at bounding box center [541, 260] width 217 height 21
type input "**********"
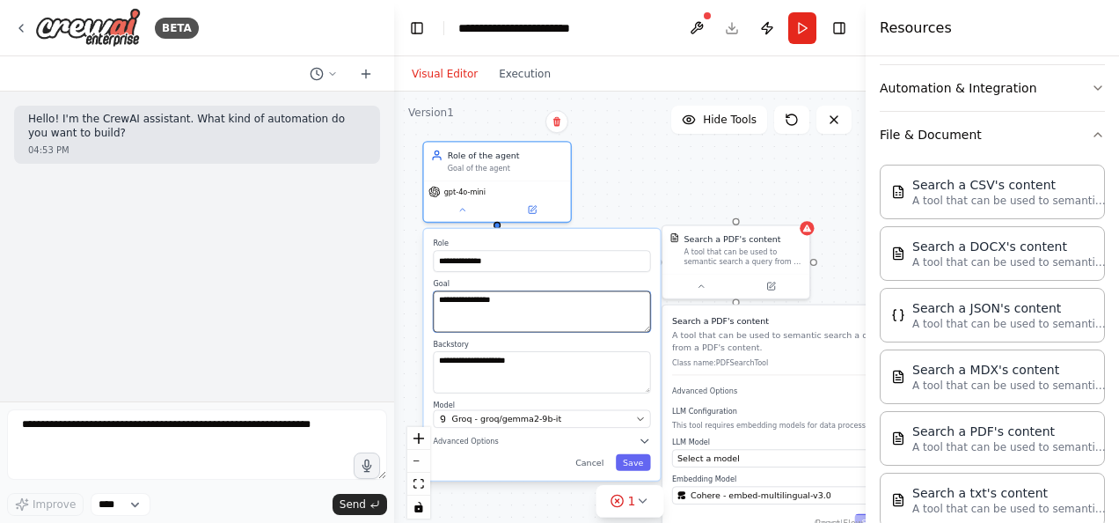
click at [521, 304] on textarea "**********" at bounding box center [541, 311] width 217 height 41
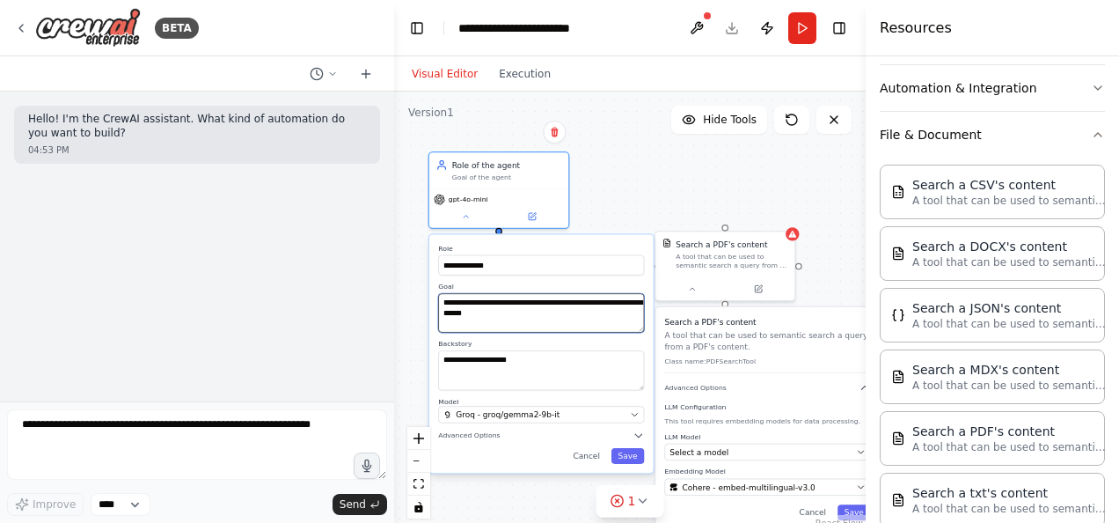
type textarea "**********"
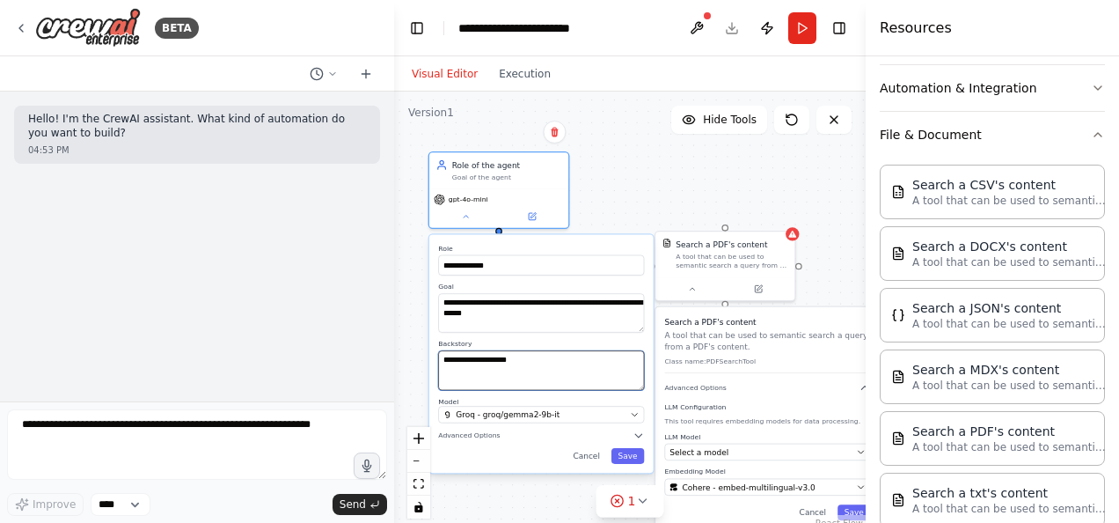
click at [517, 377] on textarea "**********" at bounding box center [541, 371] width 206 height 40
click at [590, 361] on textarea "**********" at bounding box center [541, 371] width 206 height 40
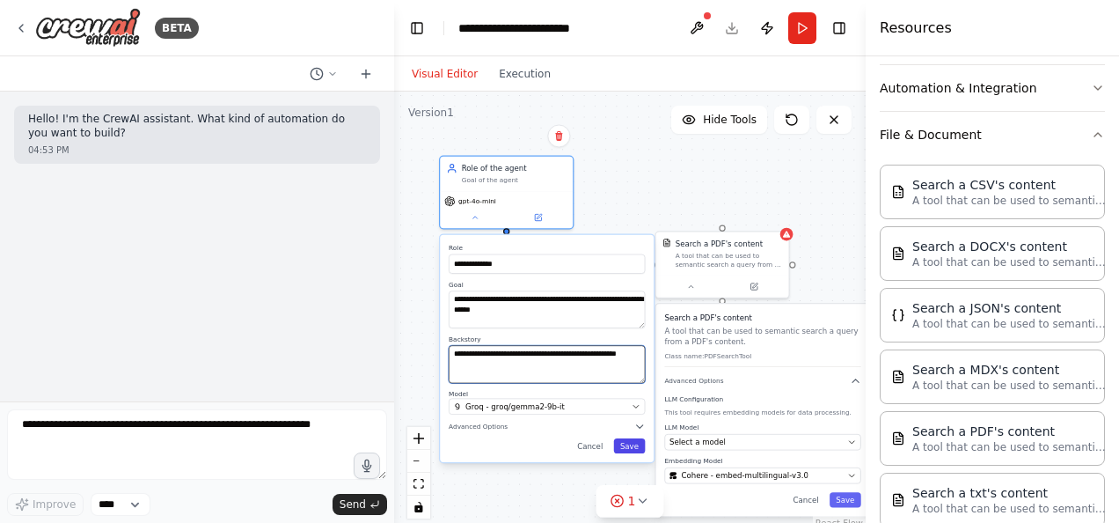
type textarea "**********"
click at [637, 443] on button "Save" at bounding box center [630, 445] width 32 height 15
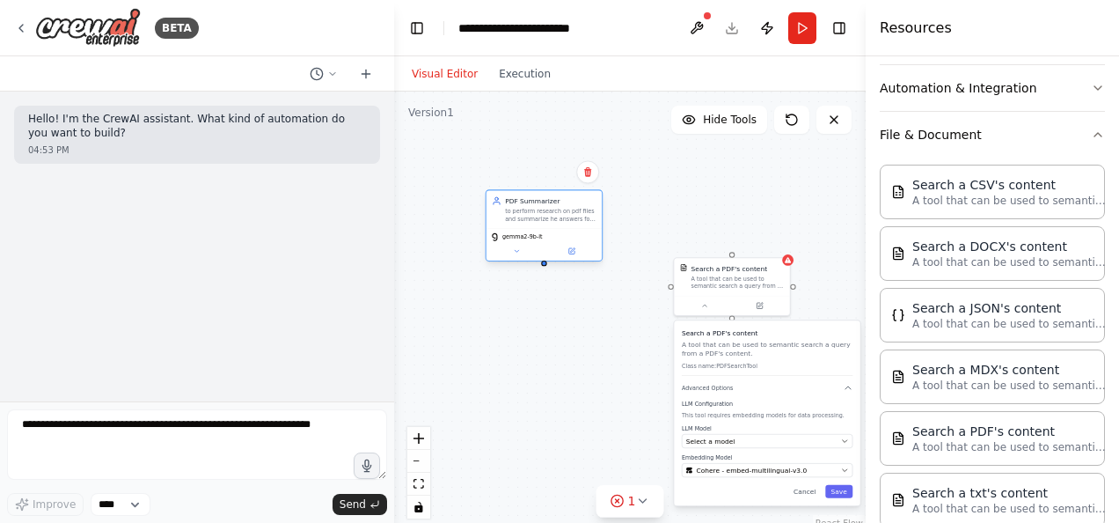
click at [518, 259] on div "PDF Summarizer to perform research on pdf files and summarize he answers for us…" at bounding box center [545, 227] width 118 height 72
drag, startPoint x: 518, startPoint y: 259, endPoint x: 516, endPoint y: 245, distance: 13.5
click at [516, 245] on div "gemma2-9b-it" at bounding box center [544, 234] width 115 height 33
click at [516, 239] on icon at bounding box center [517, 242] width 8 height 8
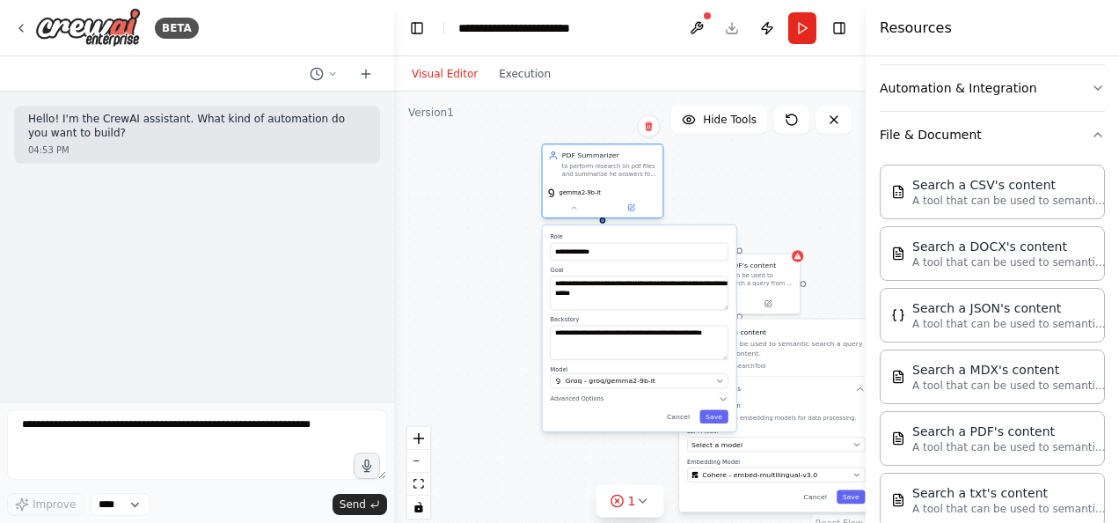
drag, startPoint x: 500, startPoint y: 196, endPoint x: 577, endPoint y: 165, distance: 83.3
click at [577, 165] on div "PDF Summarizer to perform research on pdf files and summarize he answers for us…" at bounding box center [602, 163] width 108 height 27
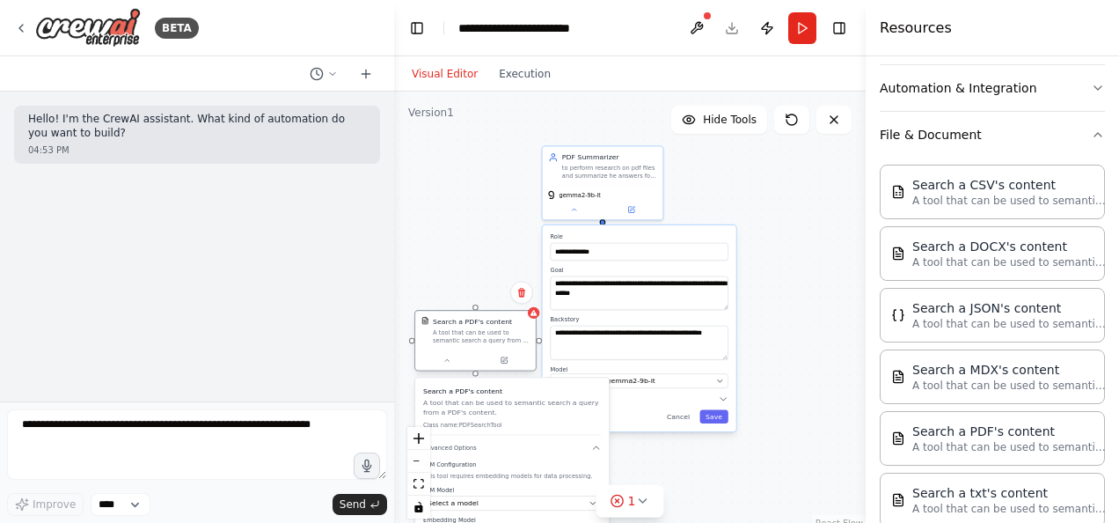
drag, startPoint x: 763, startPoint y: 267, endPoint x: 500, endPoint y: 330, distance: 270.6
click at [500, 330] on div "Search a PDF's content A tool that can be used to semantic search a query from …" at bounding box center [481, 330] width 97 height 27
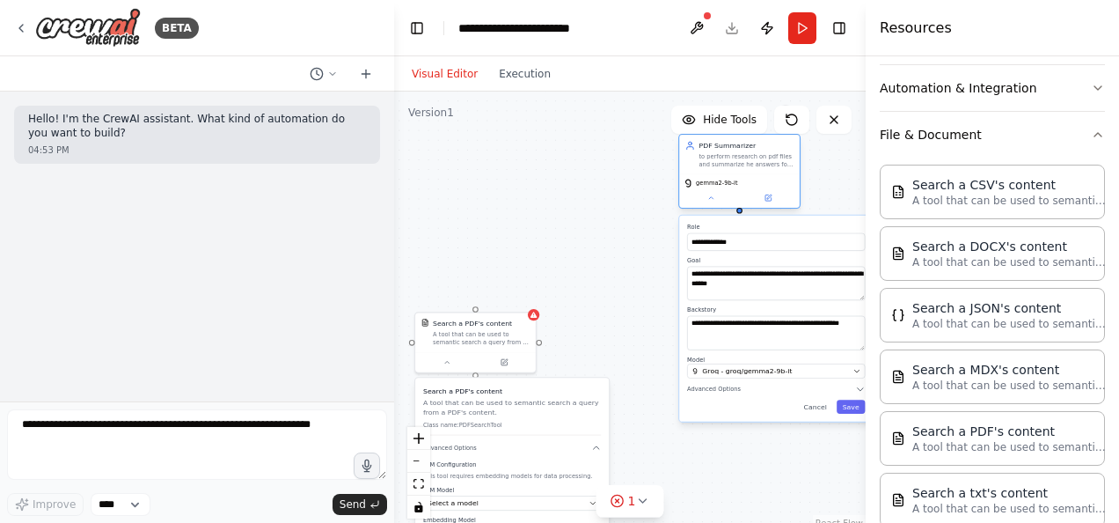
drag, startPoint x: 609, startPoint y: 163, endPoint x: 749, endPoint y: 151, distance: 140.4
click at [749, 152] on div "to perform research on pdf files and summarize he answers for user questions" at bounding box center [746, 160] width 95 height 16
click at [590, 274] on div "**********" at bounding box center [630, 311] width 472 height 440
click at [853, 404] on button "Save" at bounding box center [851, 406] width 28 height 14
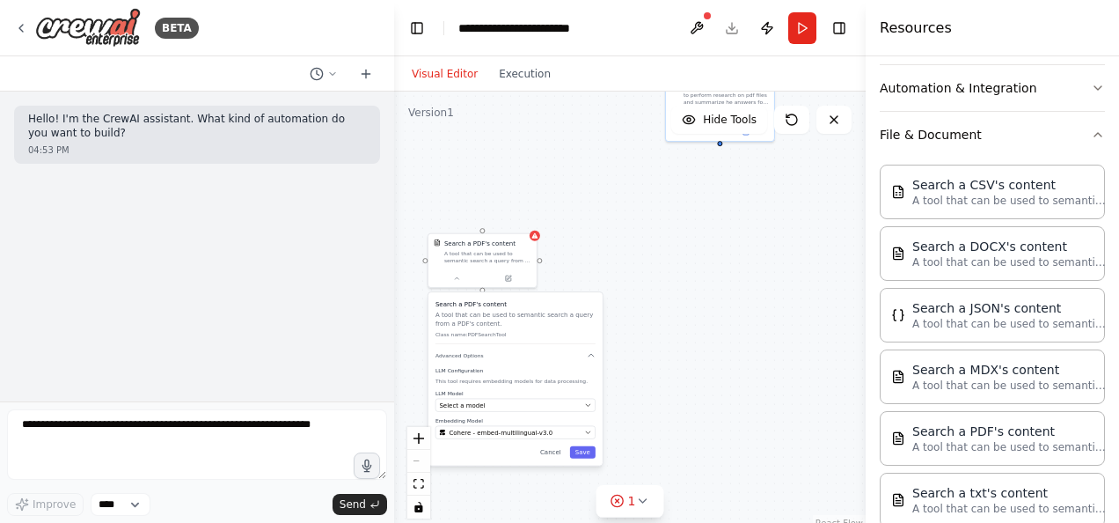
drag, startPoint x: 595, startPoint y: 261, endPoint x: 586, endPoint y: 177, distance: 84.9
click at [586, 177] on div "PDF Summarizer to perform research on pdf files and summarize he answers for us…" at bounding box center [630, 311] width 472 height 440
click at [586, 439] on div "Search a PDF's content A tool that can be used to semantic search a query from …" at bounding box center [515, 374] width 174 height 173
click at [586, 444] on button "Save" at bounding box center [583, 448] width 26 height 12
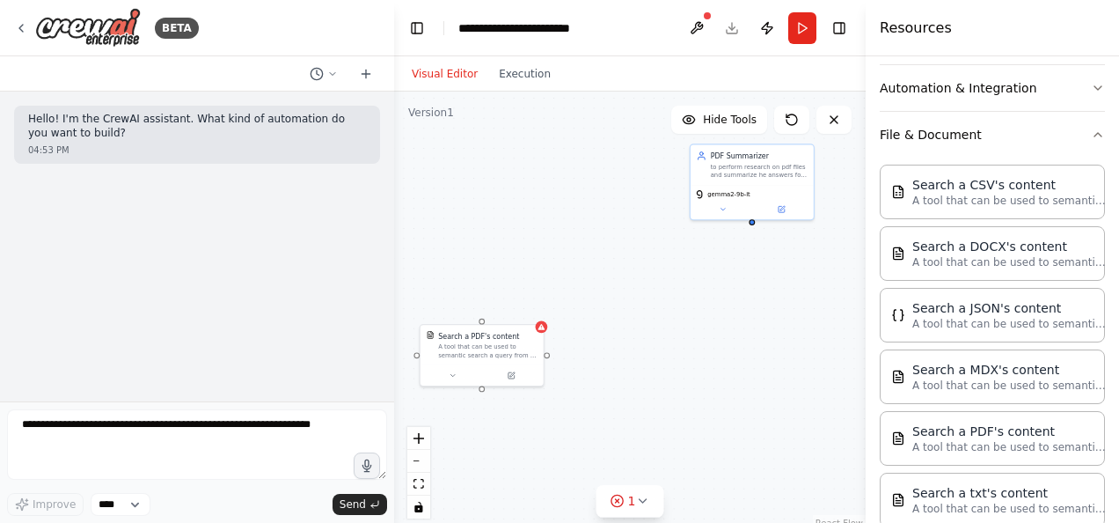
drag, startPoint x: 626, startPoint y: 245, endPoint x: 639, endPoint y: 346, distance: 101.9
click at [639, 346] on div "PDF Summarizer to perform research on pdf files and summarize he answers for us…" at bounding box center [630, 311] width 472 height 440
click at [485, 326] on div "Search a PDF's content A tool that can be used to semantic search a query from …" at bounding box center [482, 343] width 123 height 40
drag, startPoint x: 487, startPoint y: 325, endPoint x: 501, endPoint y: 311, distance: 18.7
click at [501, 311] on div "PDF Summarizer to perform research on pdf files and summarize he answers for us…" at bounding box center [630, 311] width 472 height 440
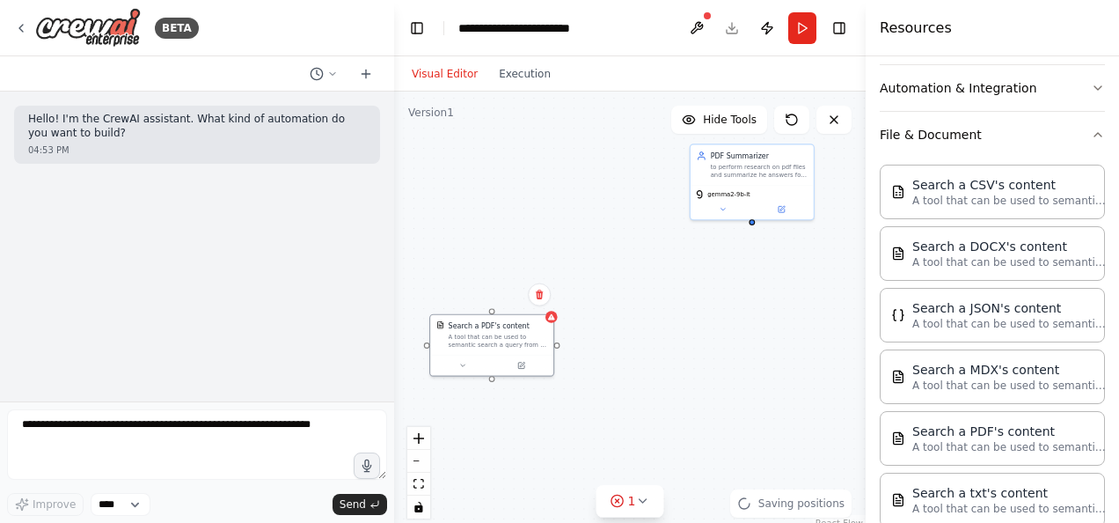
click at [633, 329] on div "PDF Summarizer to perform research on pdf files and summarize he answers for us…" at bounding box center [630, 311] width 472 height 440
drag, startPoint x: 497, startPoint y: 316, endPoint x: 518, endPoint y: 306, distance: 23.2
click at [518, 306] on div "PDF Summarizer to perform research on pdf files and summarize he answers for us…" at bounding box center [630, 311] width 472 height 440
drag, startPoint x: 511, startPoint y: 310, endPoint x: 750, endPoint y: 225, distance: 253.8
click at [750, 225] on div "PDF Summarizer to perform research on pdf files and summarize he answers for us…" at bounding box center [630, 311] width 472 height 440
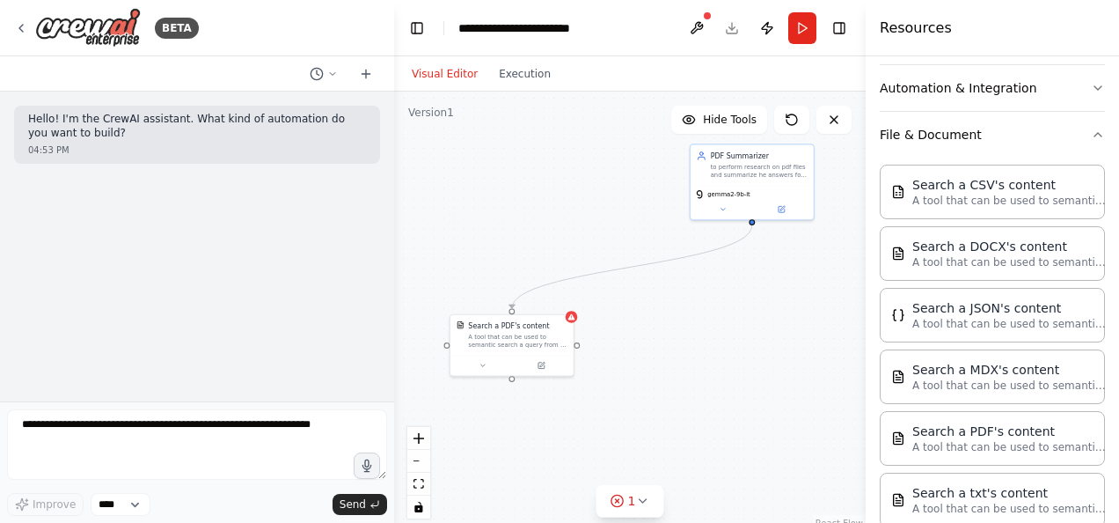
click at [785, 308] on div ".deletable-edge-delete-btn { width: 20px; height: 20px; border: 0px solid #ffff…" at bounding box center [630, 311] width 472 height 440
click at [504, 371] on div "Search a PDF's content A tool that can be used to semantic search a query from …" at bounding box center [520, 342] width 120 height 60
click at [498, 361] on button at bounding box center [492, 361] width 55 height 11
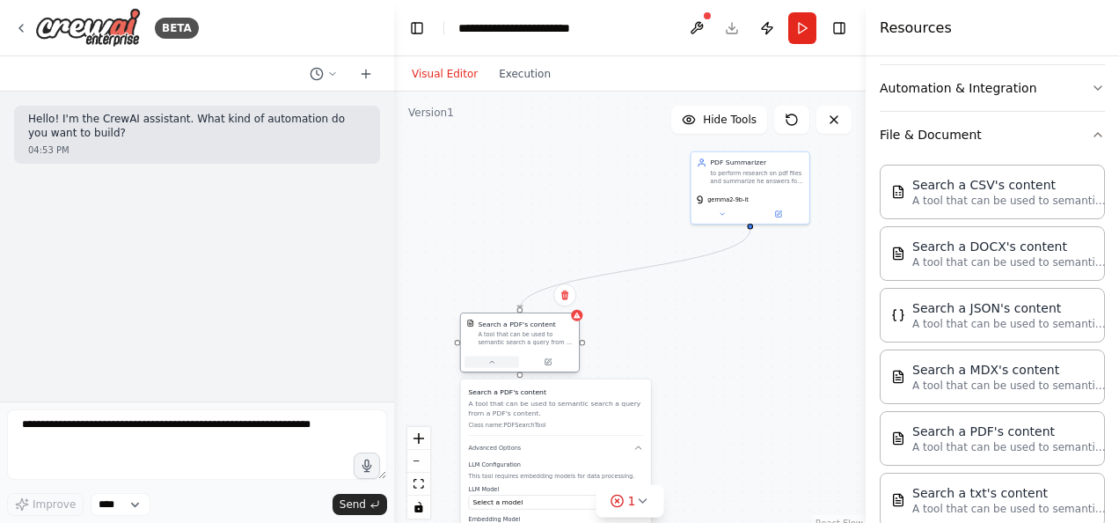
click at [498, 361] on button at bounding box center [492, 361] width 55 height 11
click at [647, 504] on icon at bounding box center [642, 501] width 14 height 14
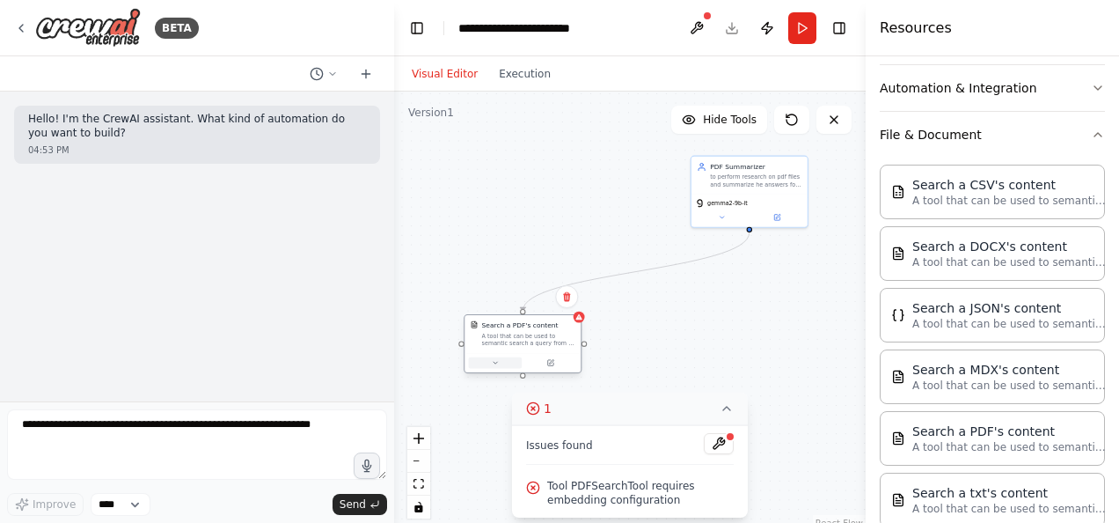
click at [504, 363] on button at bounding box center [496, 362] width 54 height 11
click at [728, 405] on icon at bounding box center [727, 408] width 14 height 14
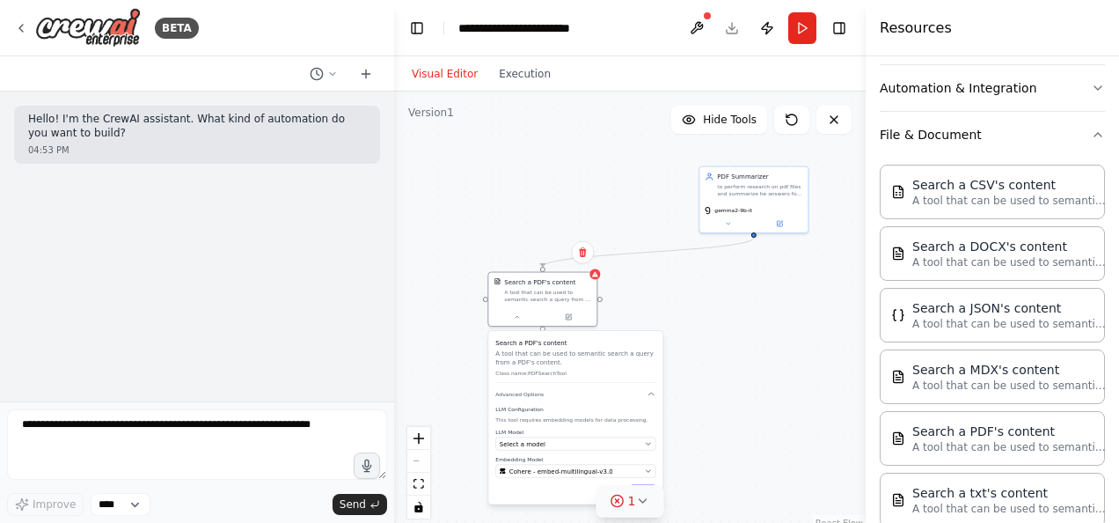
drag, startPoint x: 593, startPoint y: 394, endPoint x: 589, endPoint y: 343, distance: 51.1
click at [589, 343] on div "Search a PDF's content A tool that can be used to semantic search a query from …" at bounding box center [575, 360] width 160 height 45
click at [554, 443] on div "Select a model" at bounding box center [571, 443] width 142 height 9
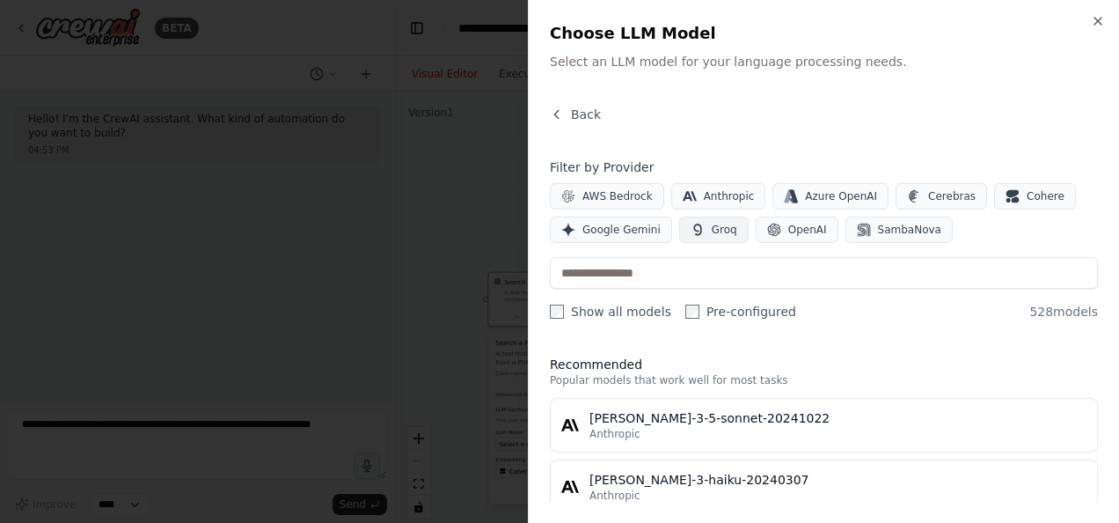
click at [728, 222] on button "Groq" at bounding box center [714, 229] width 70 height 26
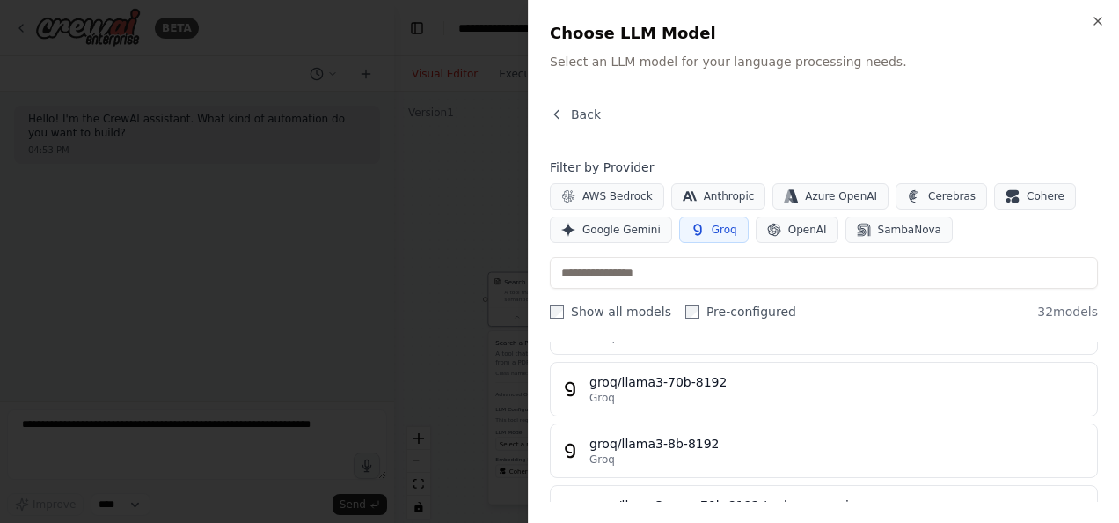
scroll to position [1080, 0]
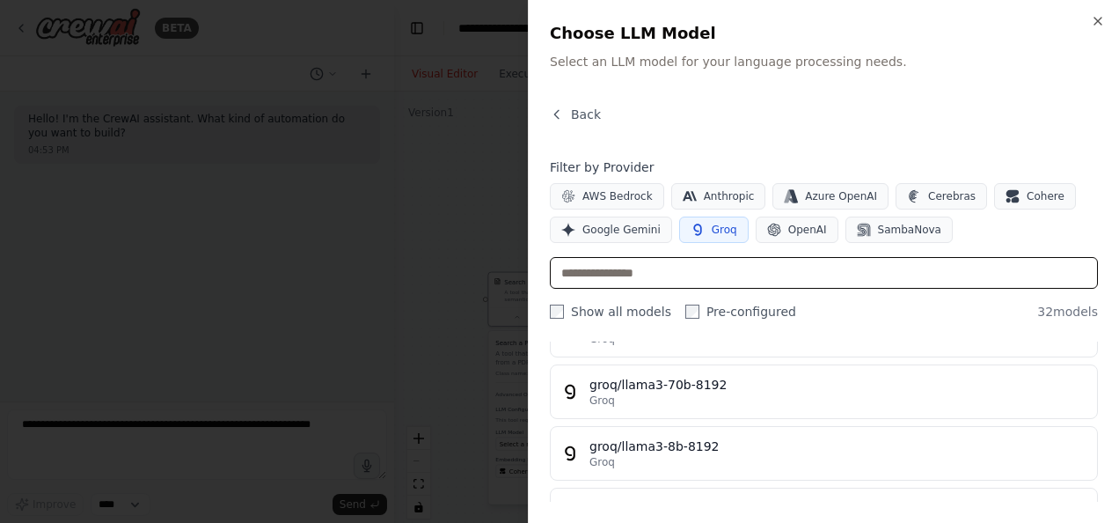
click at [664, 277] on input "text" at bounding box center [824, 273] width 548 height 32
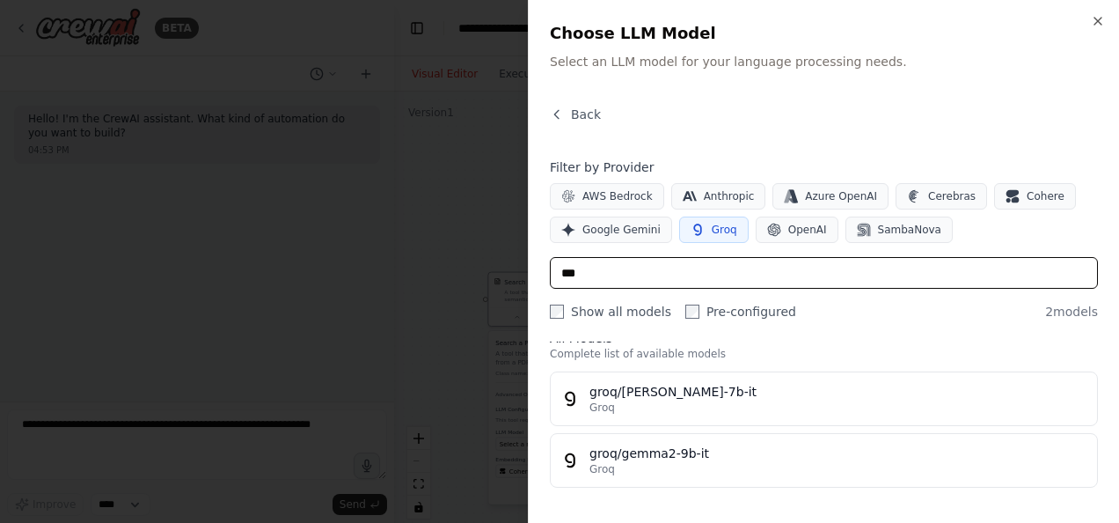
scroll to position [24, 0]
type input "*****"
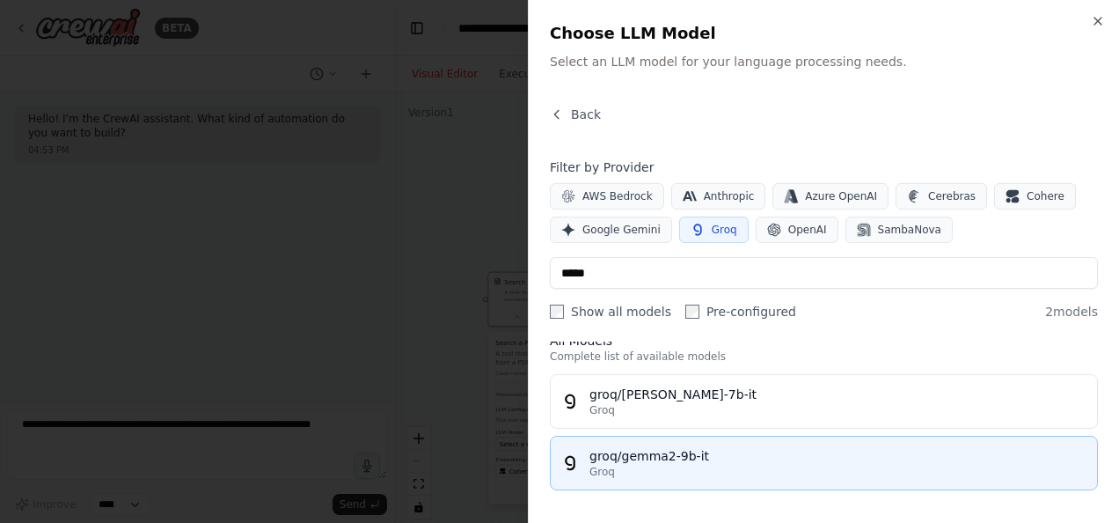
click at [713, 447] on div "groq/gemma2-9b-it" at bounding box center [837, 456] width 497 height 18
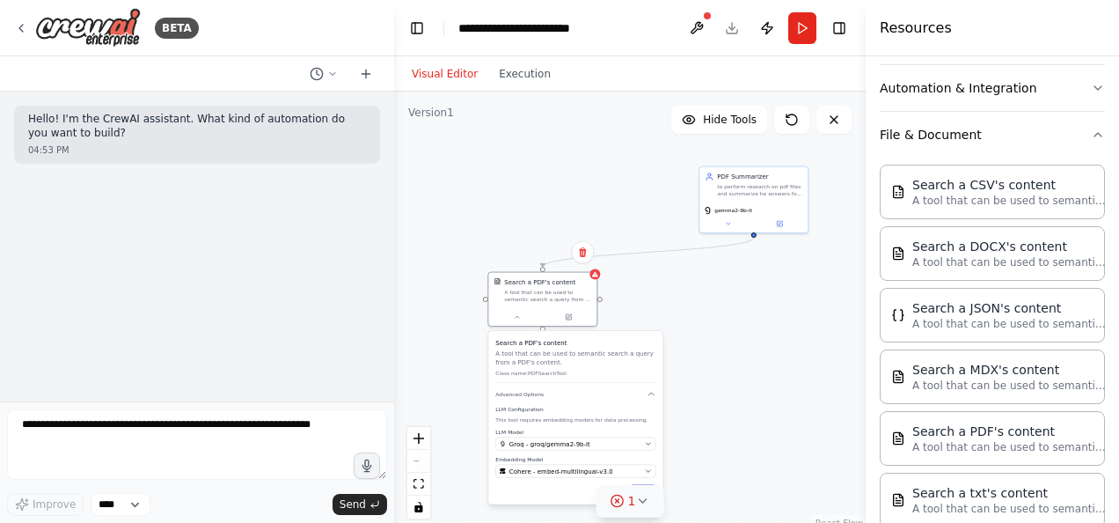
click at [637, 502] on icon at bounding box center [642, 501] width 14 height 14
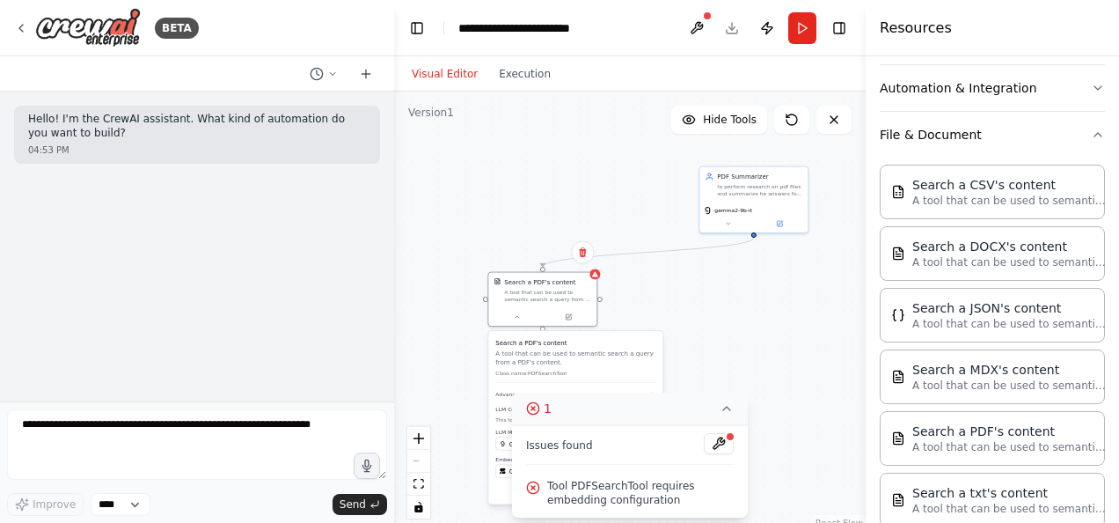
click at [598, 480] on span "Tool PDFSearchTool requires embedding configuration" at bounding box center [640, 493] width 187 height 28
click at [723, 406] on icon at bounding box center [727, 408] width 14 height 14
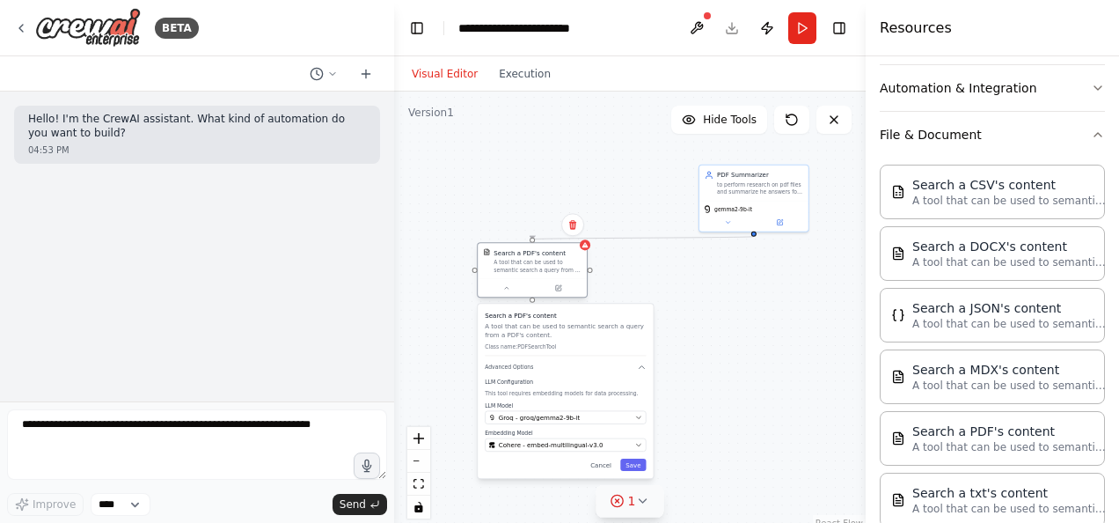
drag, startPoint x: 551, startPoint y: 301, endPoint x: 533, endPoint y: 257, distance: 47.4
click at [533, 257] on div "Search a PDF's content A tool that can be used to semantic search a query from …" at bounding box center [532, 260] width 109 height 35
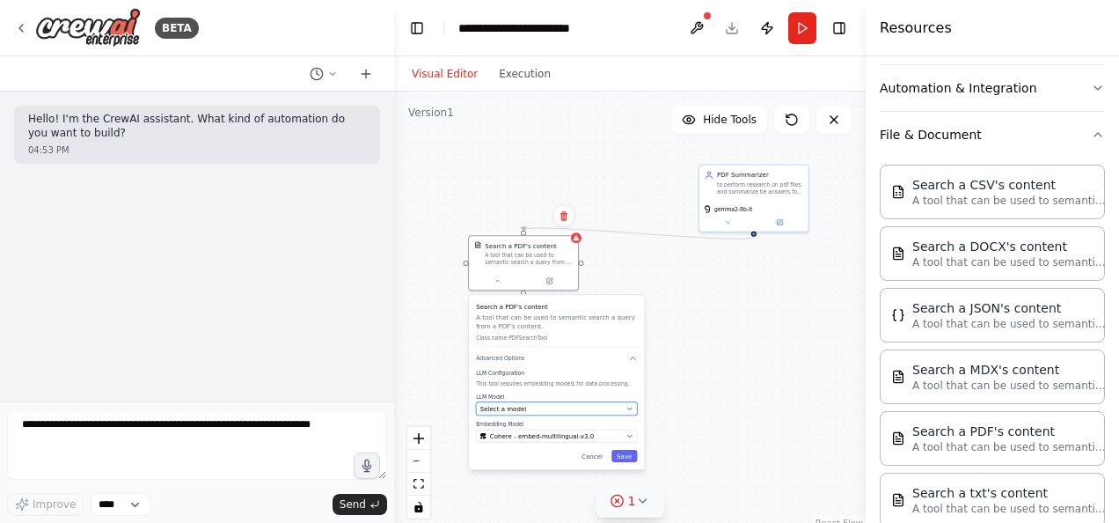
click at [579, 406] on div "Select a model" at bounding box center [551, 408] width 143 height 9
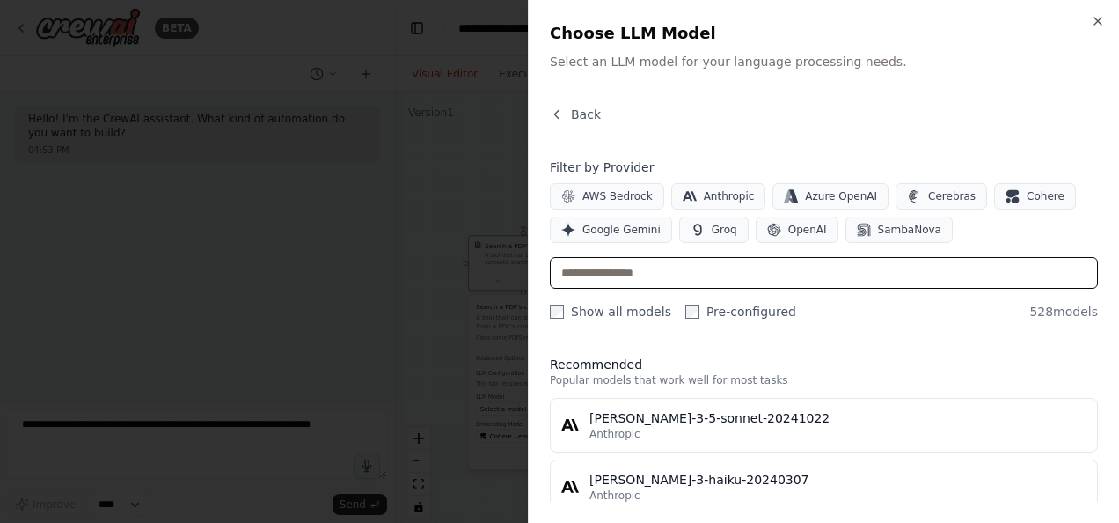
click at [733, 271] on input "text" at bounding box center [824, 273] width 548 height 32
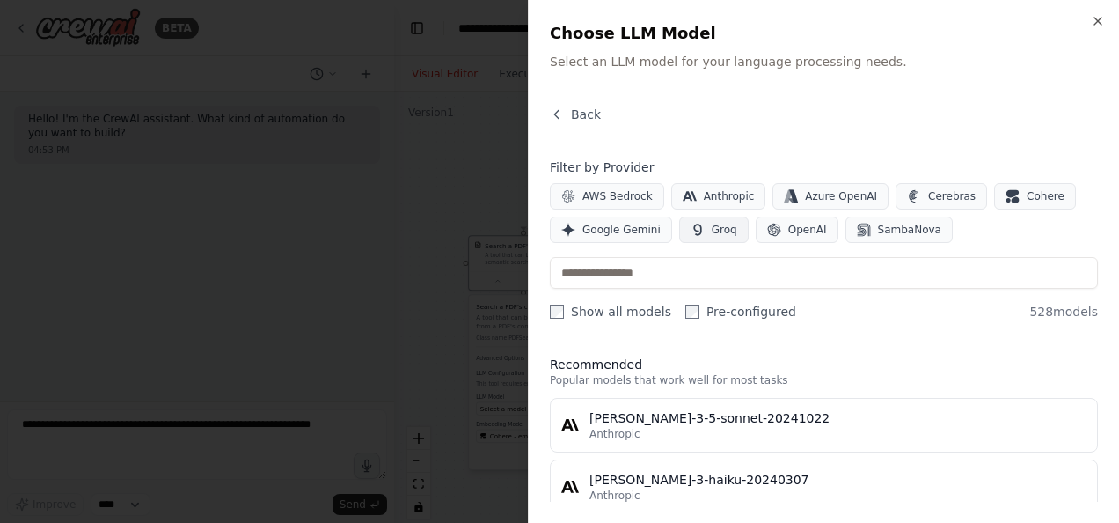
click at [712, 231] on span "Groq" at bounding box center [725, 230] width 26 height 14
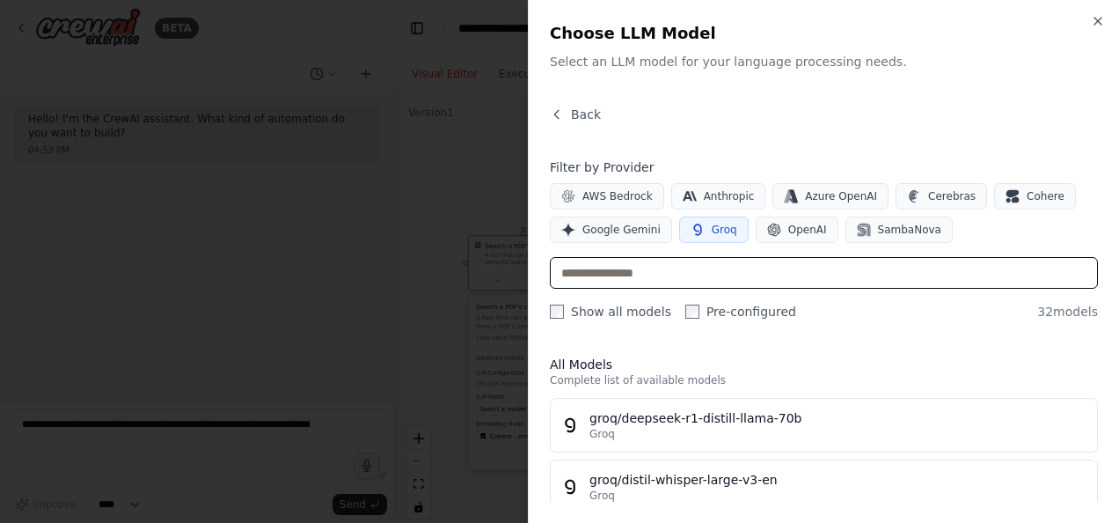
click at [706, 275] on input "text" at bounding box center [824, 273] width 548 height 32
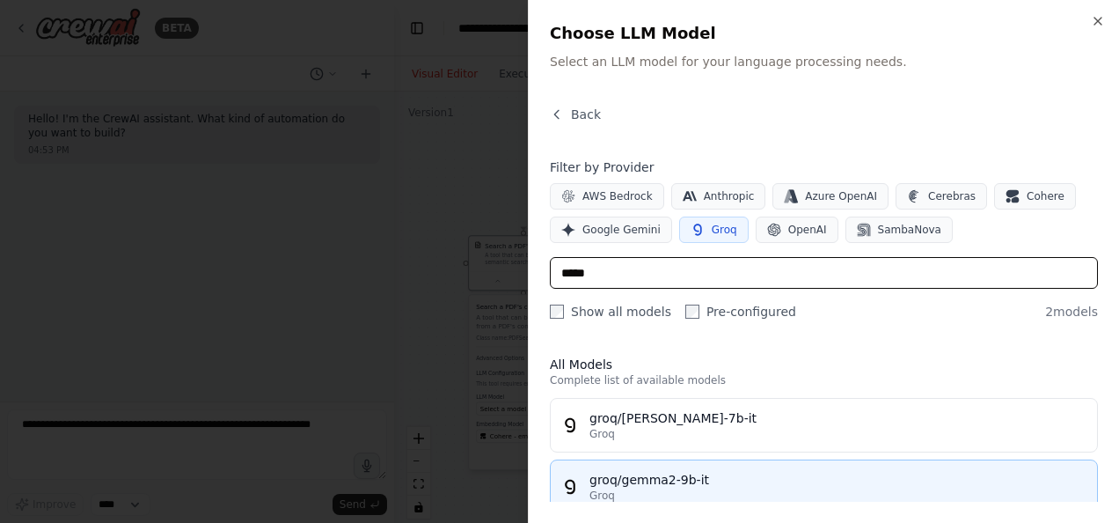
type input "*****"
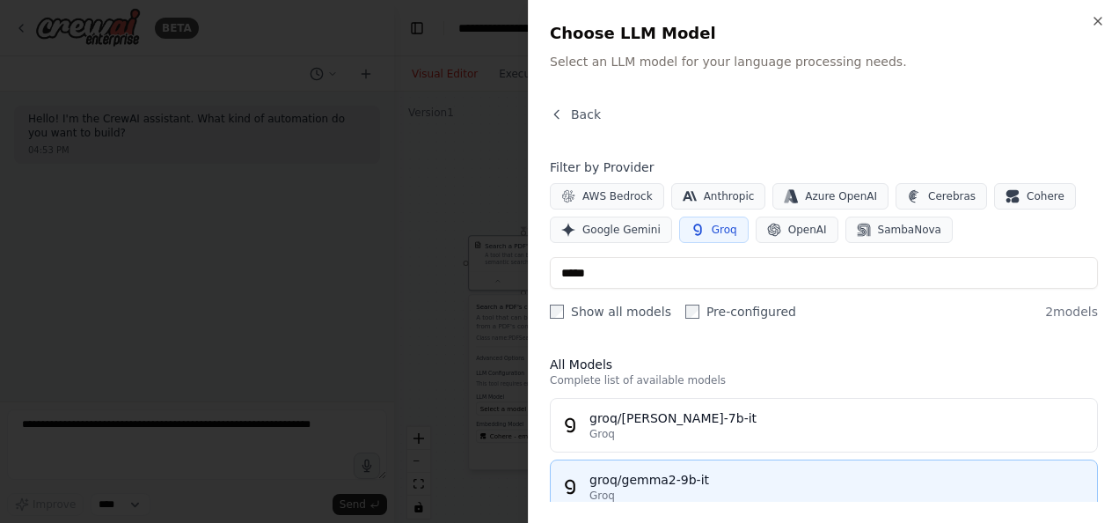
click at [591, 479] on div "groq/gemma2-9b-it" at bounding box center [837, 480] width 497 height 18
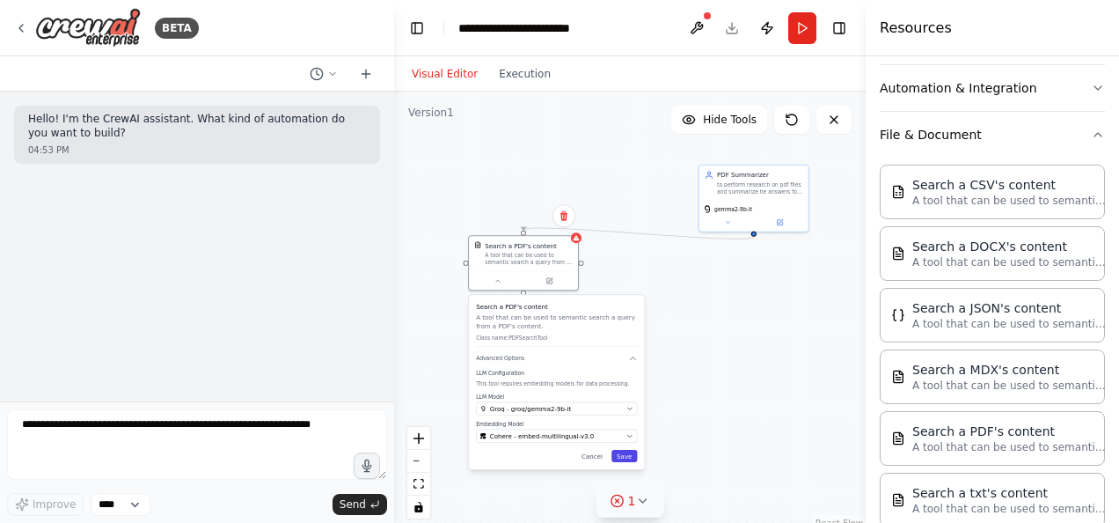
click at [635, 457] on button "Save" at bounding box center [624, 456] width 26 height 12
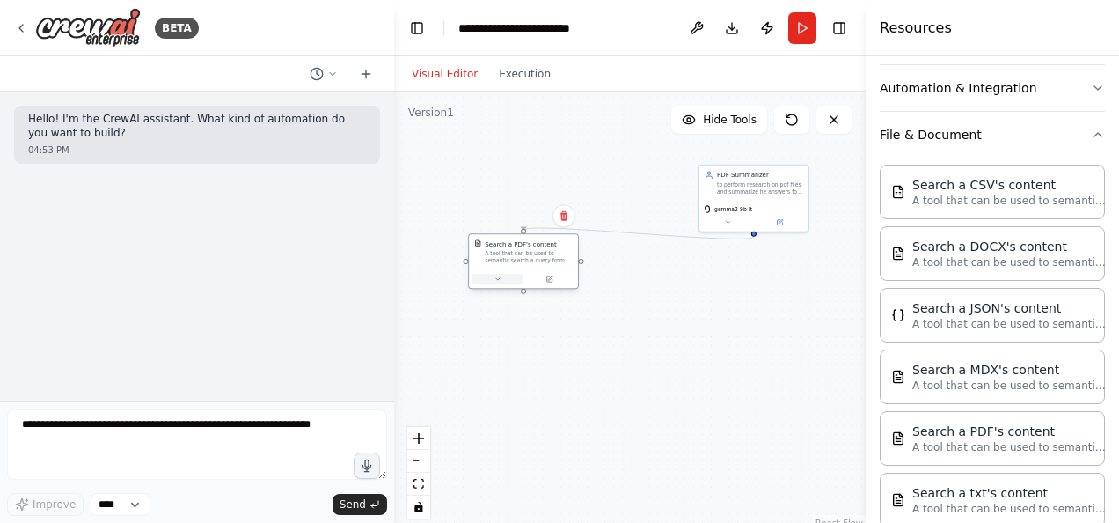
click at [506, 283] on button at bounding box center [497, 279] width 50 height 11
click at [505, 284] on div at bounding box center [523, 279] width 109 height 18
click at [500, 283] on button at bounding box center [497, 279] width 50 height 11
click at [743, 181] on div "PDF Summarizer to perform research on pdf files and summarize he answers for us…" at bounding box center [757, 163] width 119 height 39
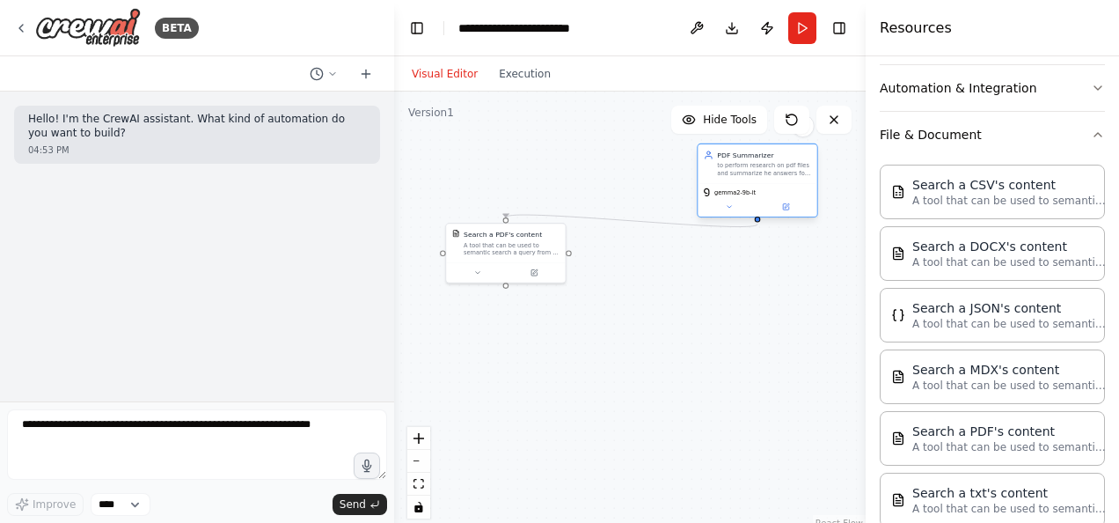
click at [745, 171] on div "to perform research on pdf files and summarize he answers for user questions" at bounding box center [764, 170] width 94 height 16
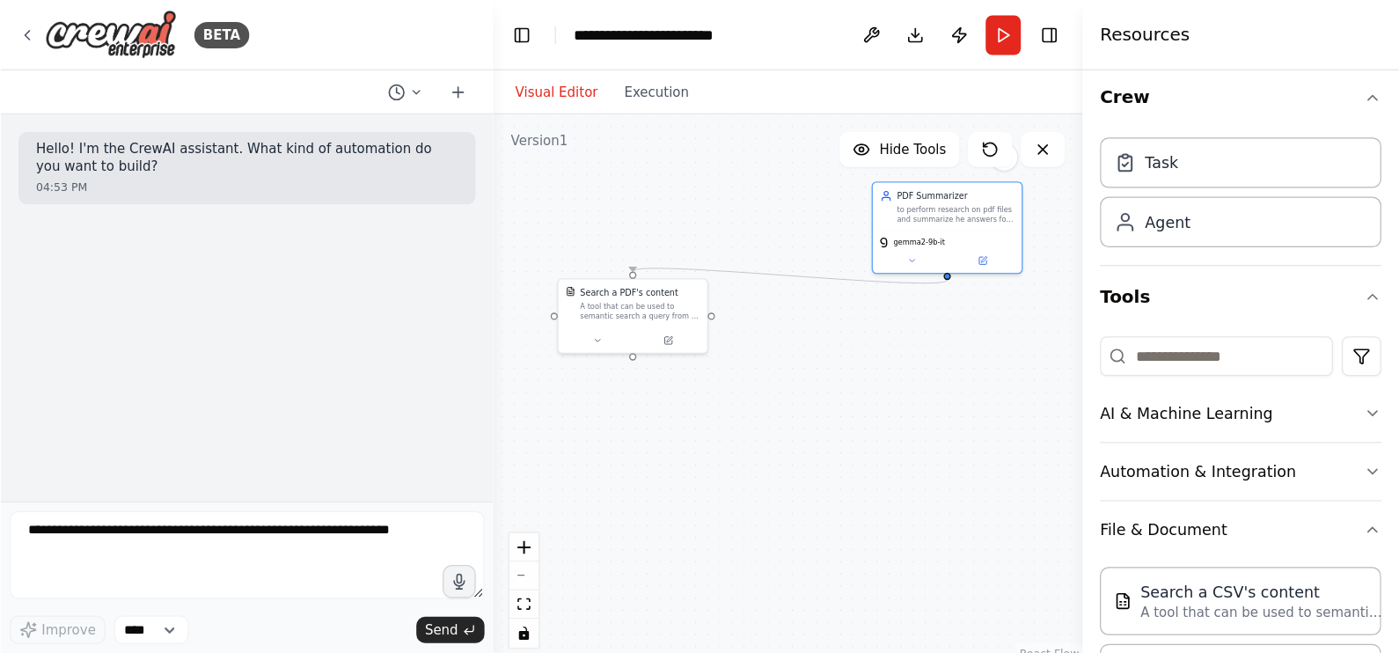
scroll to position [0, 0]
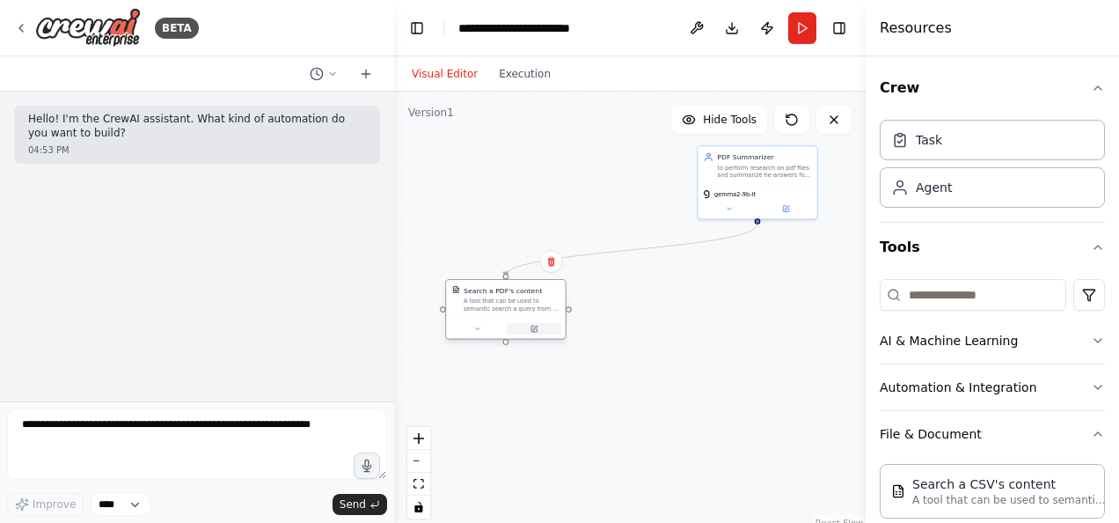
drag, startPoint x: 522, startPoint y: 252, endPoint x: 524, endPoint y: 330, distance: 77.5
click at [524, 330] on div "Search a PDF's content A tool that can be used to semantic search a query from …" at bounding box center [505, 309] width 121 height 61
click at [753, 285] on div ".deletable-edge-delete-btn { width: 20px; height: 20px; border: 0px solid #ffff…" at bounding box center [630, 311] width 472 height 440
drag, startPoint x: 806, startPoint y: 344, endPoint x: 707, endPoint y: 328, distance: 99.8
click at [707, 328] on div "Task description" at bounding box center [754, 329] width 94 height 8
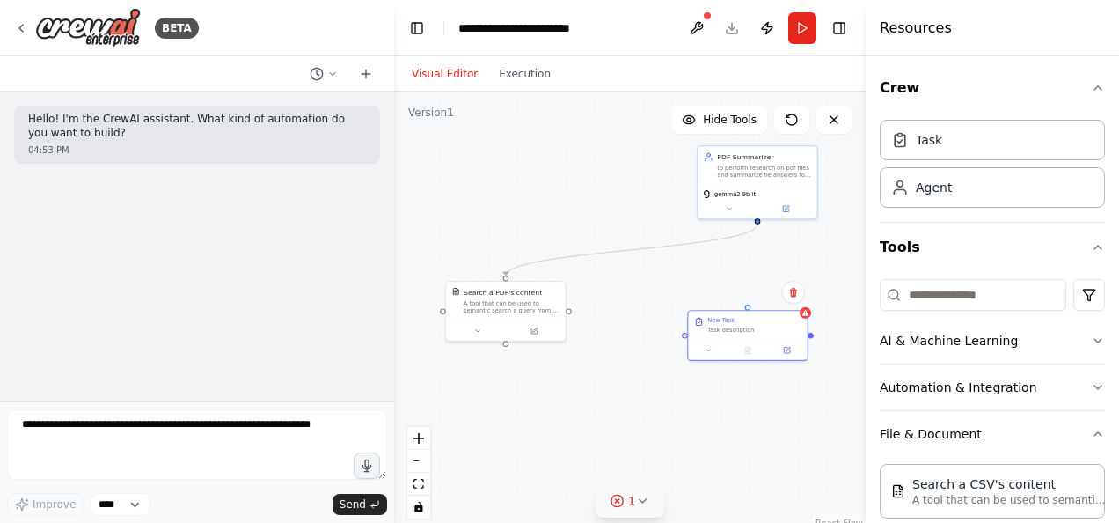
click at [640, 510] on button "1" at bounding box center [630, 501] width 68 height 33
click at [676, 356] on div ".deletable-edge-delete-btn { width: 20px; height: 20px; border: 0px solid #ffff…" at bounding box center [630, 311] width 472 height 440
click at [729, 425] on button "1" at bounding box center [630, 408] width 236 height 33
click at [806, 41] on button "Run" at bounding box center [802, 28] width 28 height 32
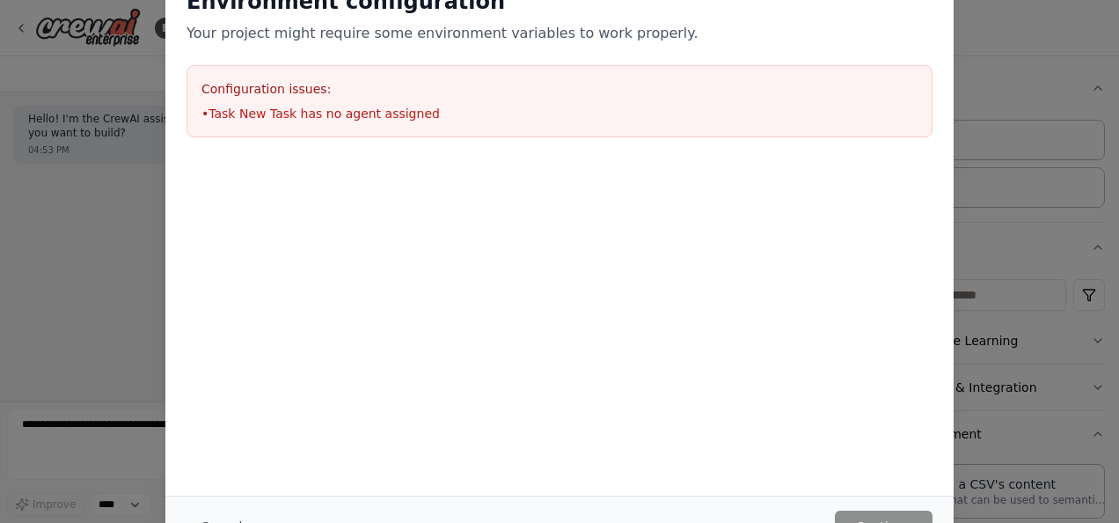
click at [809, 361] on div "Environment configuration Your project might require some environment variables…" at bounding box center [559, 231] width 788 height 529
click at [1059, 140] on div "Environment configuration Your project might require some environment variables…" at bounding box center [559, 261] width 1119 height 523
click at [1031, 102] on div "Environment configuration Your project might require some environment variables…" at bounding box center [559, 261] width 1119 height 523
click at [734, 264] on div at bounding box center [559, 246] width 788 height 176
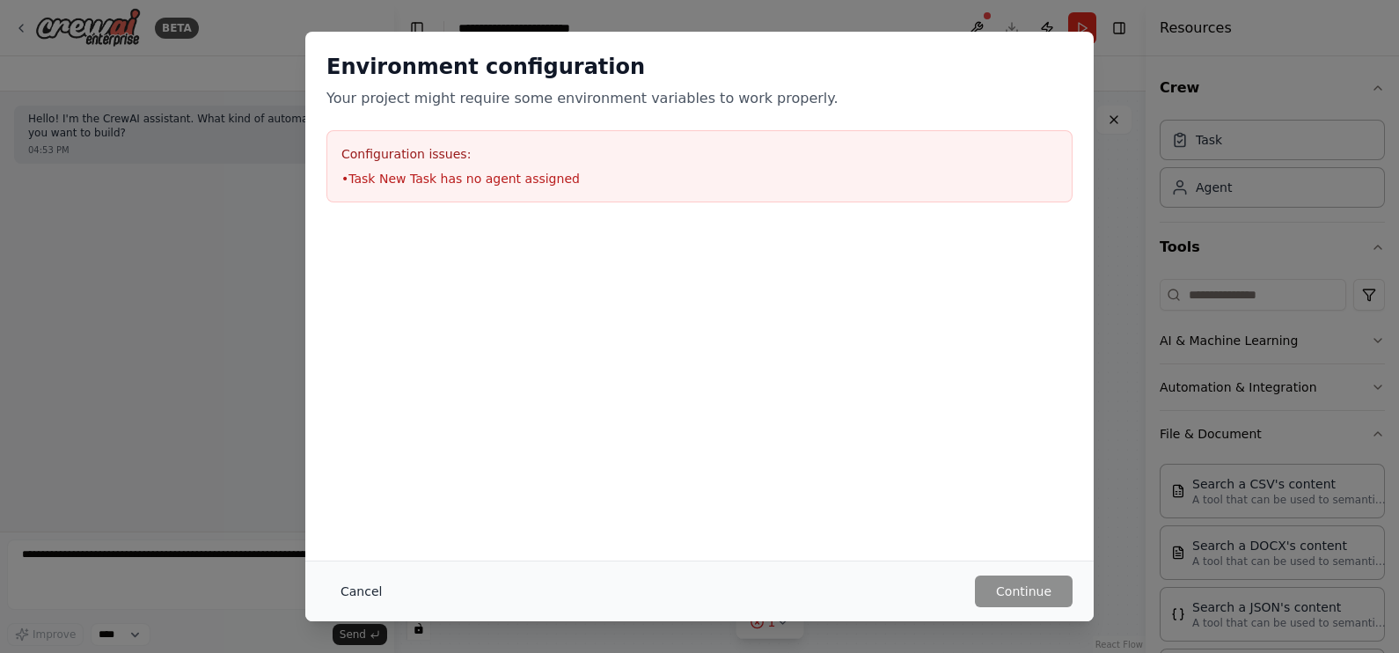
click at [362, 522] on button "Cancel" at bounding box center [361, 591] width 70 height 32
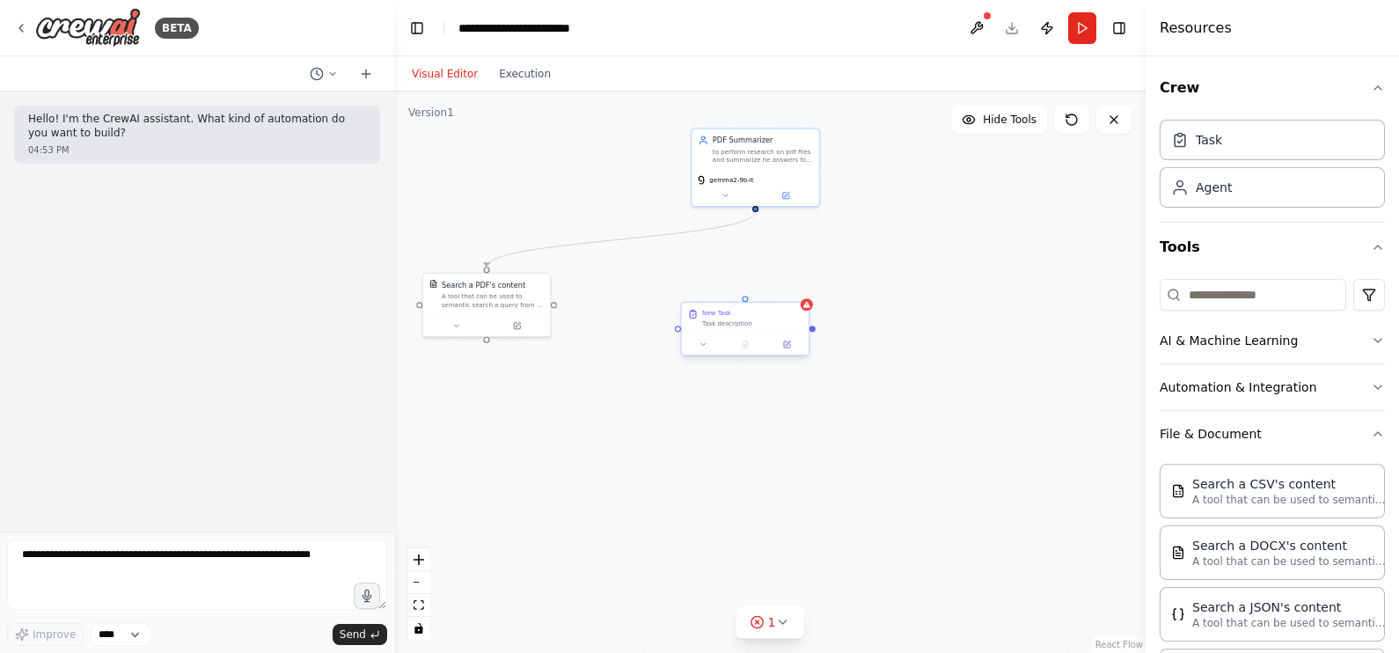
click at [765, 312] on div "New Task" at bounding box center [752, 313] width 100 height 8
click at [805, 291] on div "Confirm" at bounding box center [794, 285] width 23 height 23
click at [796, 285] on icon at bounding box center [794, 286] width 11 height 11
click at [761, 287] on button "Confirm" at bounding box center [744, 285] width 62 height 21
click at [1079, 27] on button "Run" at bounding box center [1082, 28] width 28 height 32
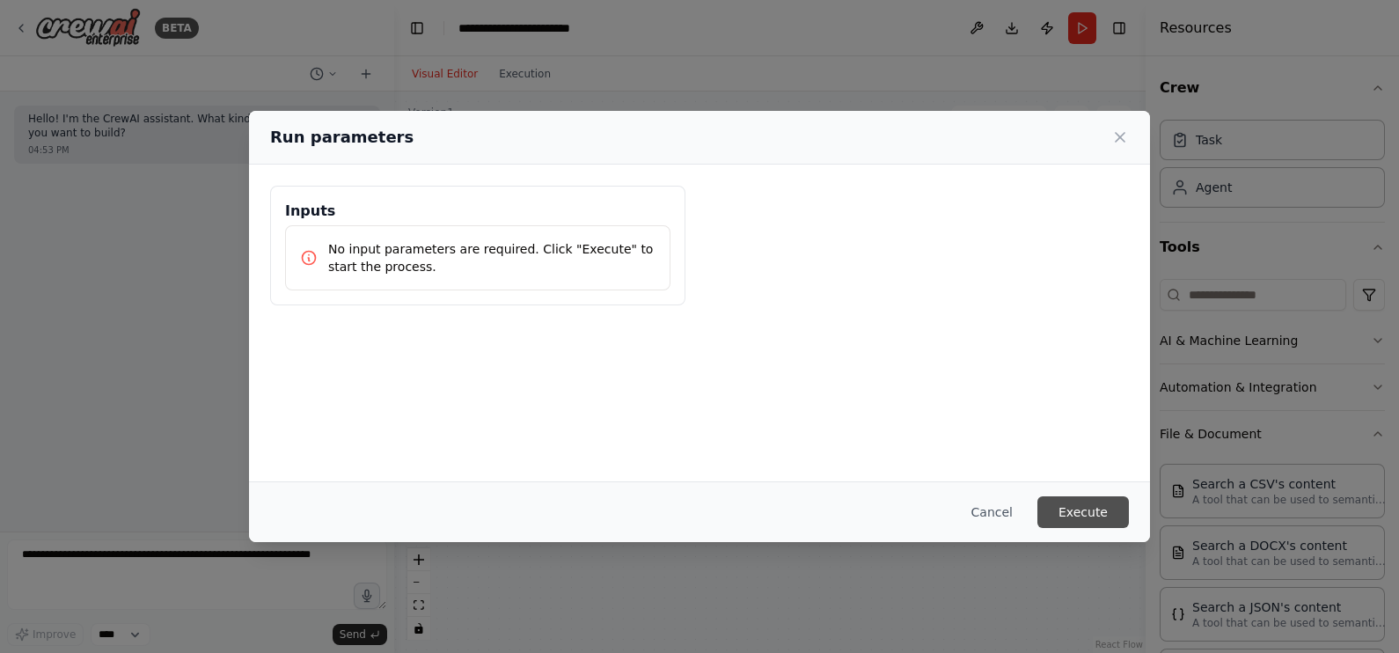
click at [1094, 513] on button "Execute" at bounding box center [1082, 512] width 91 height 32
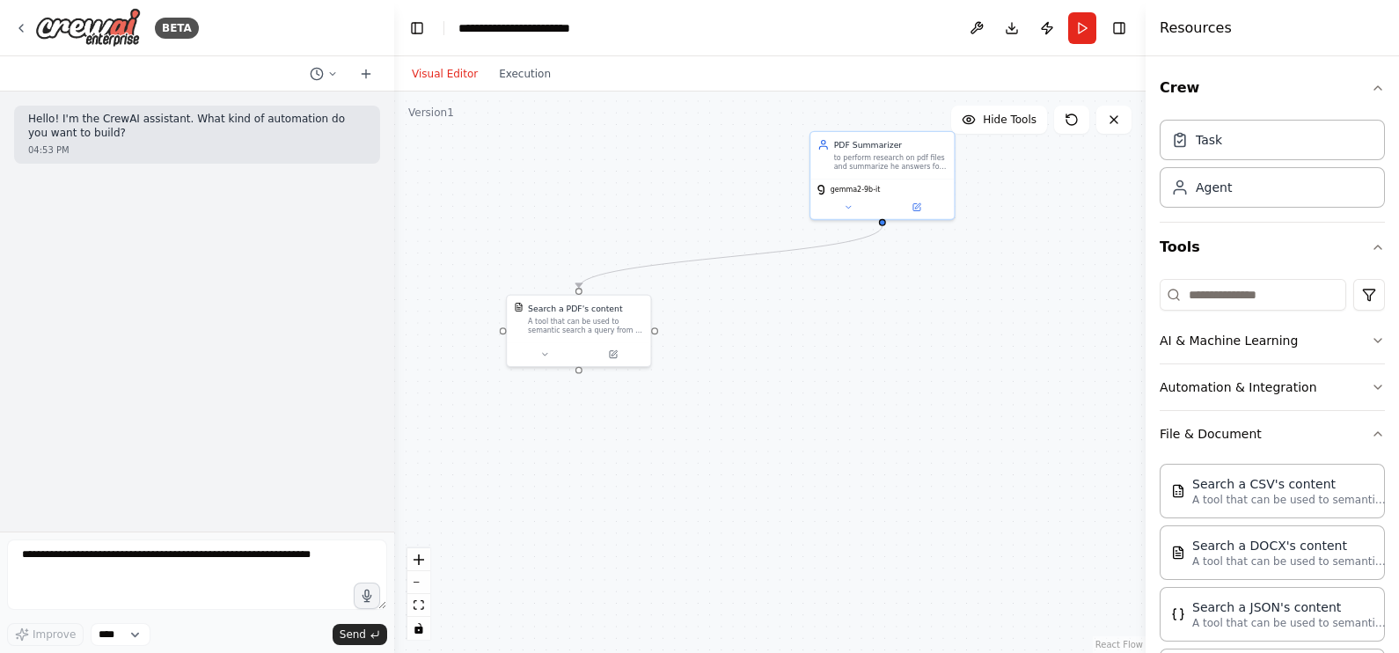
drag, startPoint x: 920, startPoint y: 248, endPoint x: 1084, endPoint y: 264, distance: 164.4
click at [1084, 264] on div ".deletable-edge-delete-btn { width: 20px; height: 20px; border: 0px solid #ffff…" at bounding box center [769, 371] width 751 height 561
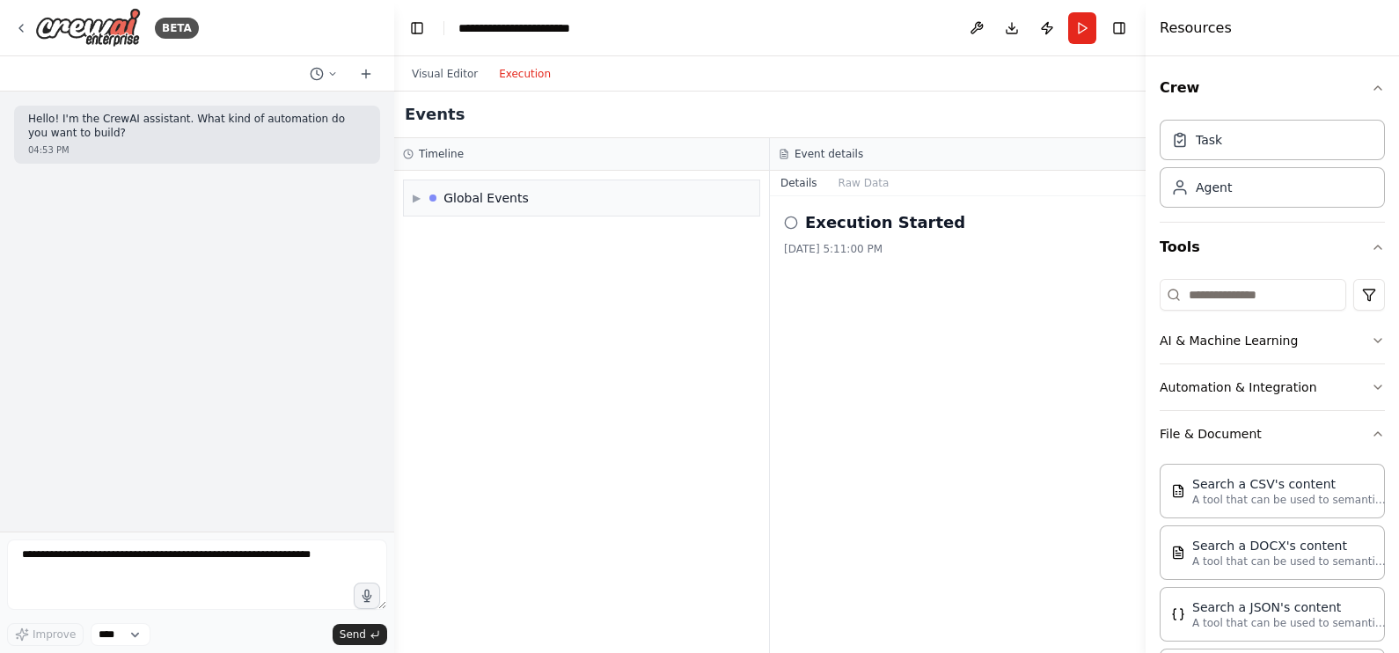
click at [537, 73] on button "Execution" at bounding box center [524, 73] width 73 height 21
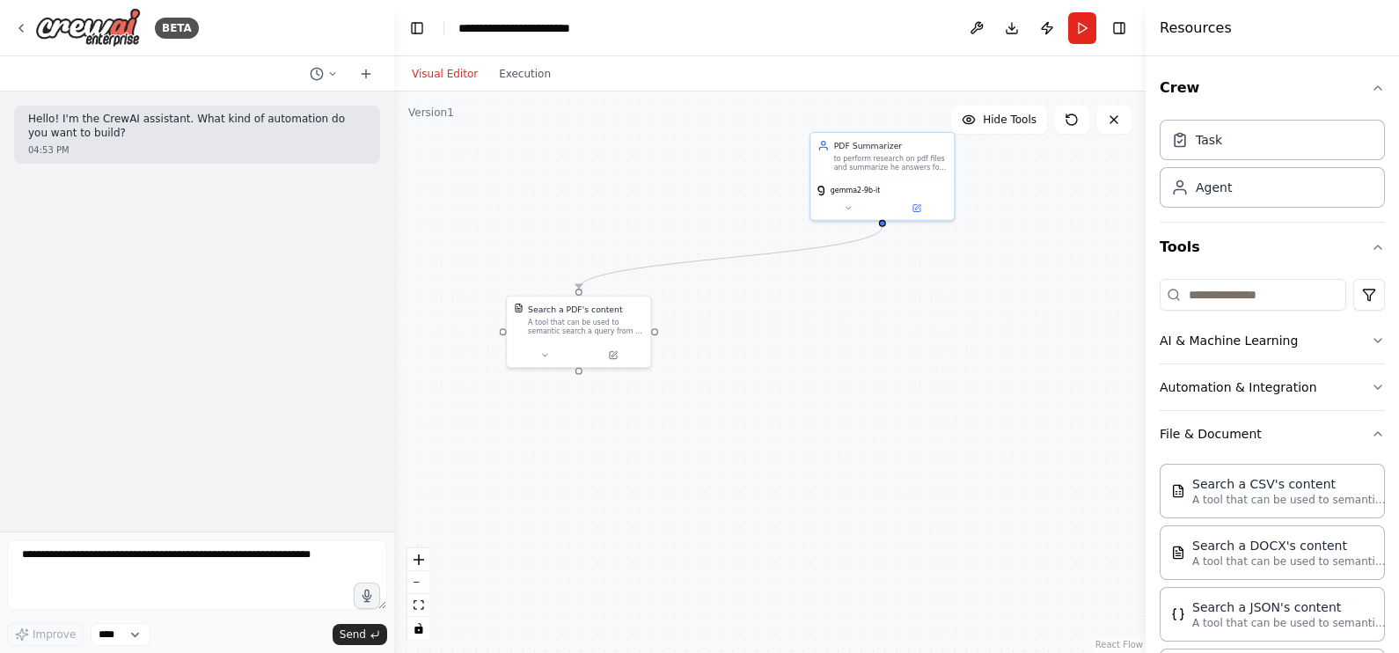
click at [450, 66] on button "Visual Editor" at bounding box center [444, 73] width 87 height 21
click at [18, 34] on icon at bounding box center [21, 28] width 14 height 14
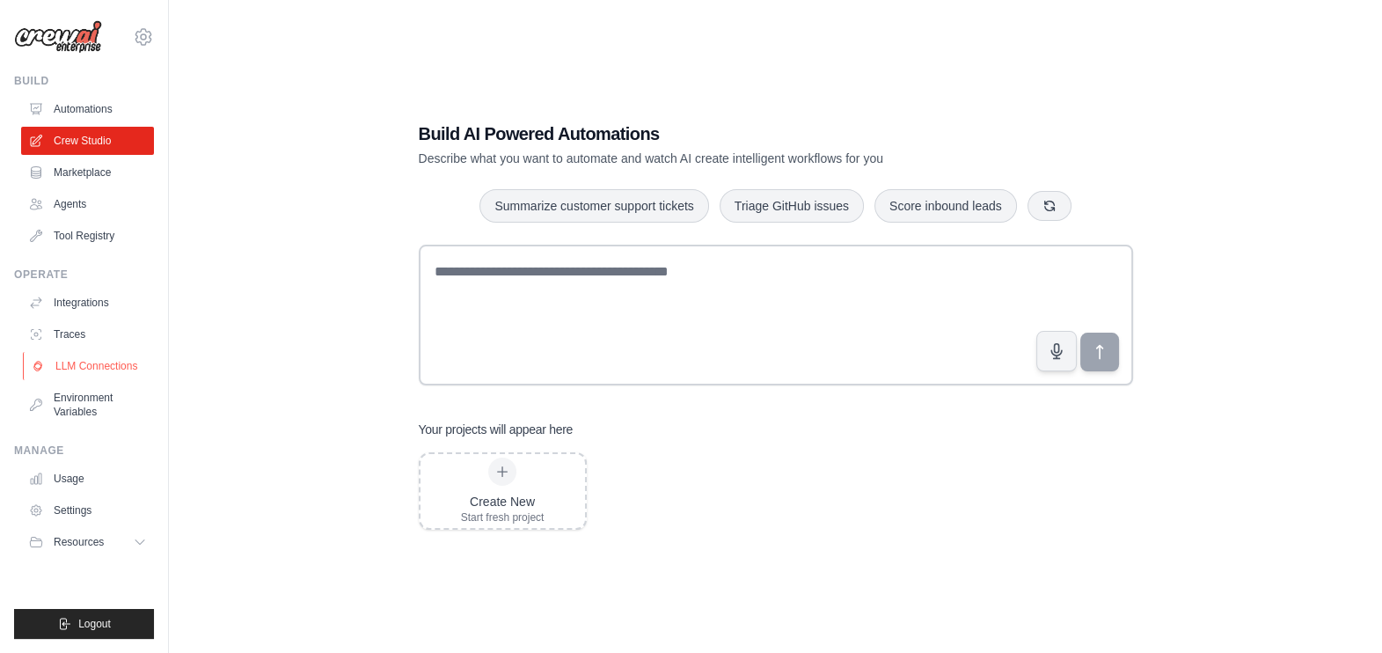
scroll to position [12, 0]
